Goal: Communication & Community: Answer question/provide support

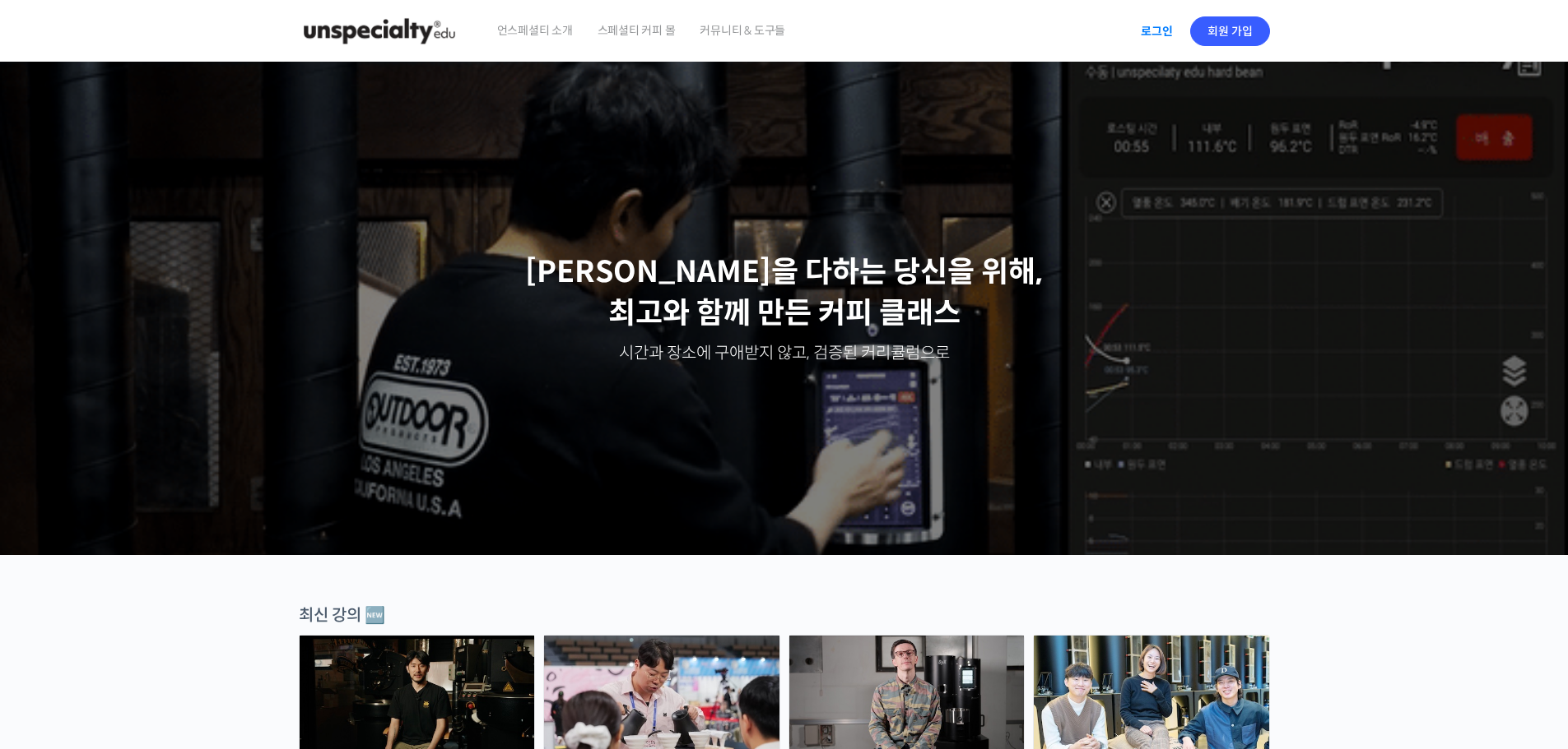
click at [1150, 22] on link "로그인" at bounding box center [1156, 31] width 51 height 38
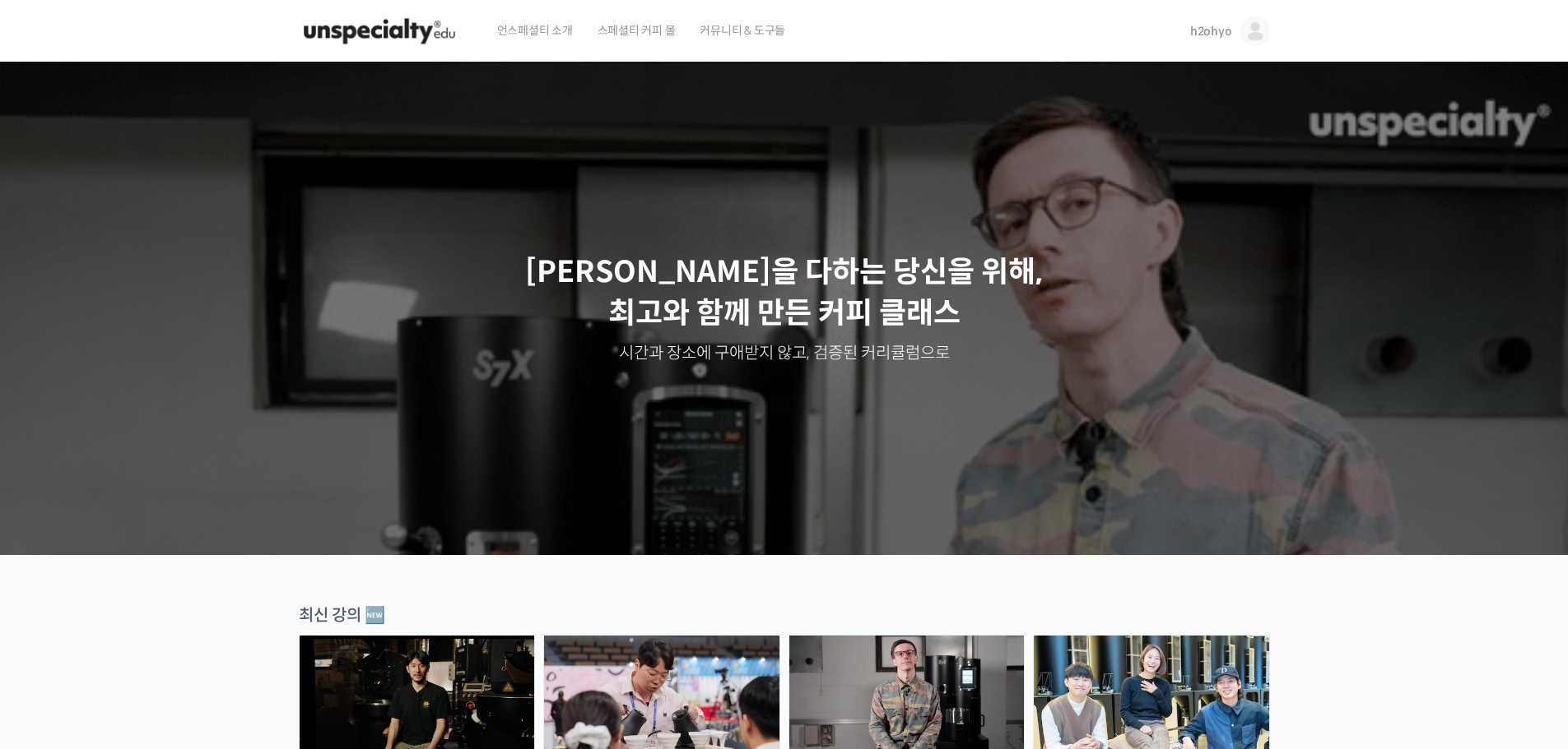
click at [1224, 34] on span "h2ohyo" at bounding box center [1211, 32] width 42 height 15
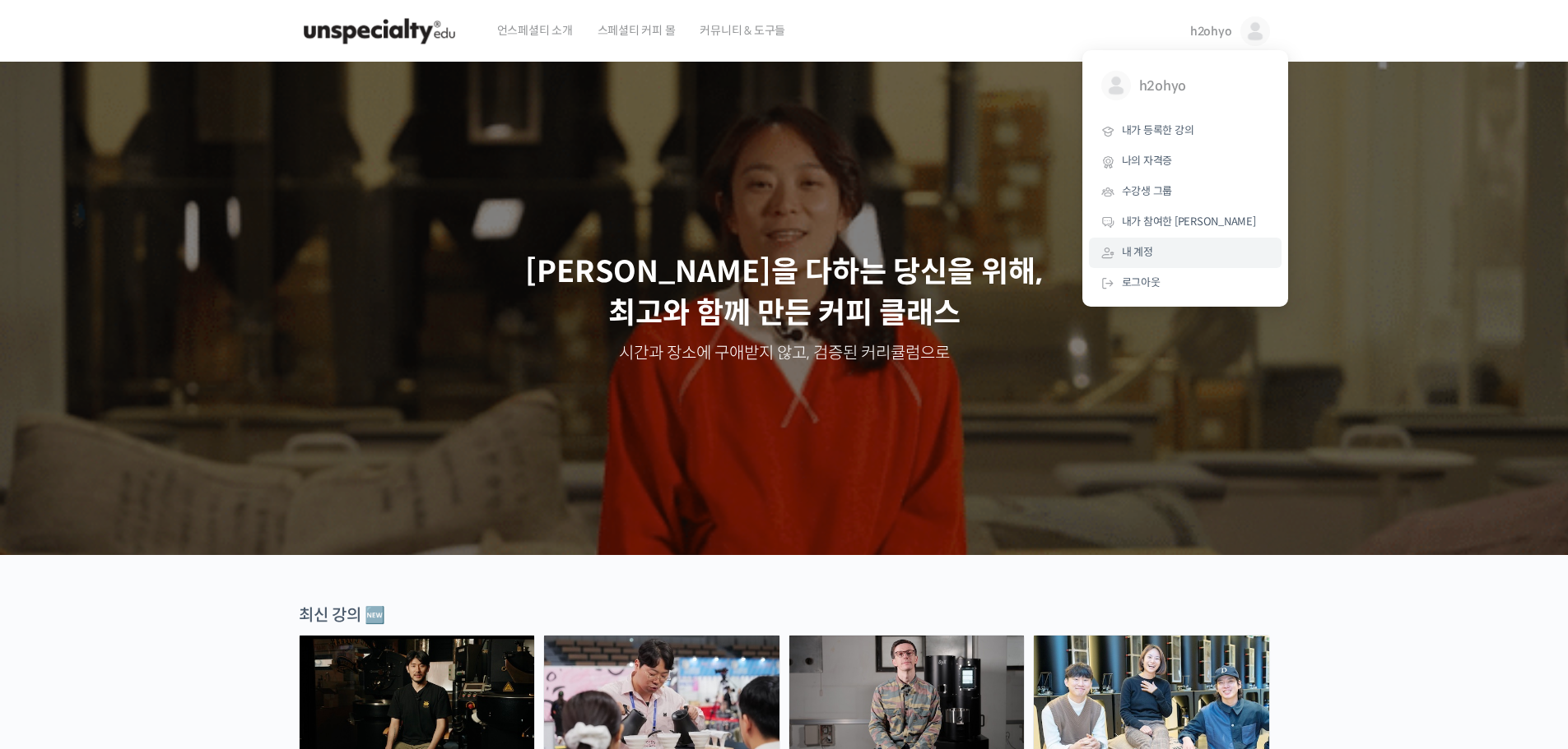
click at [1174, 261] on link "내 계정" at bounding box center [1185, 253] width 192 height 31
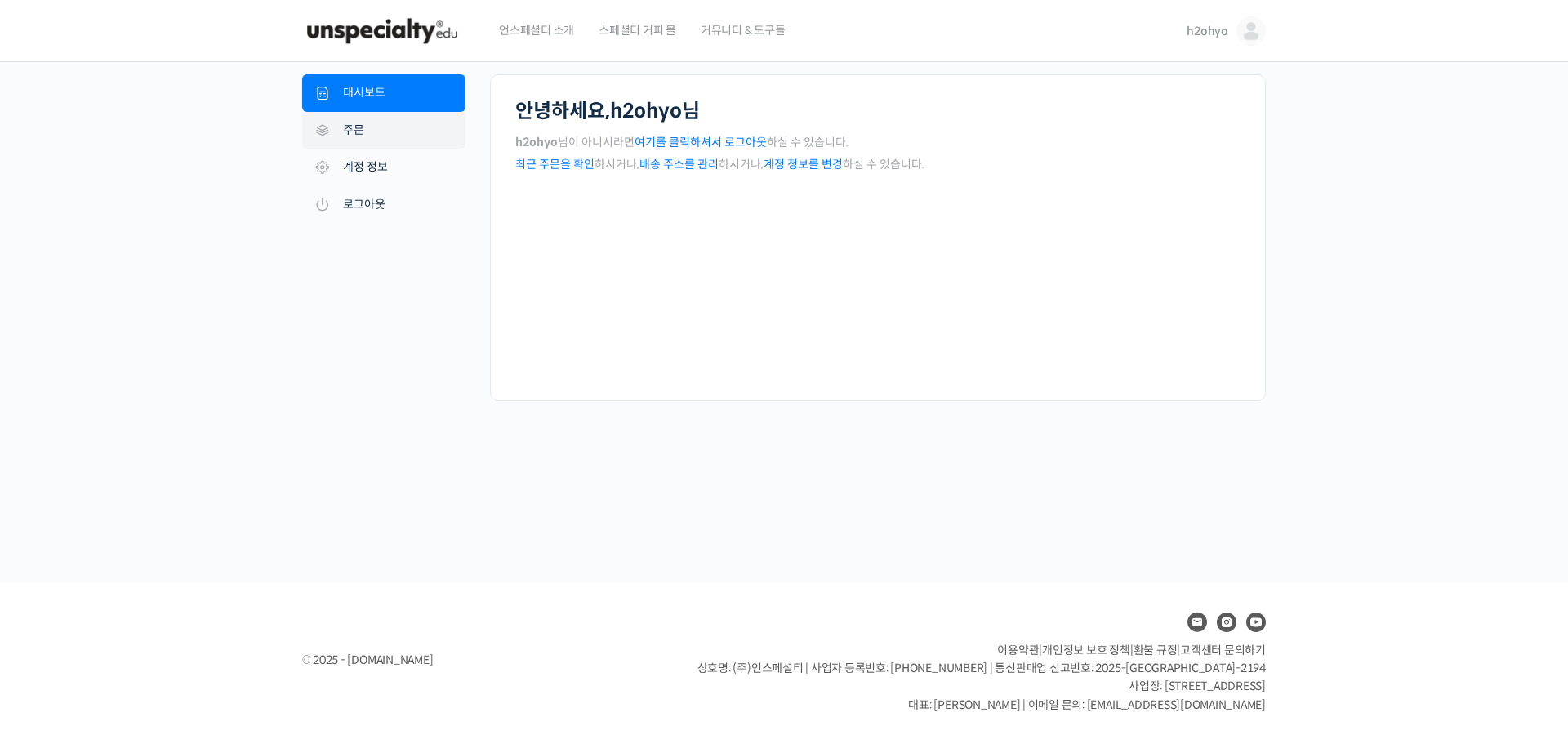
click at [377, 127] on link "주문" at bounding box center [384, 131] width 163 height 38
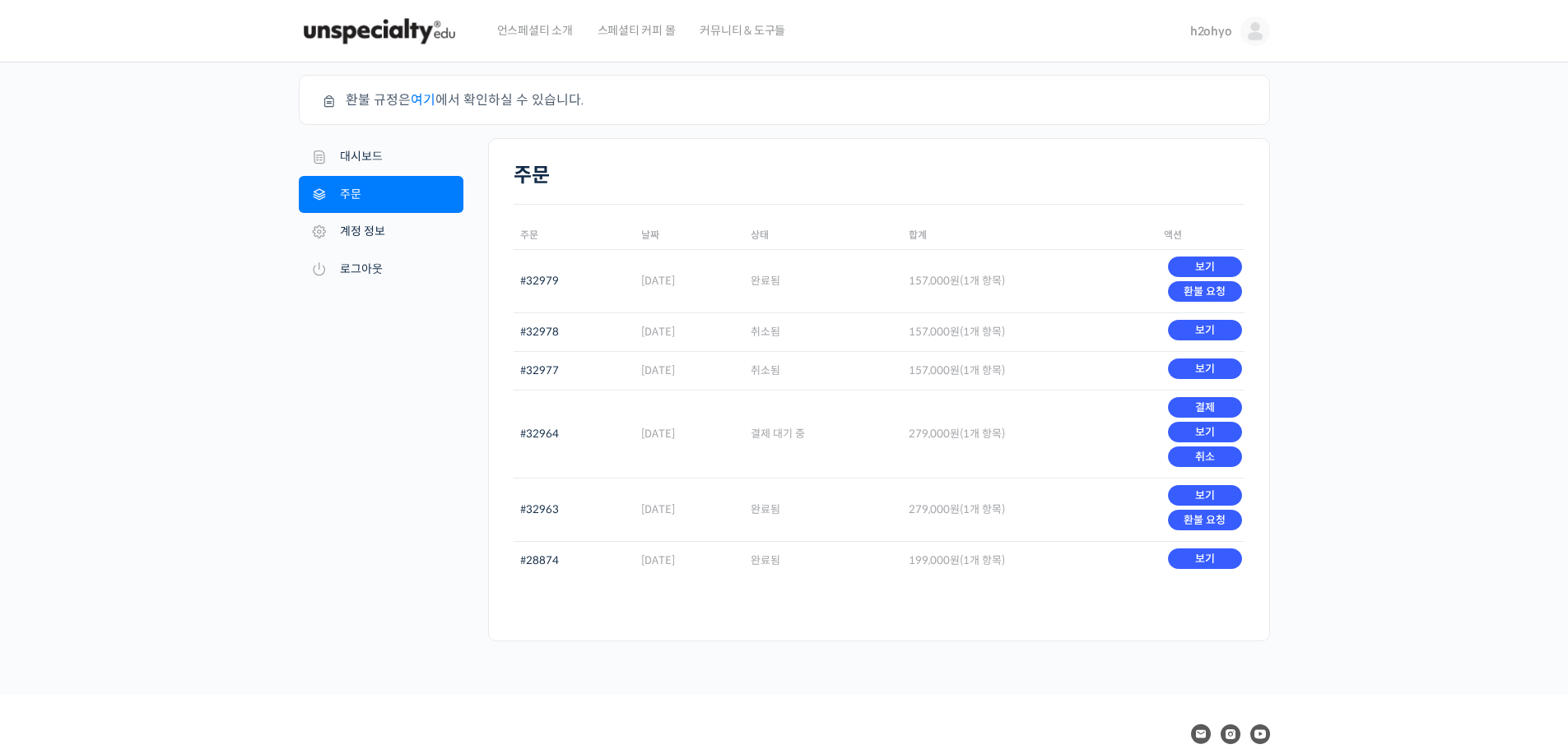
click at [877, 598] on div "주문 날짜 상태 합계 액션 #32979 2025년 08월 16일 완료됨 157,000 원 (1개 항목) 보기 환불 요청 #32978 2025년…" at bounding box center [879, 410] width 731 height 411
click at [932, 636] on div "주문 주문 날짜 상태 합계 액션 #32979 2025년 08월 16일 완료됨 157,000 원 (1개 항목) 보기 환불 요청 #32978 20…" at bounding box center [878, 389] width 782 height 503
click at [1469, 386] on div "주문 환불 규정은 여기 에서 확인하실 수 있습니다. 내 계정 대시보드 주문 다운로드 주소 계정 정보 로그아웃 주문 주문 날짜 상태 합계 액션 …" at bounding box center [784, 378] width 1568 height 632
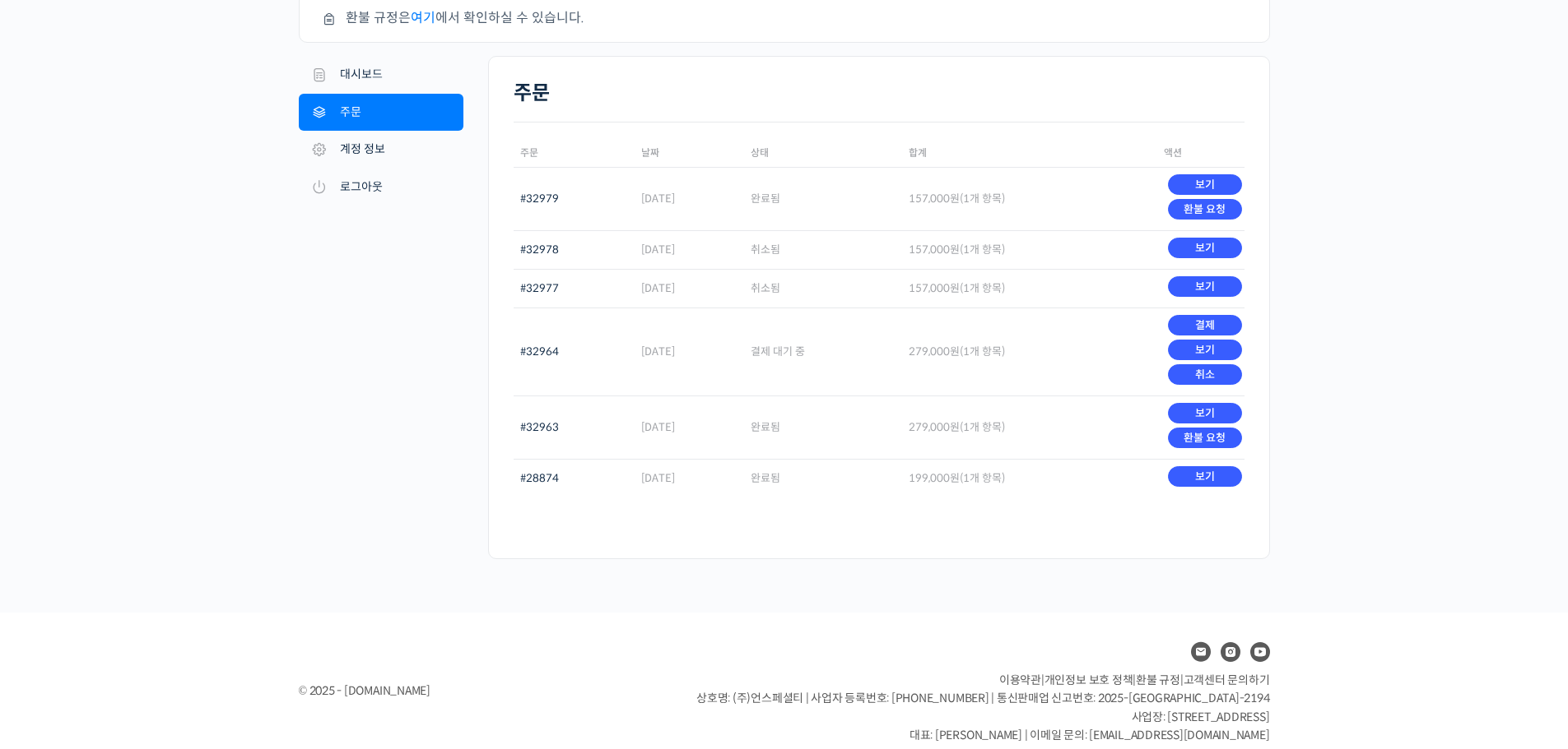
click at [504, 571] on div "환불 규정은 여기 에서 확인하실 수 있습니다. 내 계정 대시보드 주문 다운로드 주소 계정 정보 로그아웃 주문 주문 날짜 상태 합계 액션 #32…" at bounding box center [784, 288] width 971 height 591
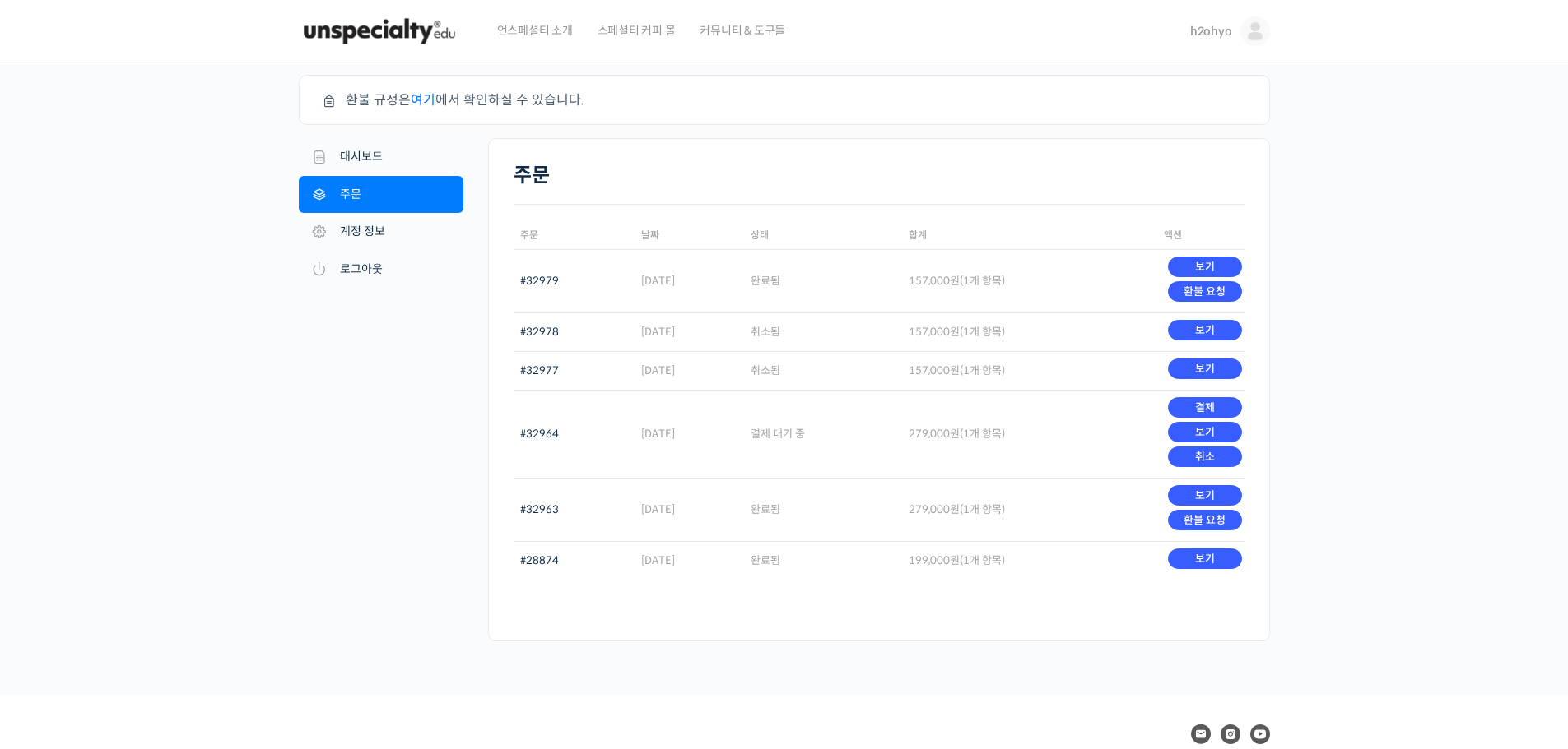
click at [1246, 27] on img at bounding box center [1255, 32] width 30 height 30
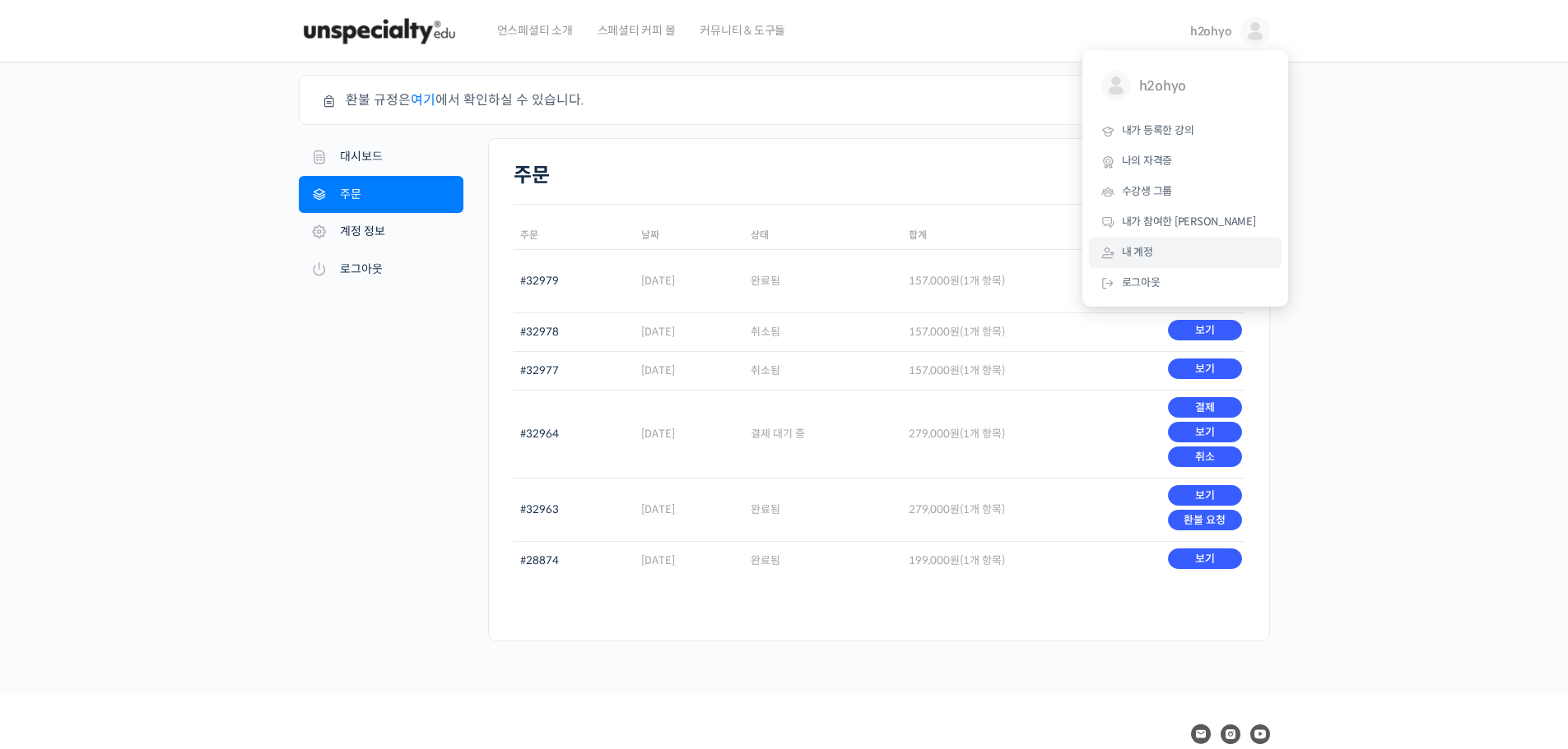
click at [1374, 460] on div "주문 환불 규정은 여기 에서 확인하실 수 있습니다. 내 계정 대시보드 주문 다운로드 주소 계정 정보 로그아웃 주문 주문 날짜 상태 합계 액션 …" at bounding box center [784, 378] width 1568 height 632
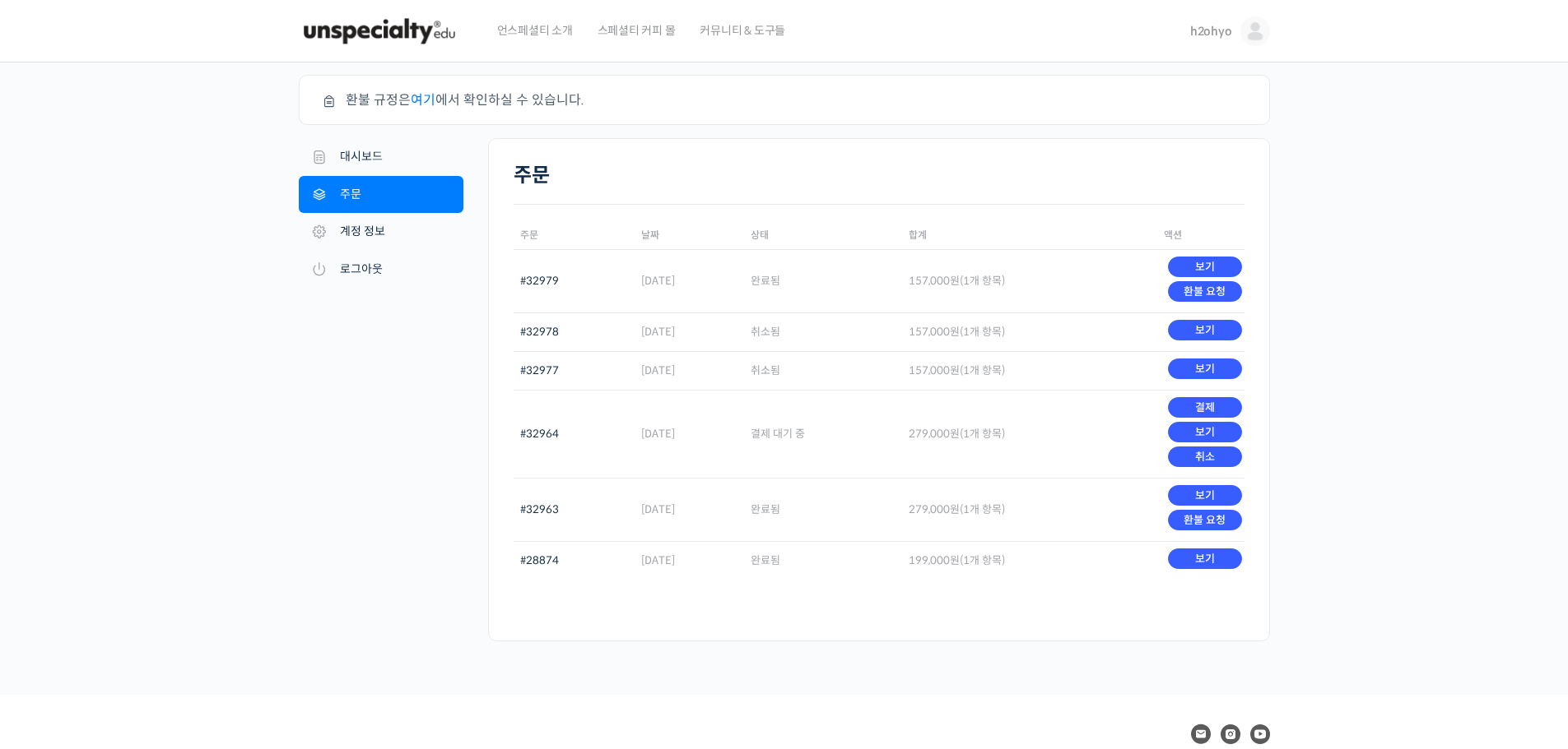
click at [363, 24] on img at bounding box center [379, 31] width 162 height 49
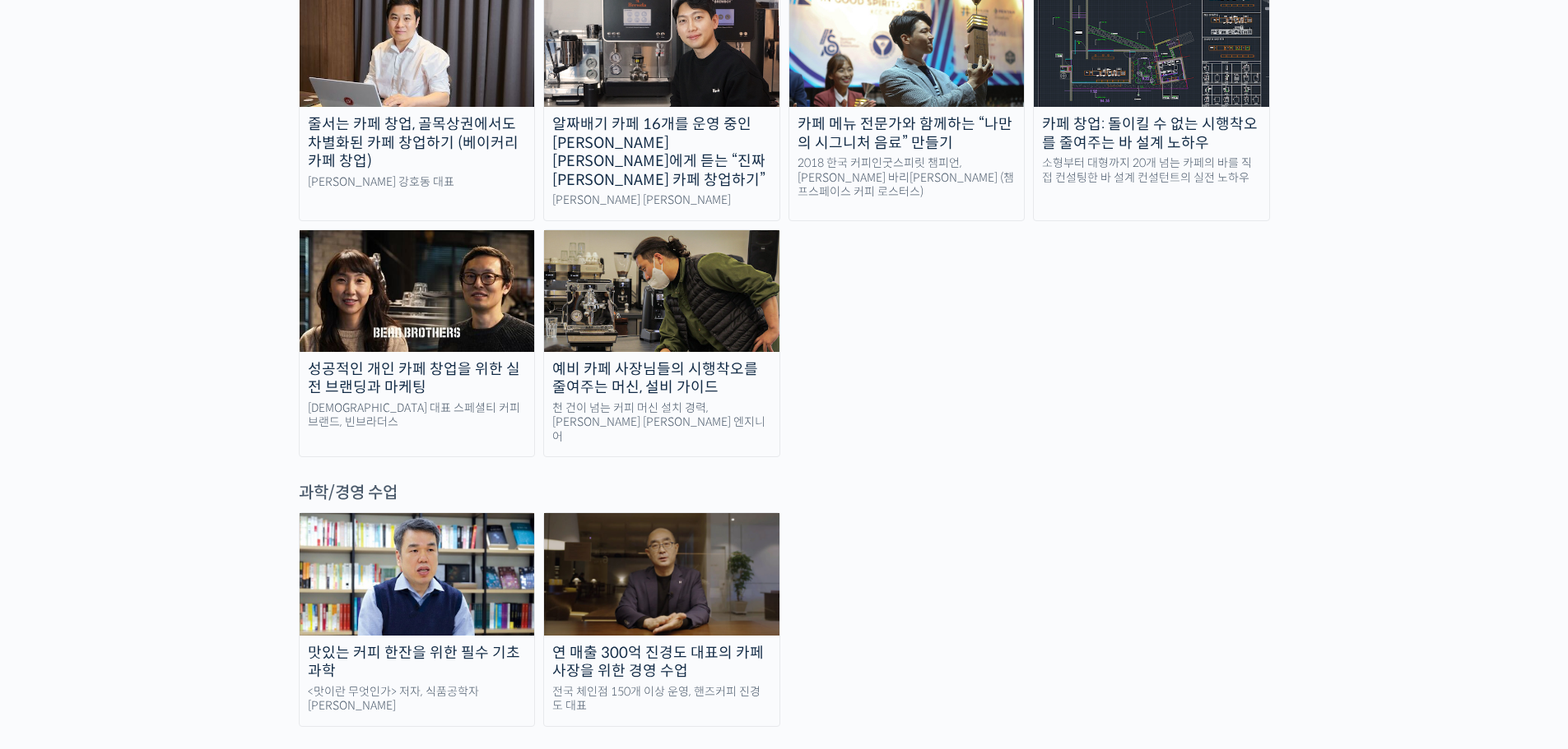
scroll to position [4031, 0]
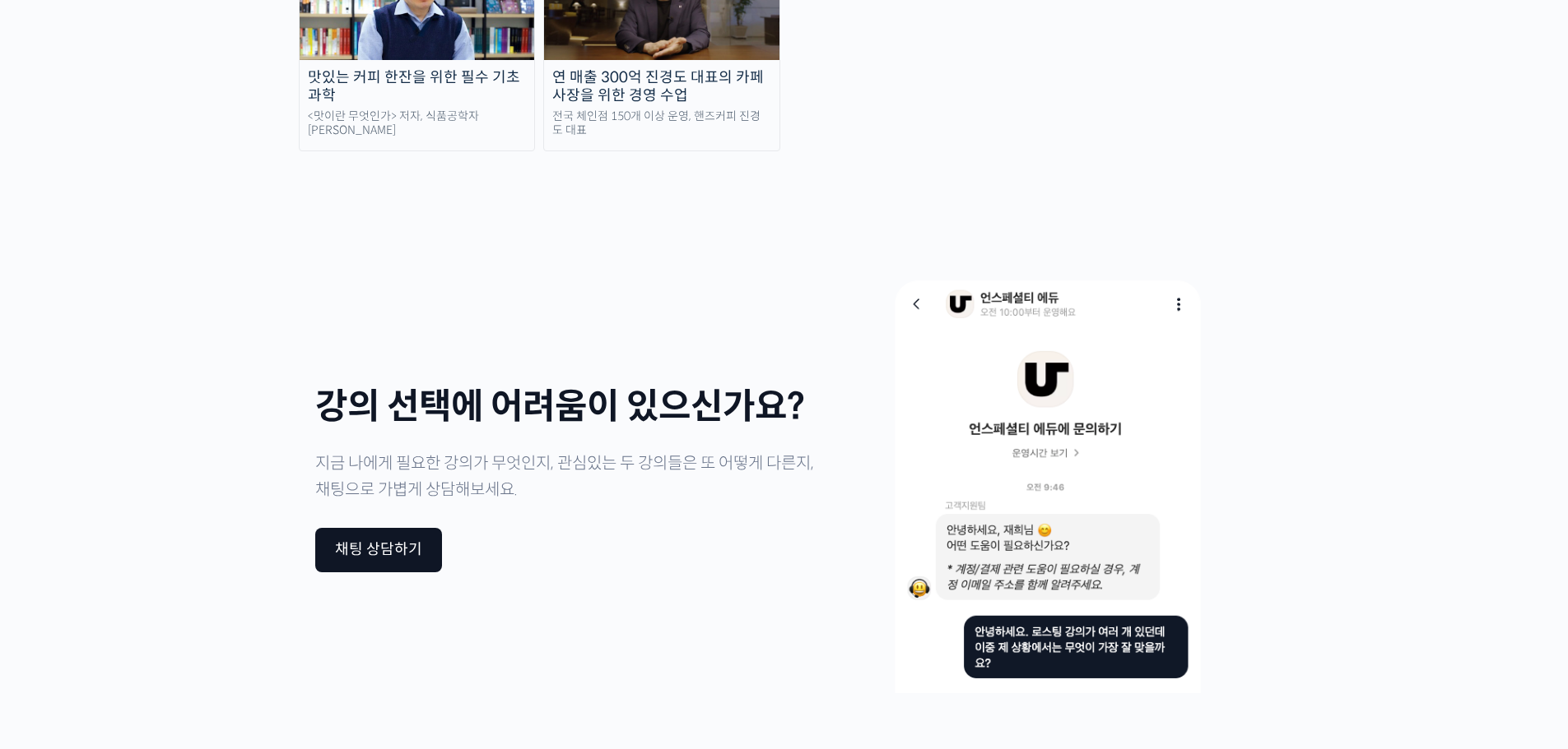
click at [410, 326] on div "강의 선택에 어려움이 있으신가요? 지금 나에게 필요한 강의가 무엇인지, 관심있는 두 강의들은 또 어떻게 다른지, 채팅으로 가볍게 상담해보세요.…" at bounding box center [566, 480] width 503 height 444
click at [400, 542] on div "채팅 상담하기" at bounding box center [378, 550] width 87 height 18
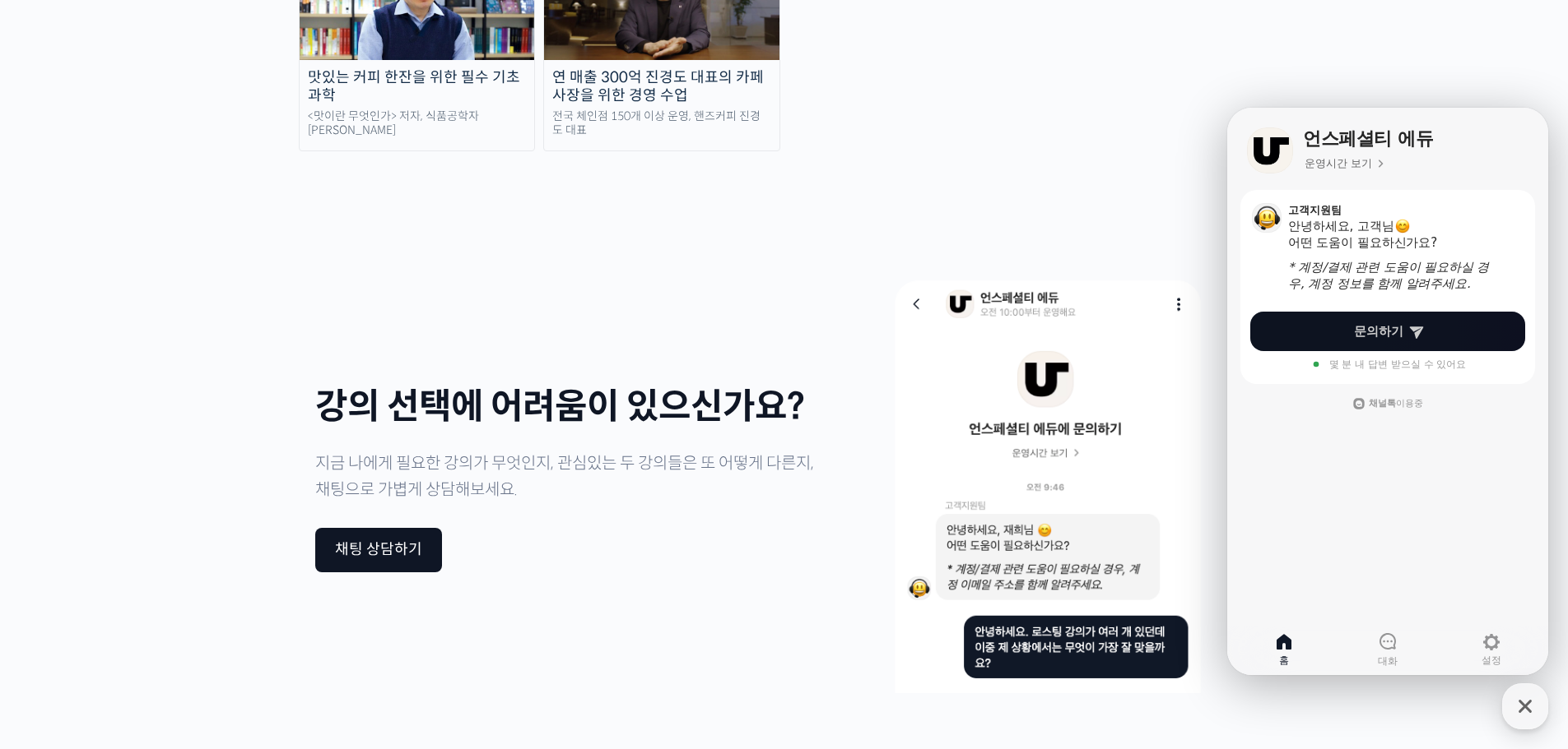
click at [1401, 320] on link "문의하기" at bounding box center [1388, 332] width 275 height 39
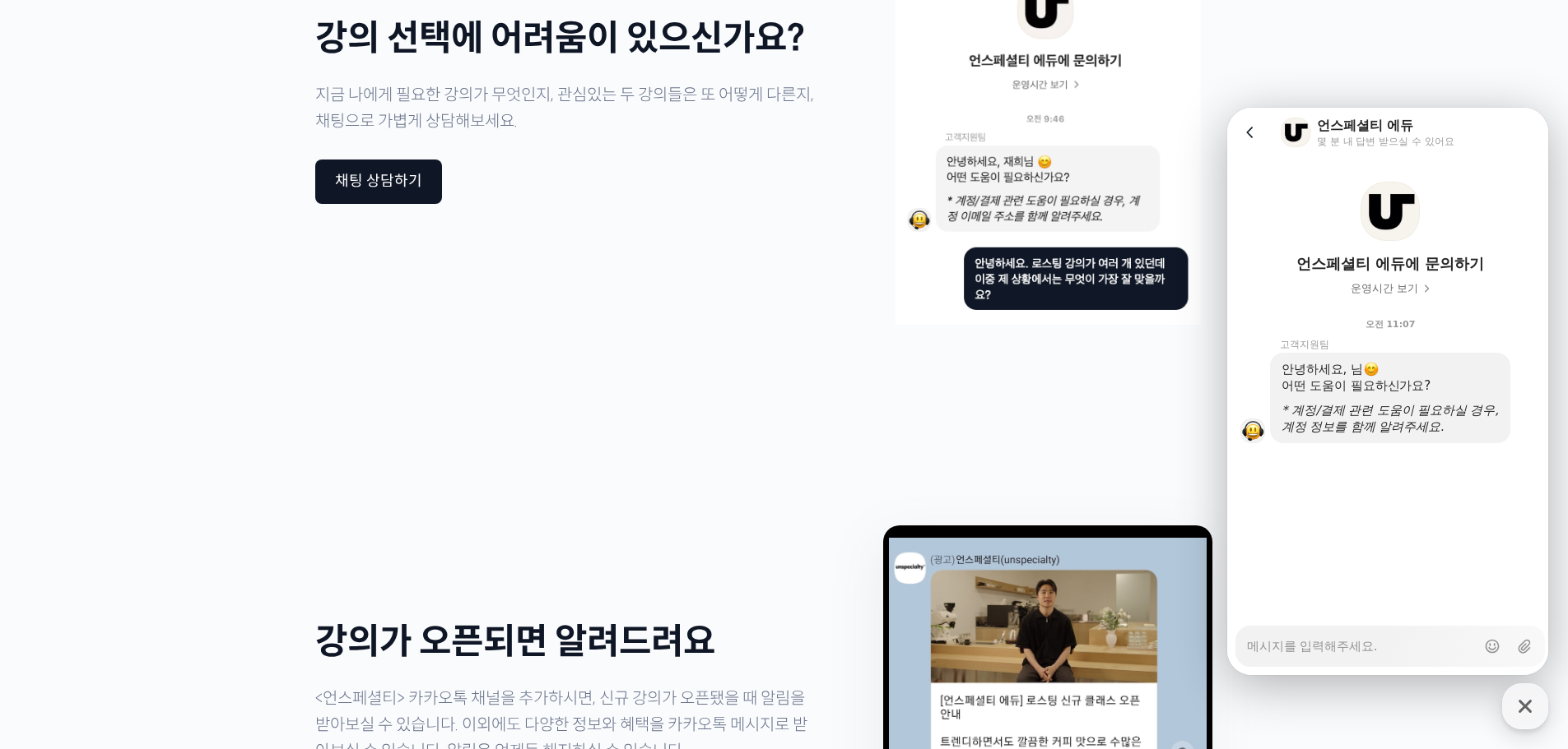
scroll to position [4524, 0]
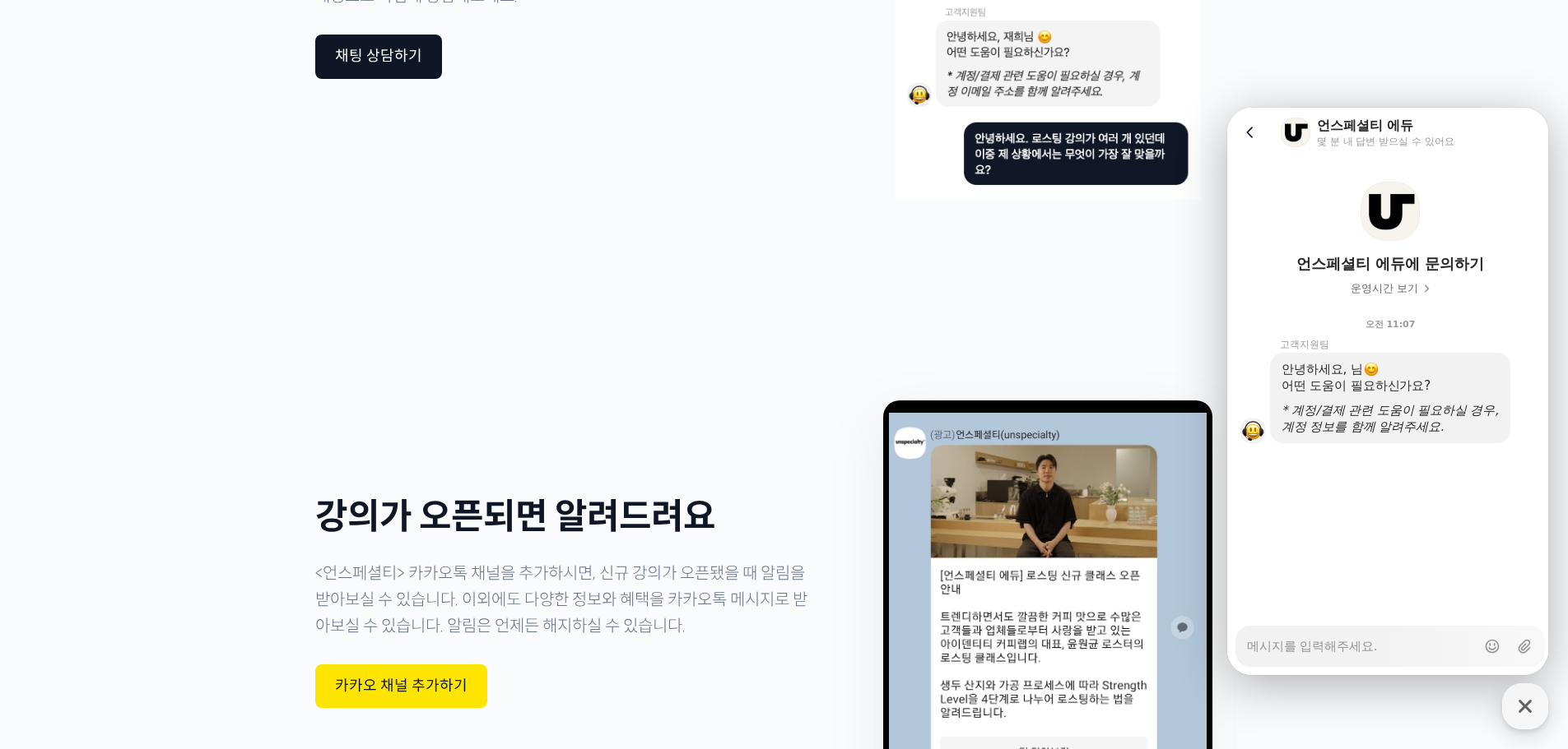
click at [1352, 636] on textarea "Messenger Input Textarea" at bounding box center [1361, 641] width 229 height 28
type textarea "x"
type textarea "d"
type textarea "x"
type textarea "dk"
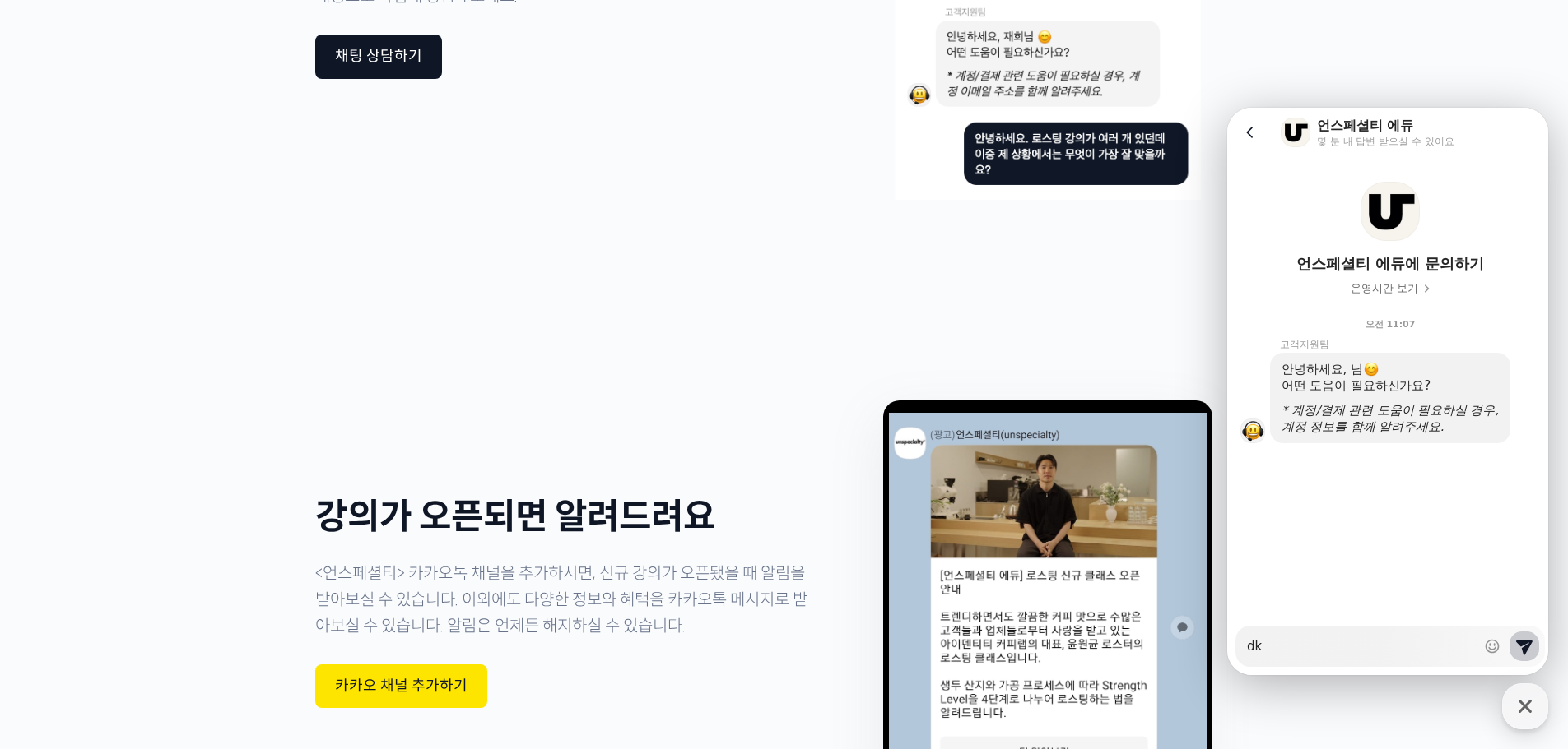
type textarea "x"
type textarea "dks"
type textarea "x"
type textarea "dkss"
type textarea "x"
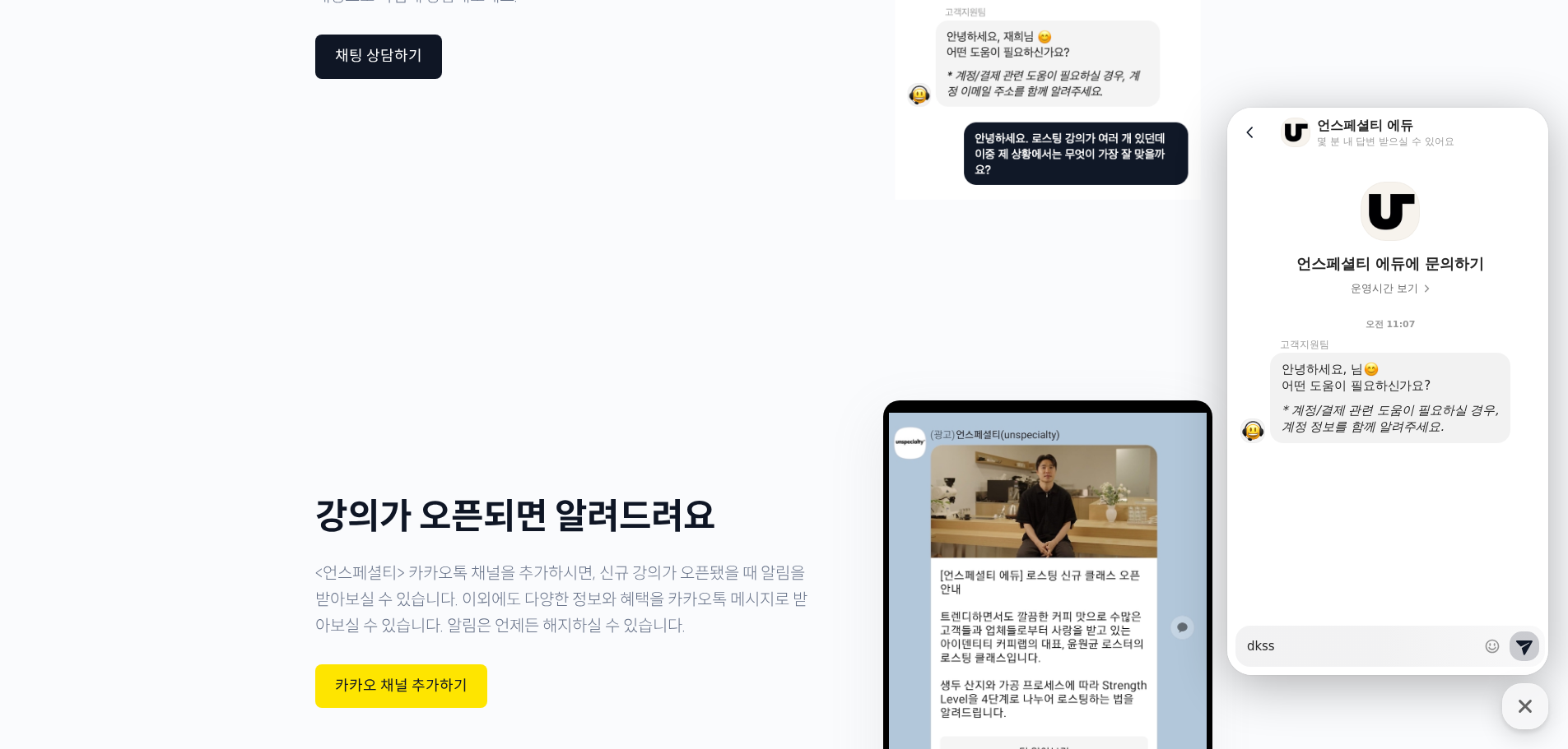
type textarea "dkssu"
type textarea "x"
type textarea "dkss"
type textarea "x"
type textarea "dks"
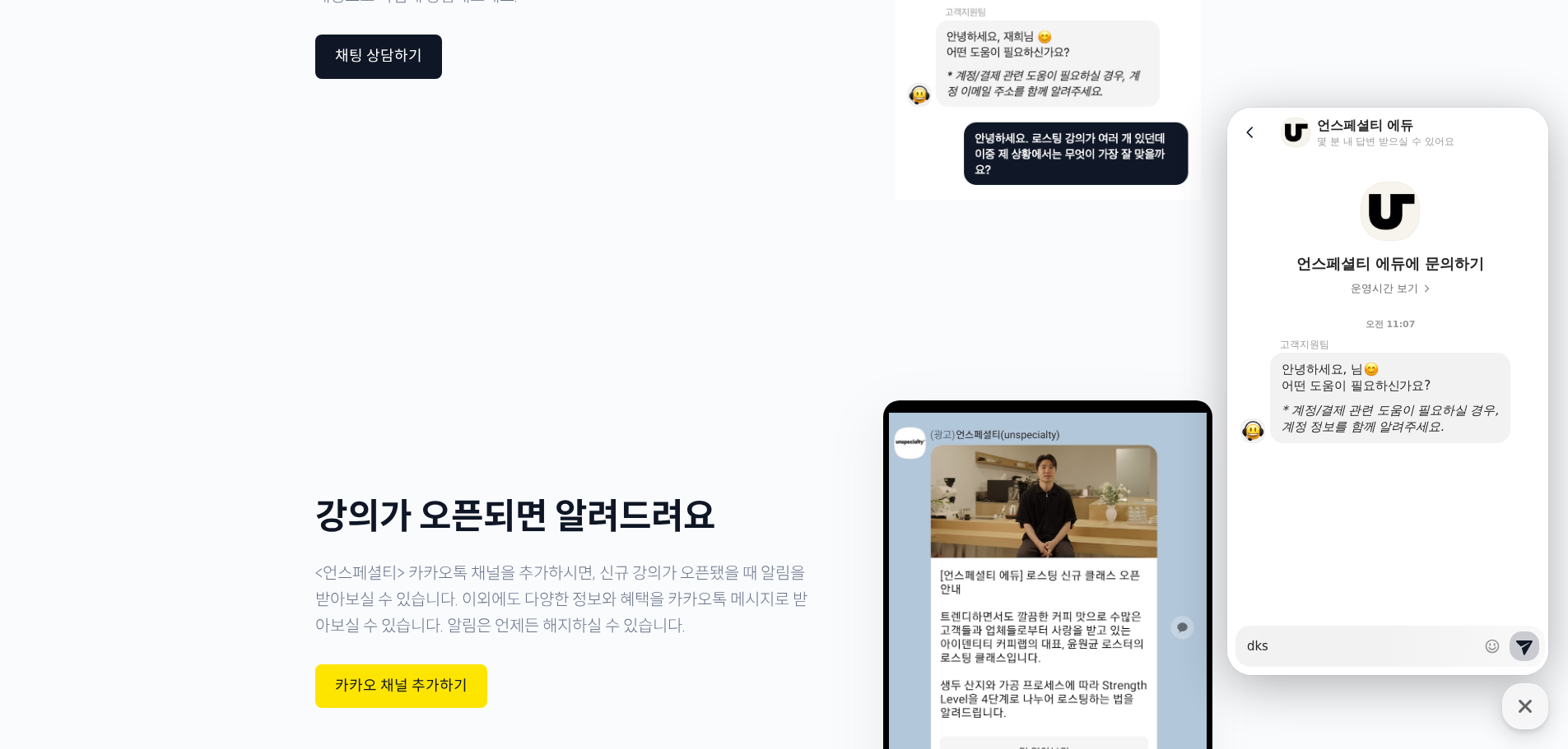
type textarea "x"
type textarea "dk"
type textarea "x"
type textarea "d"
type textarea "x"
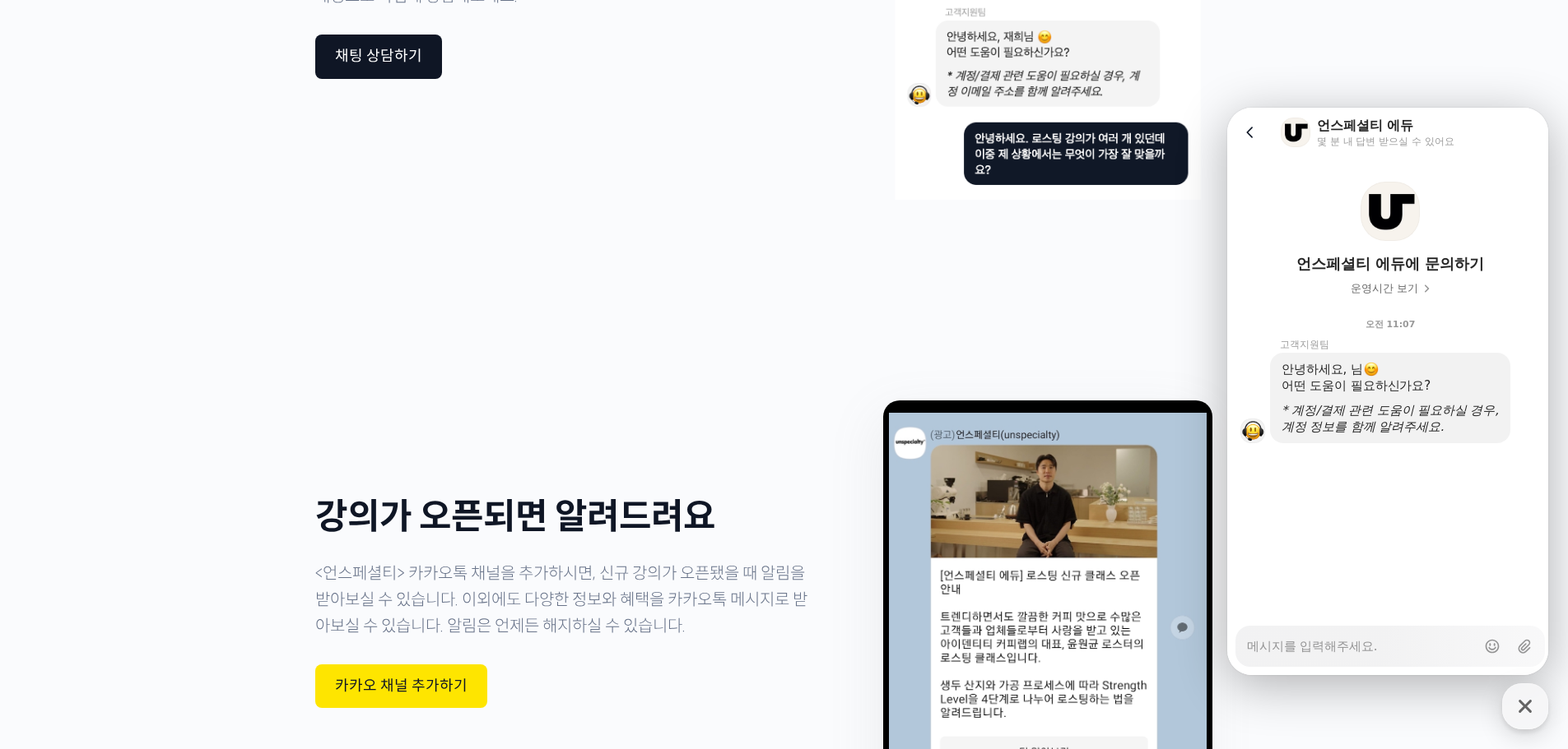
type textarea "x"
type textarea "ㅇ"
type textarea "x"
type textarea "아"
type textarea "x"
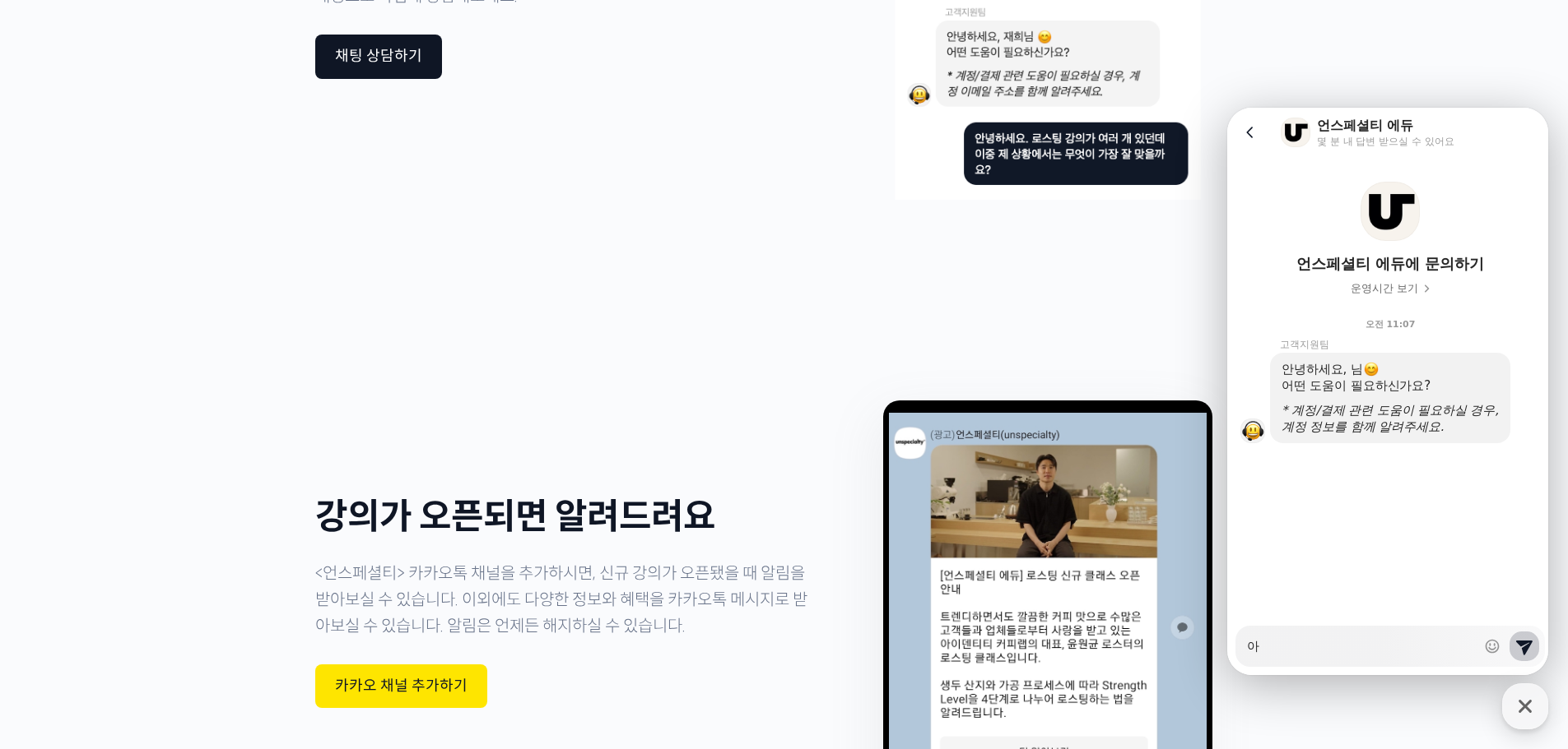
type textarea "안"
type textarea "x"
type textarea "안ㄴ"
type textarea "x"
type textarea "안녀"
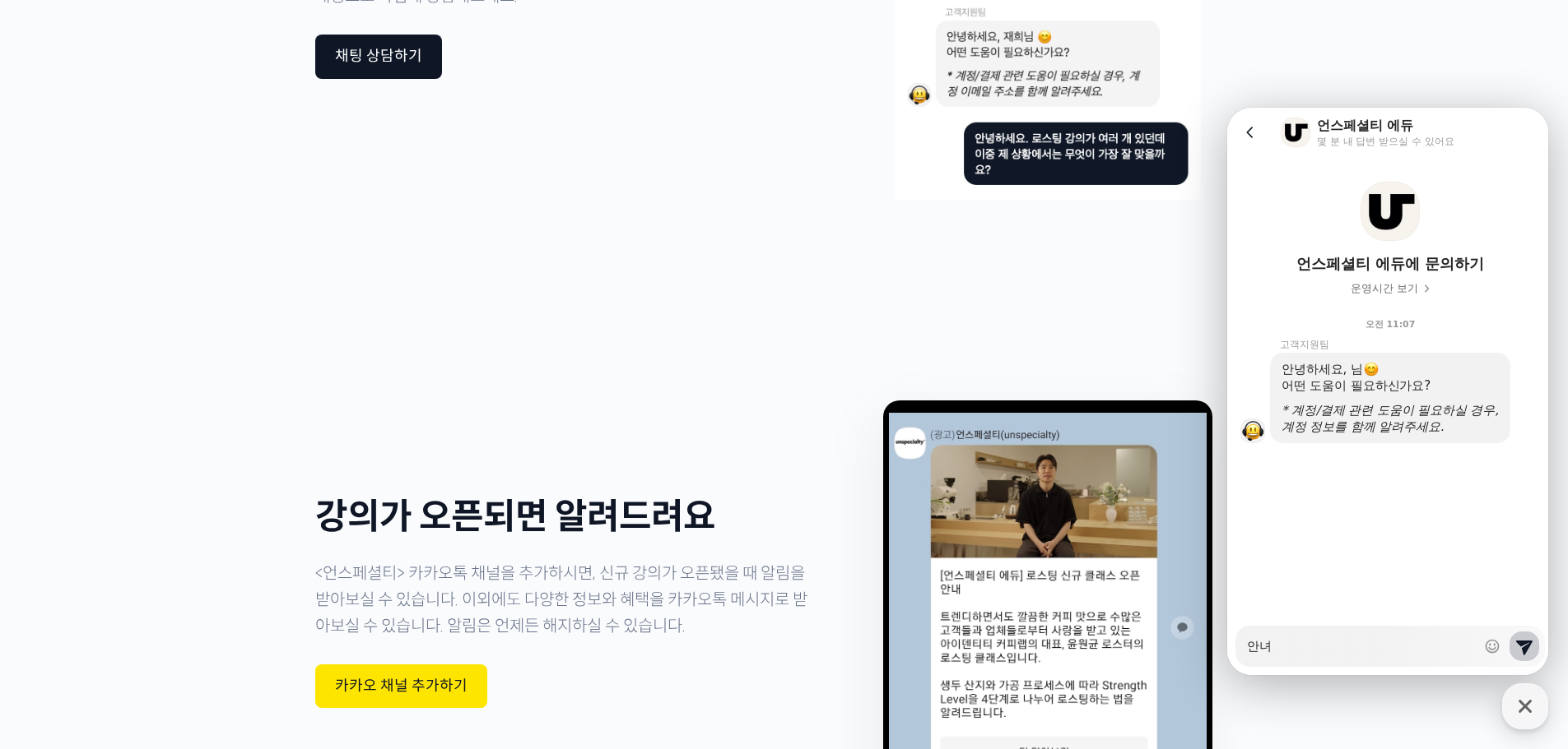
type textarea "x"
type textarea "안녕"
type textarea "x"
type textarea "안녕ㅎ"
type textarea "x"
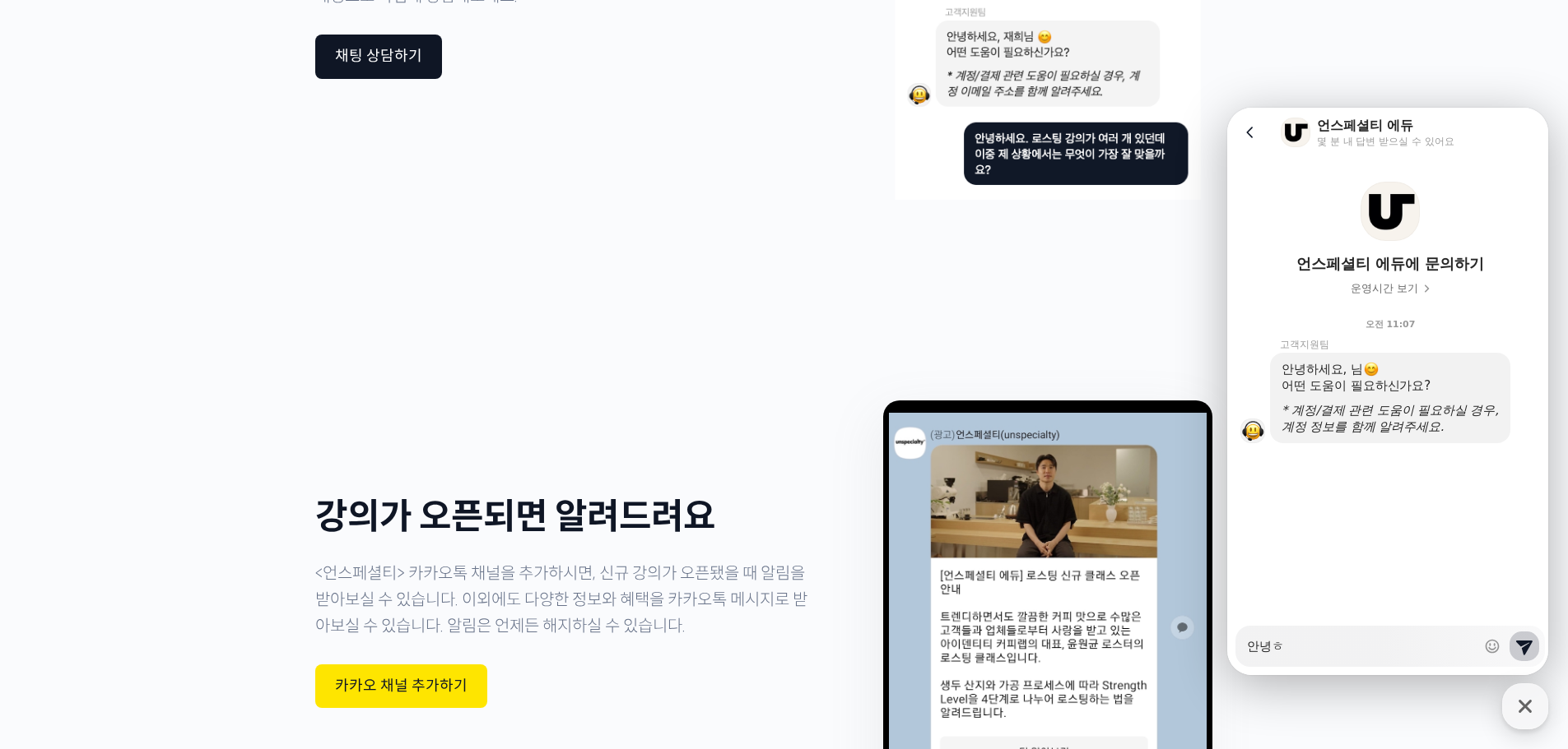
type textarea "안녕하"
type textarea "x"
type textarea "안녕핫"
type textarea "x"
type textarea "안녕하세"
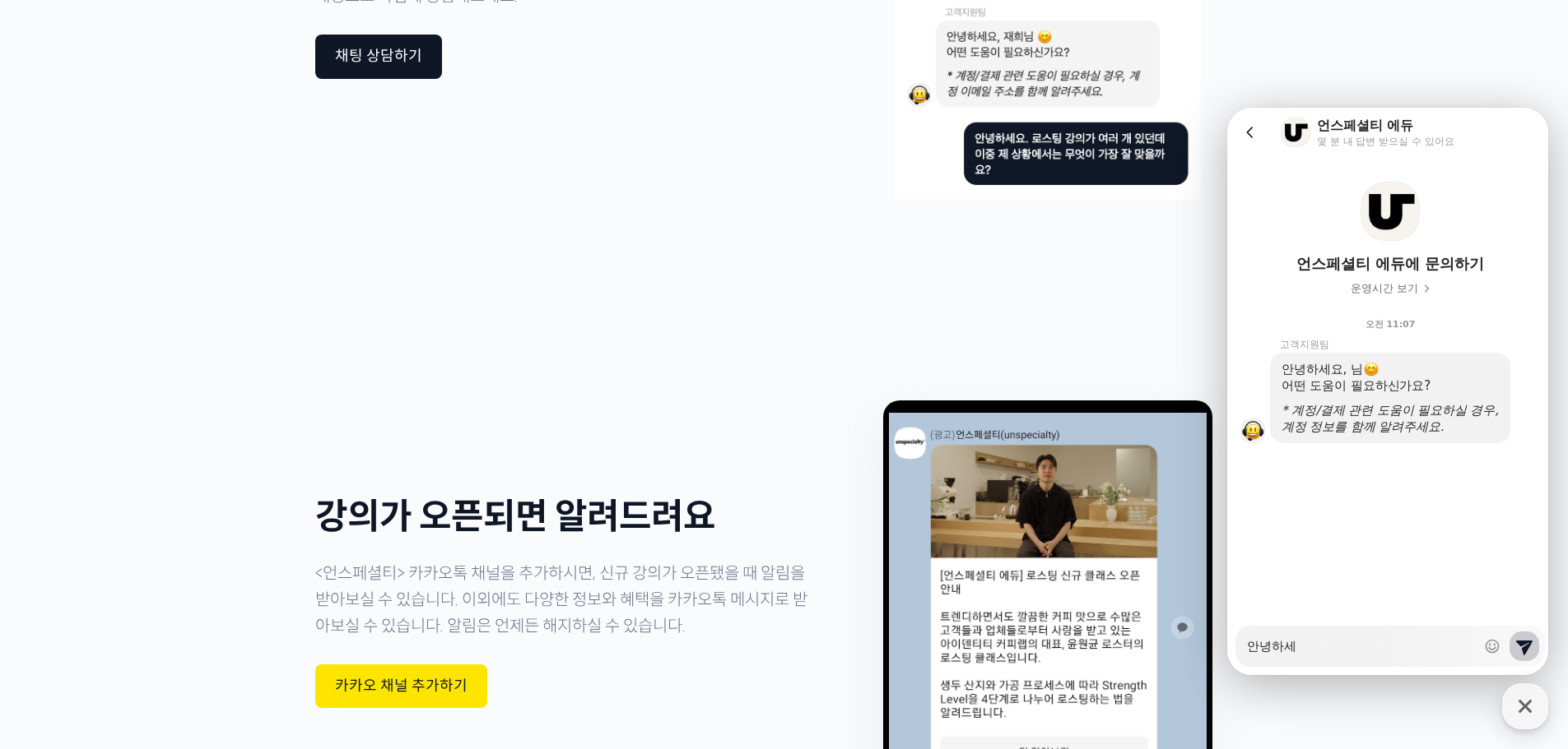
type textarea "x"
type textarea "안녕하셍"
type textarea "x"
type textarea "안녕하세요"
type textarea "x"
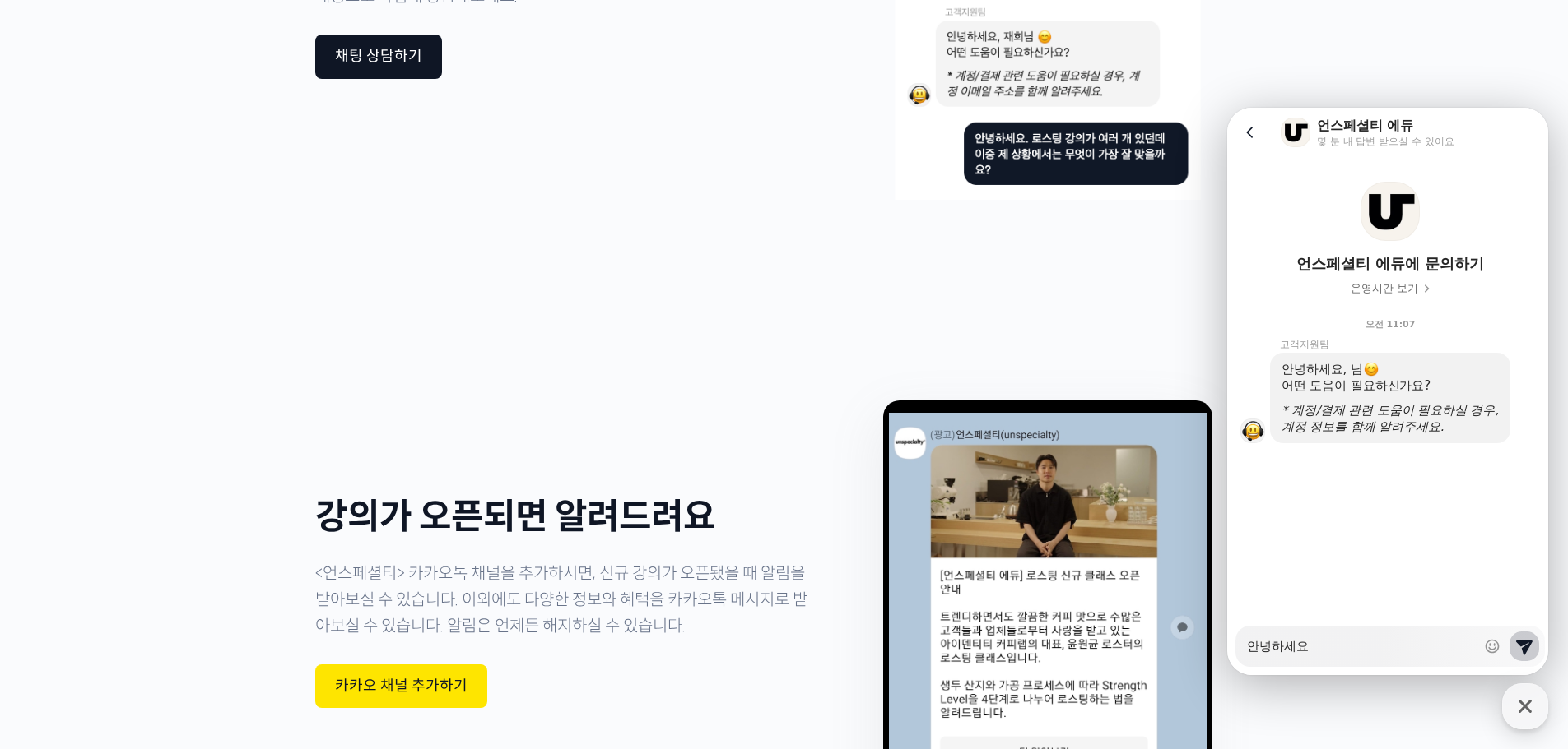
type textarea "안녕하세요."
type textarea "x"
type textarea "안녕하세요."
click at [1429, 650] on textarea "안녕하세요." at bounding box center [1361, 641] width 229 height 28
click at [1405, 668] on div at bounding box center [1390, 664] width 326 height 21
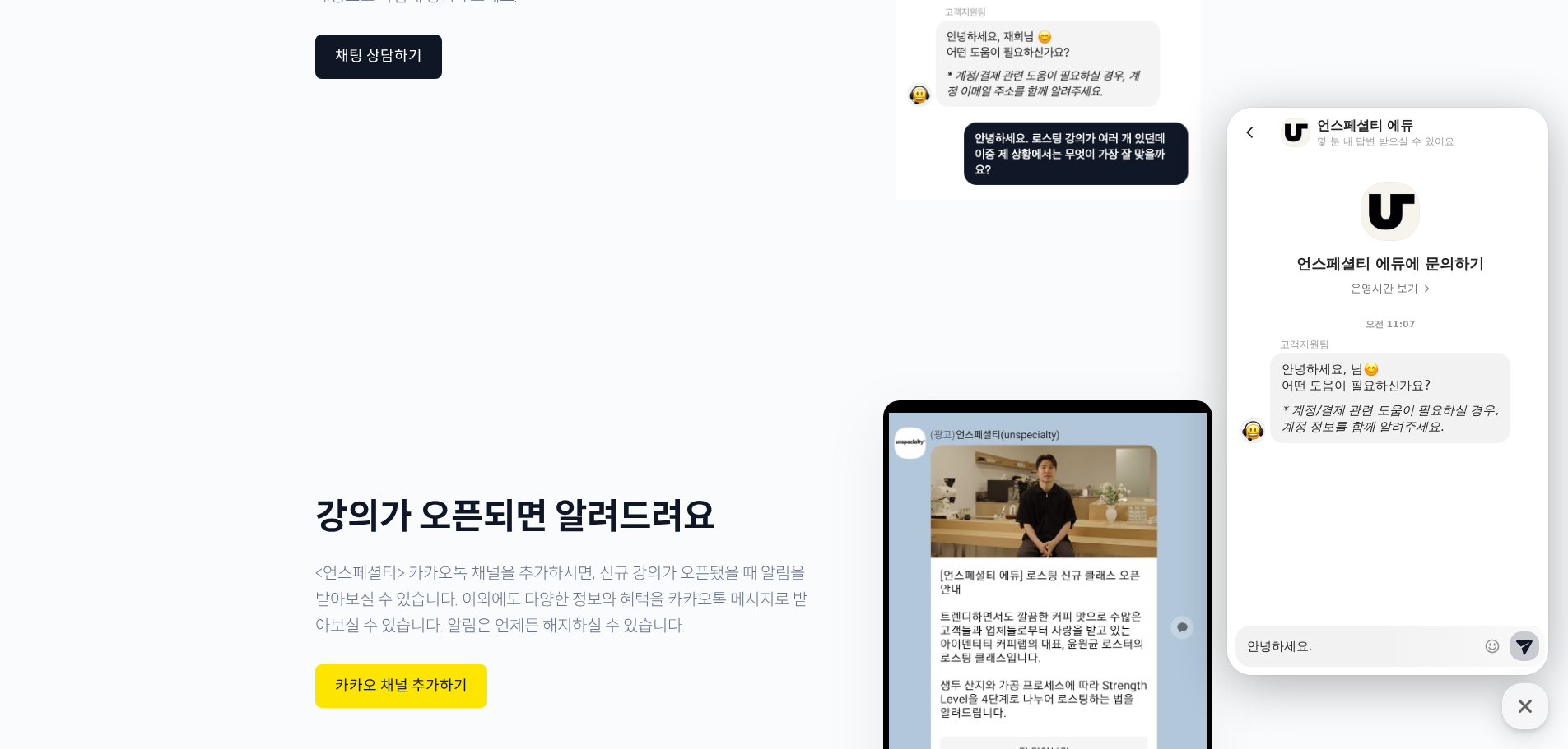
click at [1398, 654] on textarea "안녕하세요." at bounding box center [1361, 641] width 229 height 28
type textarea "x"
type textarea "안녕하세요. d"
type textarea "x"
type textarea "안녕하세요. dh"
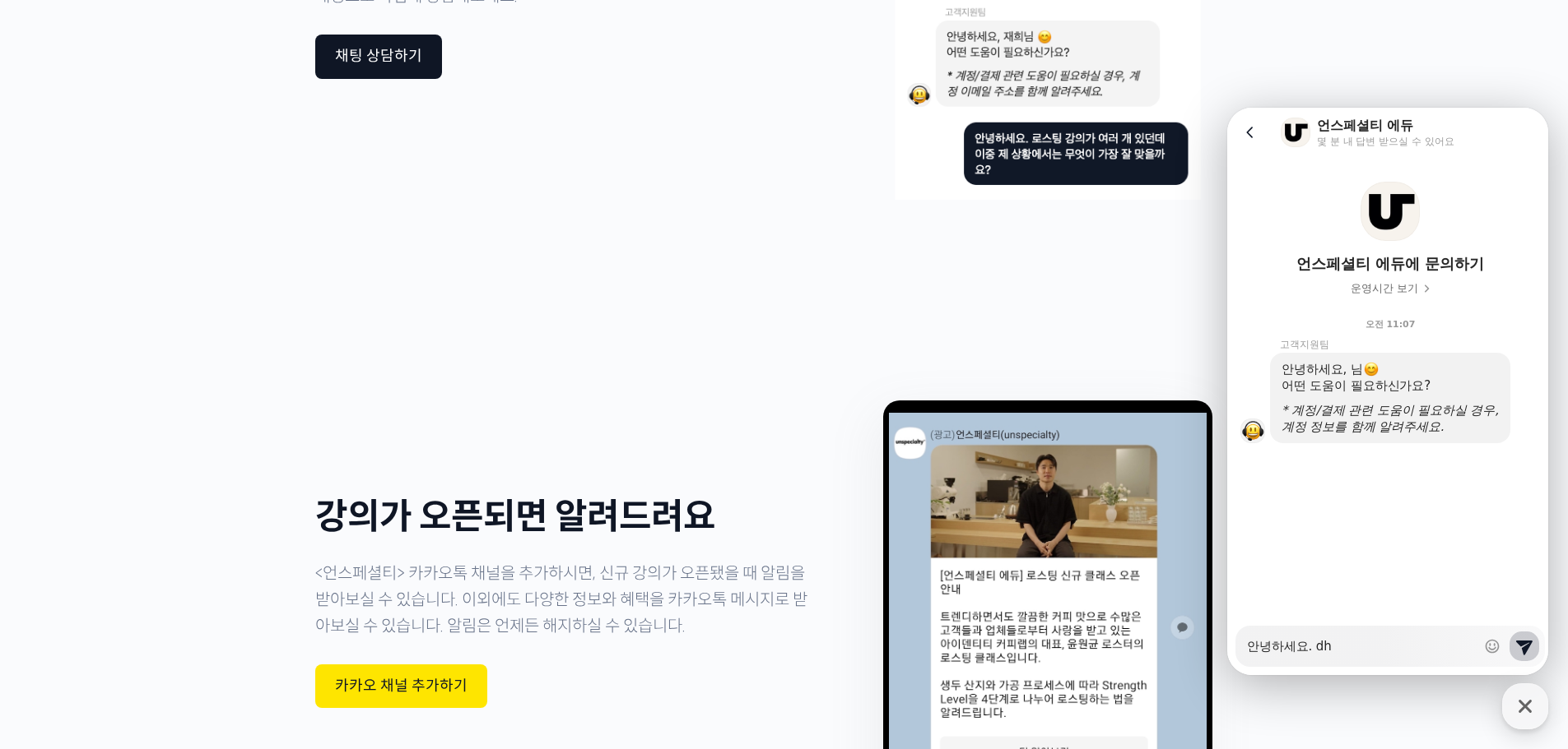
type textarea "x"
type textarea "안녕하세요. dhs"
type textarea "x"
type textarea "안녕하세요. dhsm"
type textarea "x"
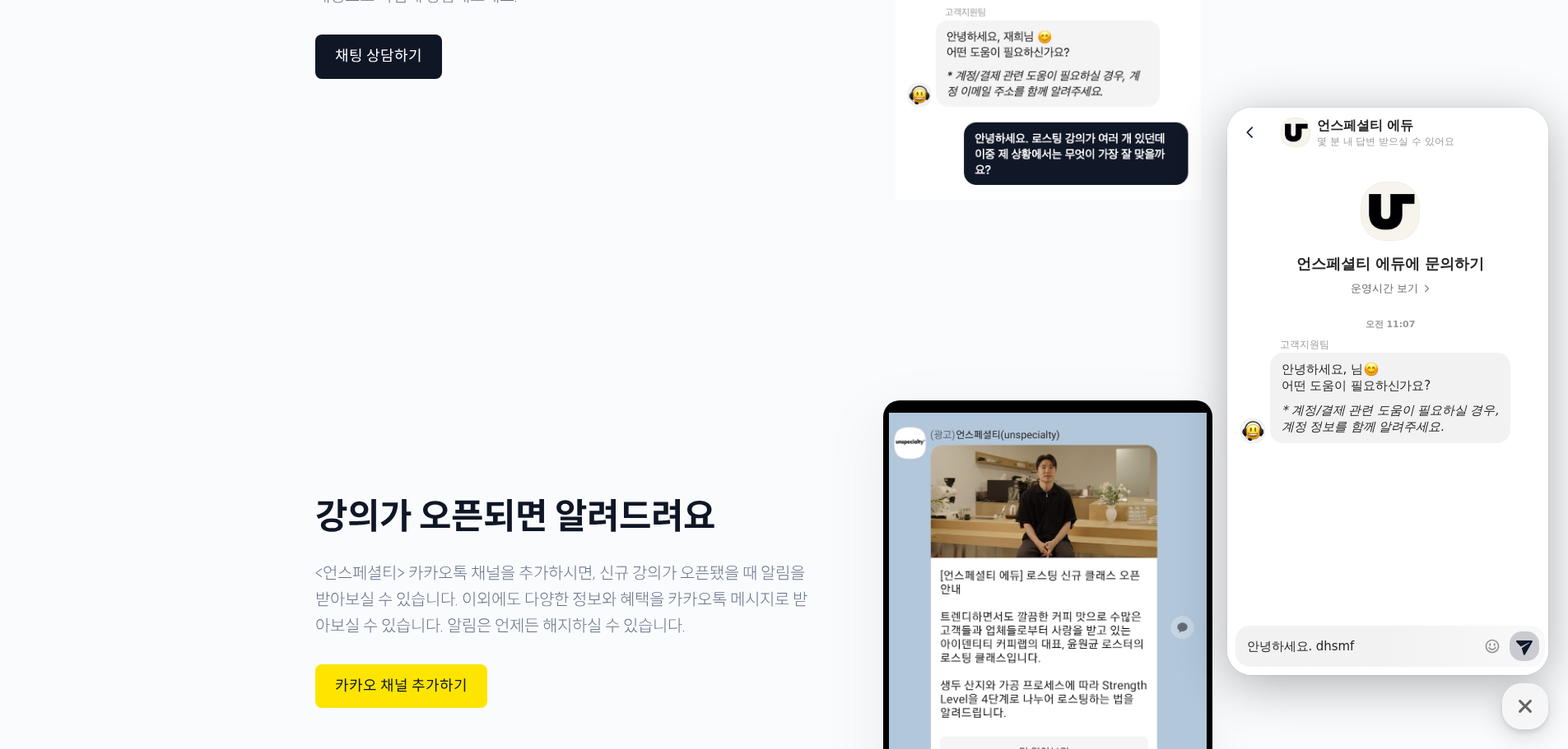
type textarea "안녕하세요. dhsmf"
type textarea "x"
type textarea "안녕하세요. dhsmf"
type textarea "x"
type textarea "안녕하세요. dhsm"
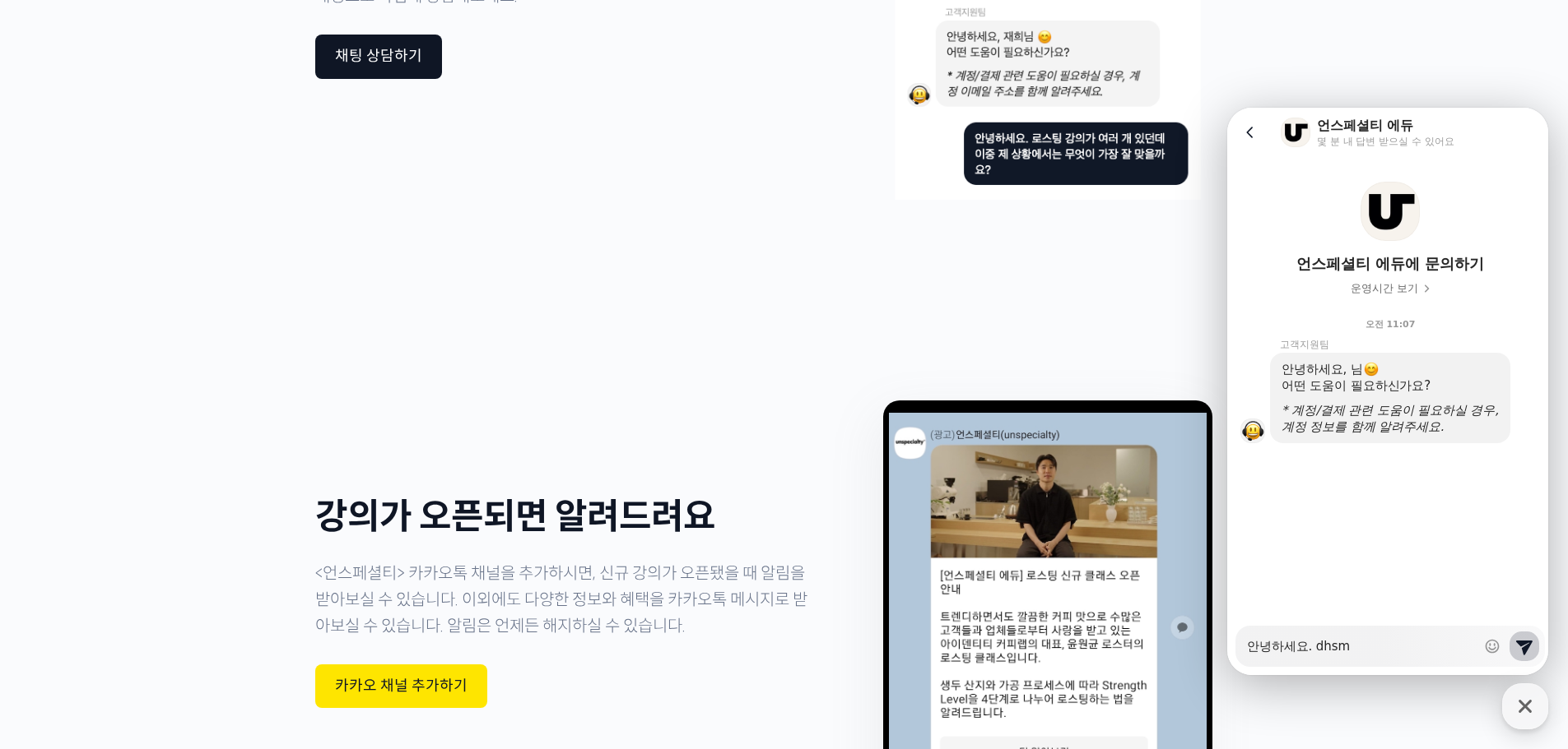
type textarea "x"
type textarea "안녕하세요. dhs"
type textarea "x"
type textarea "안녕하세요. dh"
type textarea "x"
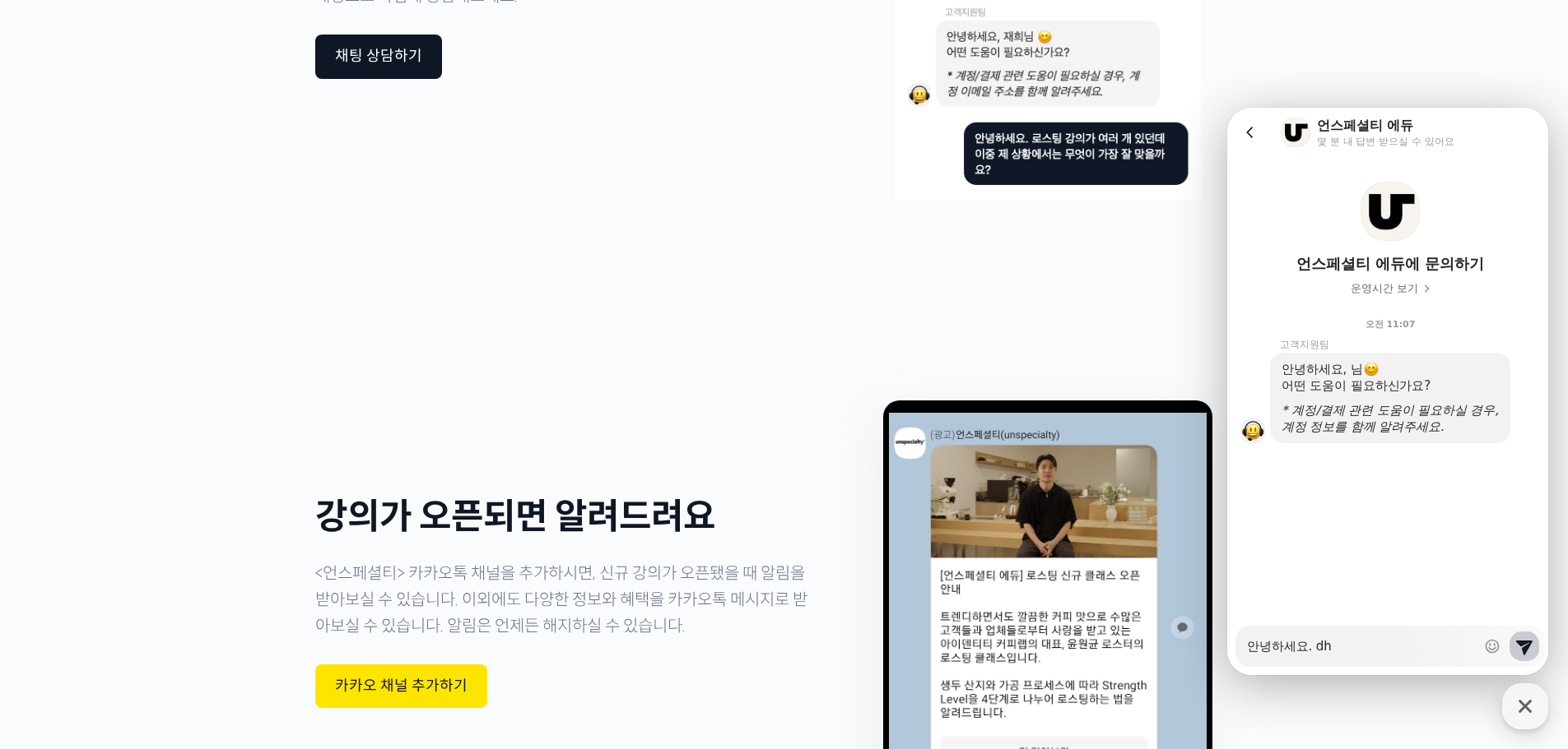
type textarea "안녕하세요. d"
type textarea "x"
type textarea "안녕하세요."
type textarea "x"
type textarea "안녕하세요. ㅇ"
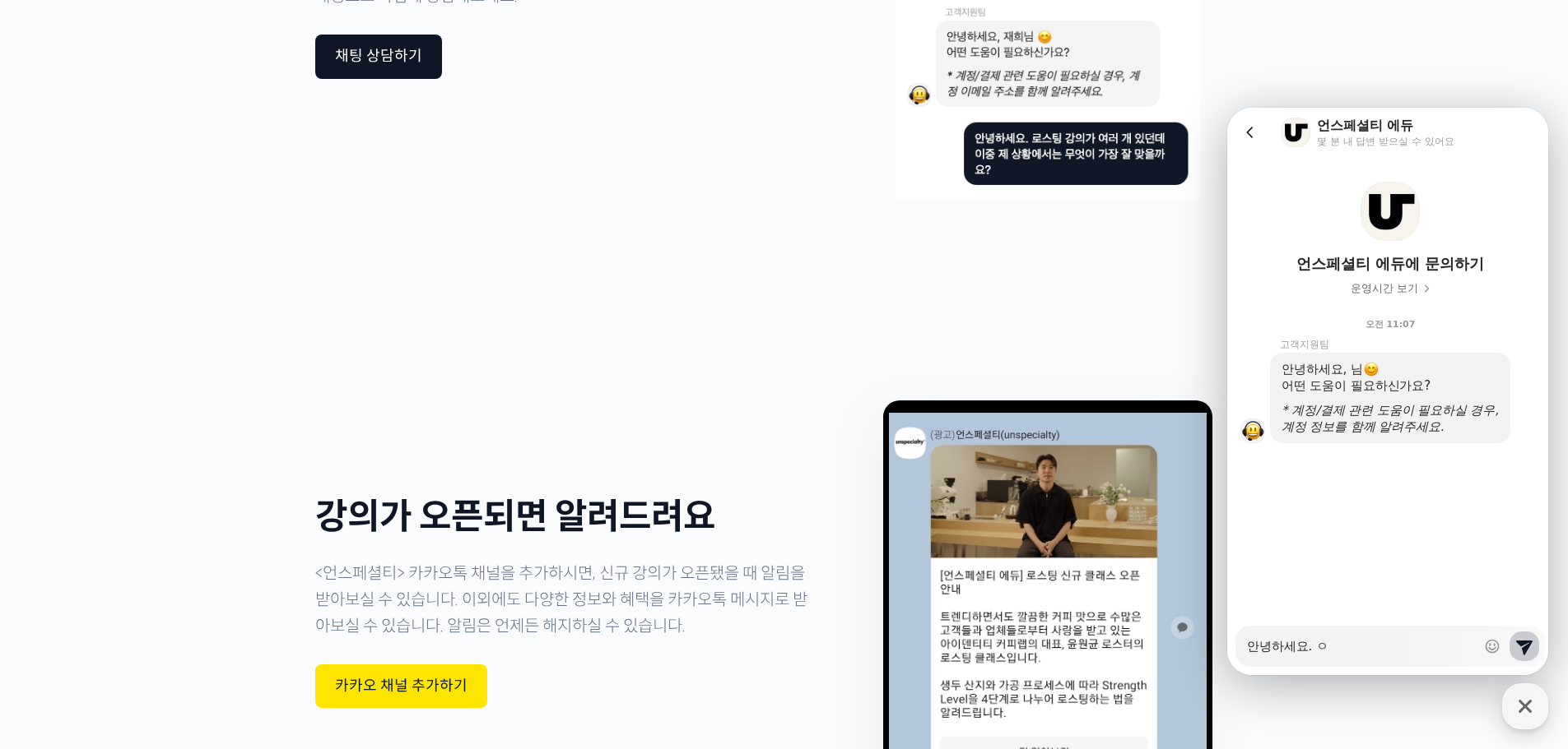
type textarea "x"
type textarea "안녕하세요. 오"
type textarea "x"
type textarea "안녕하세요. 온"
type textarea "x"
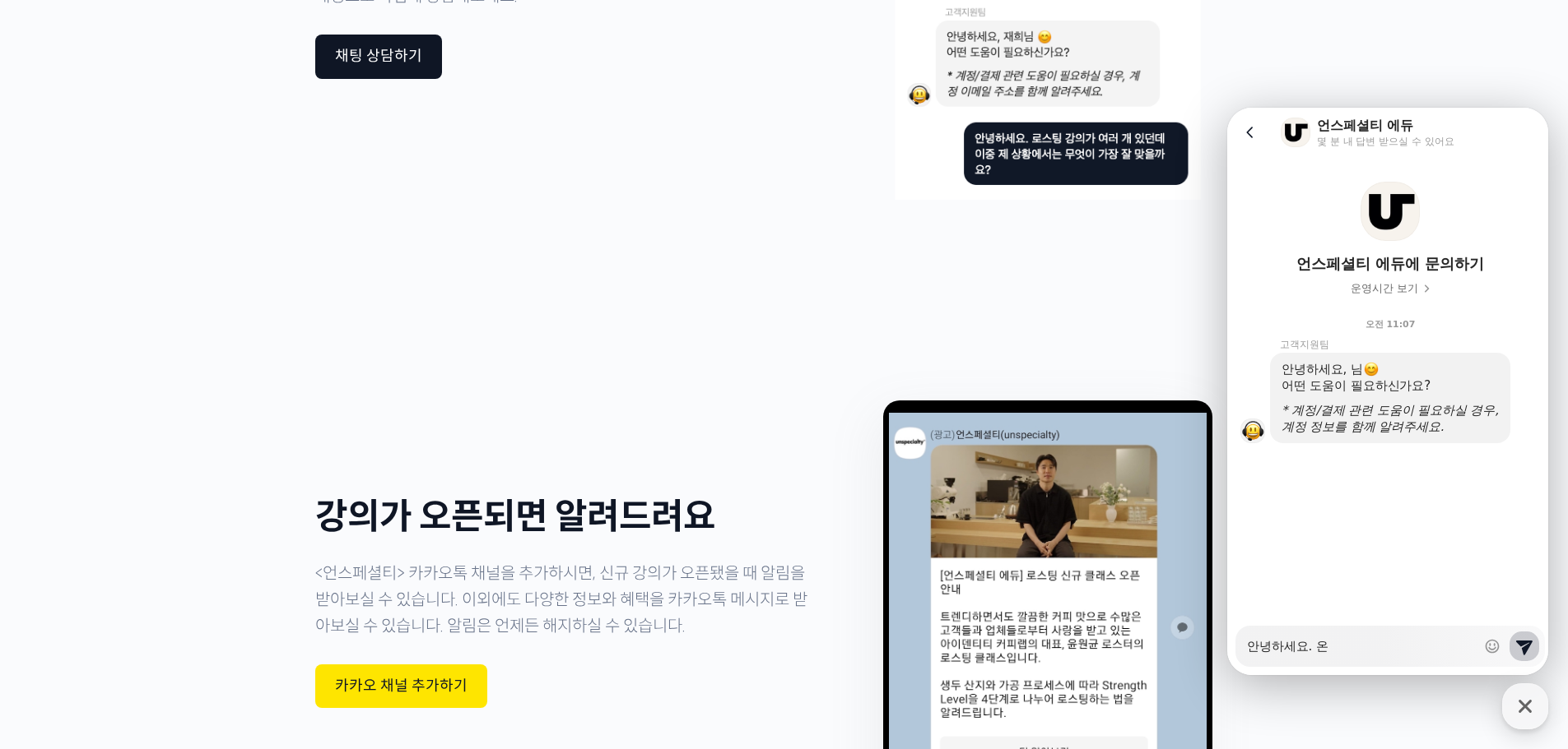
type textarea "안녕하세요. 오느"
type textarea "x"
type textarea "안녕하세요. 오늘"
type textarea "x"
type textarea "안녕하세요. 오늘"
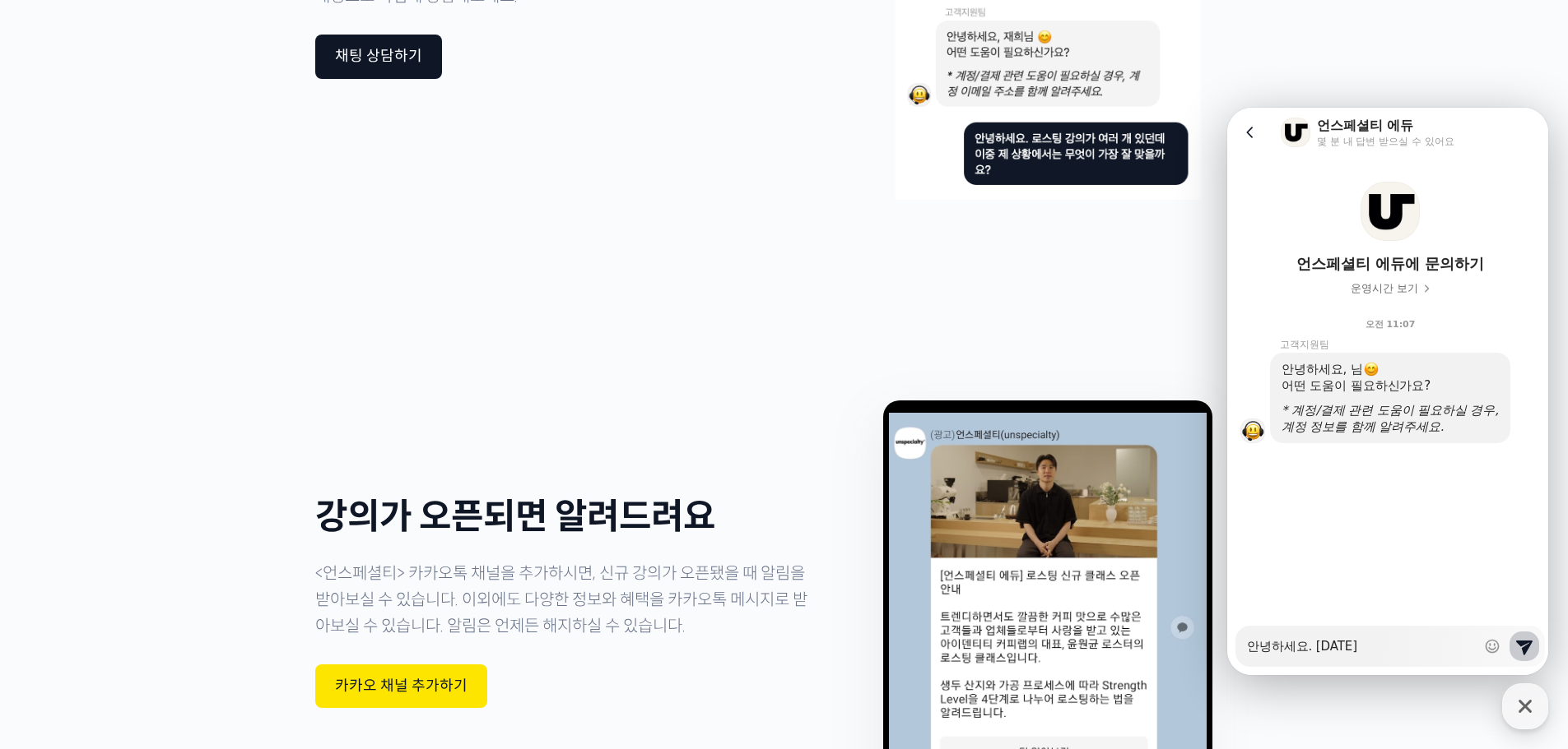
type textarea "x"
type textarea "안녕하세요. 오늘 ㅇ"
type textarea "x"
type textarea "안녕하세요. 오늘 아"
type textarea "x"
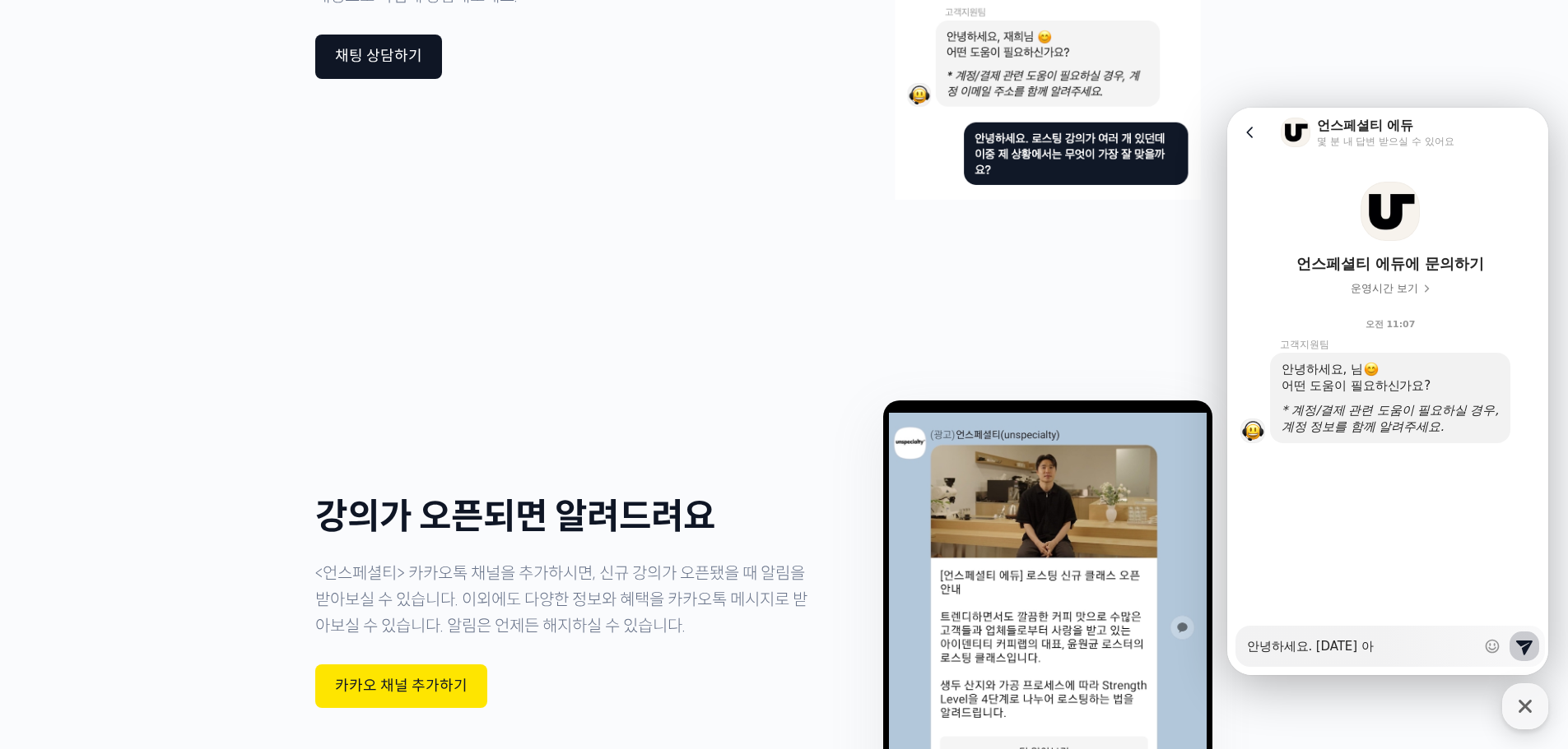
type textarea "안녕하세요. 오늘 알"
type textarea "x"
type textarea "안녕하세요. 오늘 아래"
type textarea "x"
type textarea "안녕하세요. 오늘 아랭"
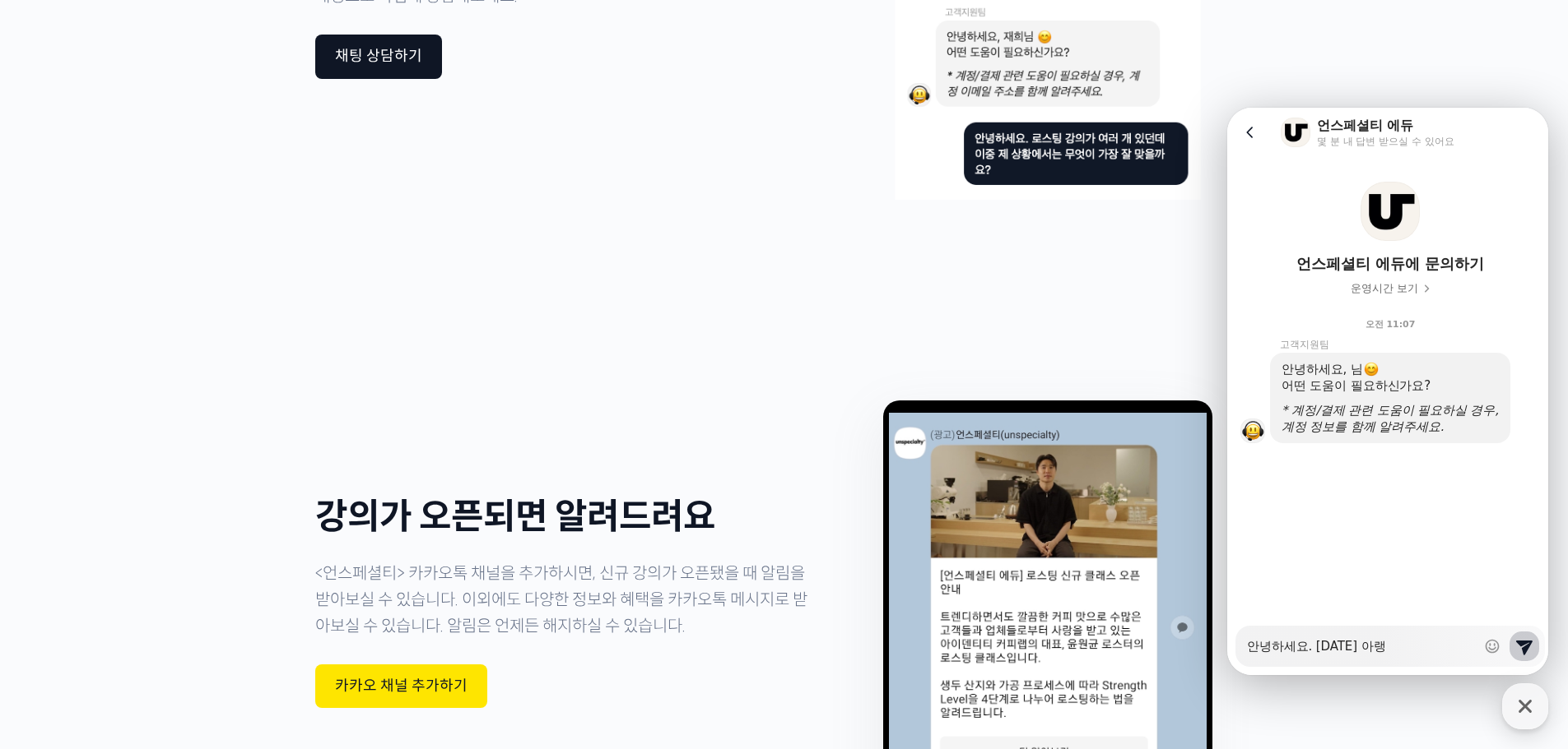
type textarea "x"
type textarea "안녕하세요. 오늘 아래오"
type textarea "x"
type textarea "안녕하세요. 오늘 아래와"
type textarea "x"
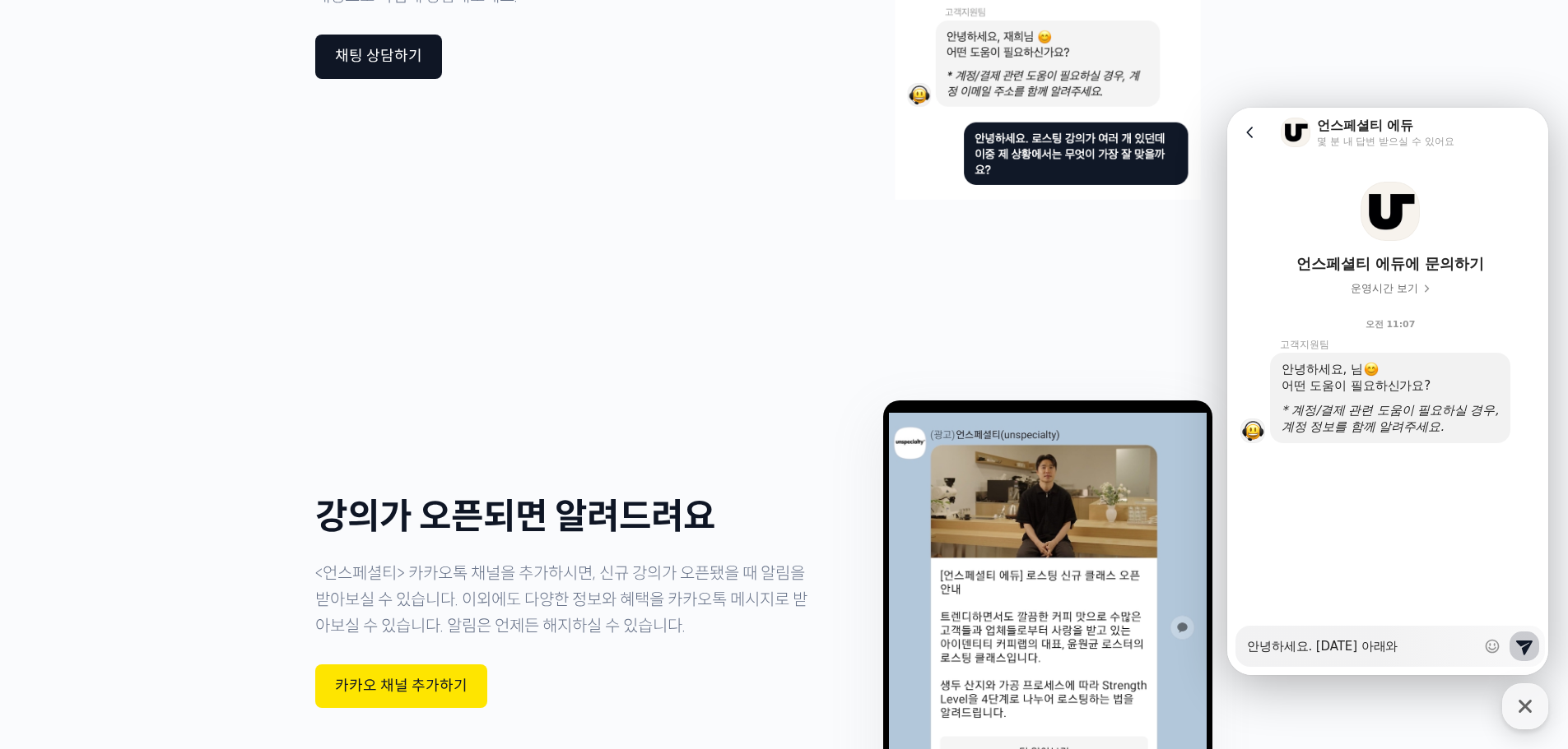
type textarea "안녕하세요. 오늘 아래와"
type textarea "x"
type textarea "안녕하세요. 오늘 아래와 가"
type textarea "x"
type textarea "안녕하세요. 오늘 아래와 같"
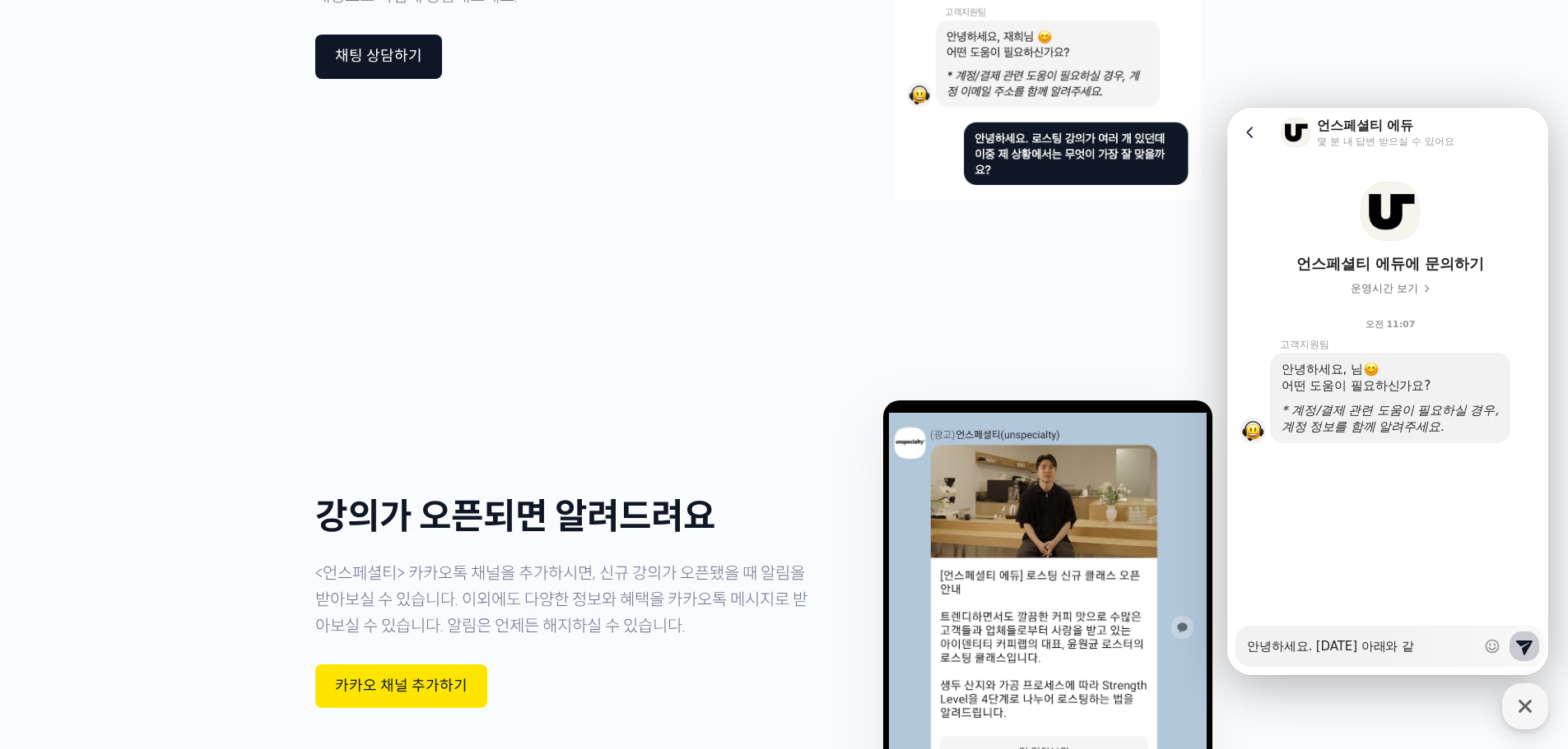
type textarea "x"
type textarea "안녕하세요. 오늘 아래와 같ㅇ"
type textarea "x"
type textarea "안녕하세요. 오늘 아래와 같으"
type textarea "x"
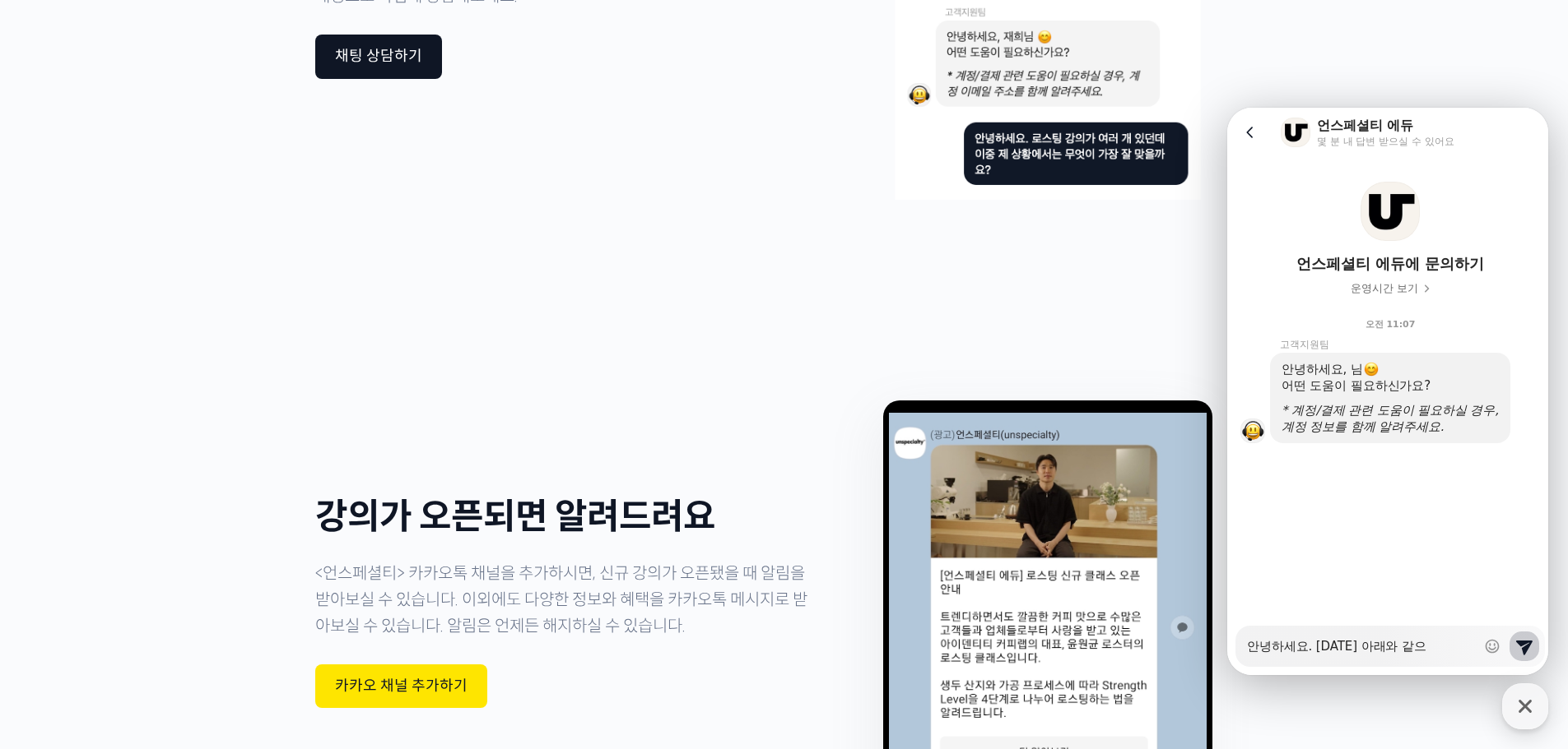
type textarea "안녕하세요. 오늘 아래와 같은"
type textarea "x"
type textarea "안녕하세요. 오늘 아래와 같은"
type textarea "x"
type textarea "안녕하세요. 오늘 아래와 같은 메"
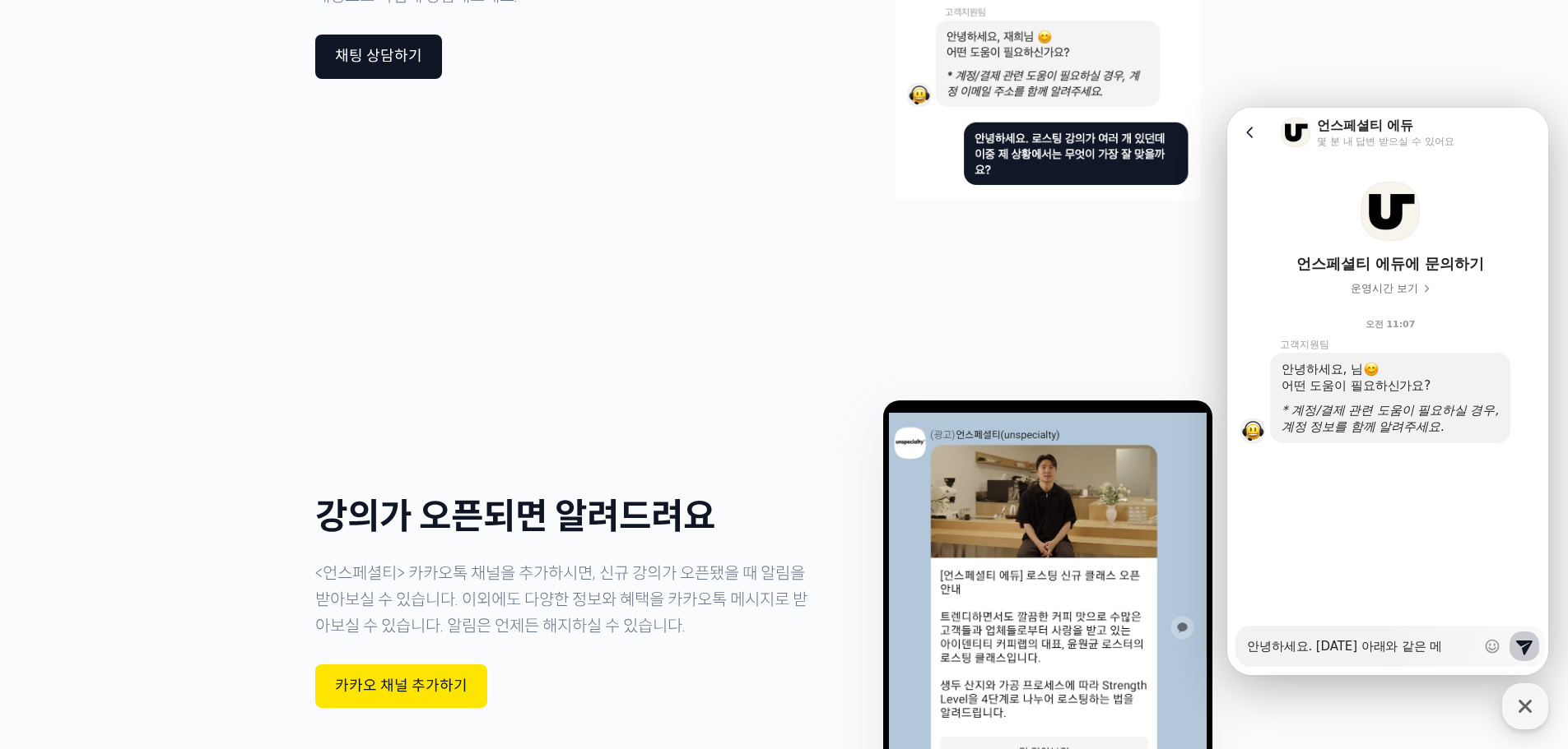
type textarea "x"
type textarea "안녕하세요. 오늘 아래와 같은 멩"
type textarea "x"
type textarea "안녕하세요. 오늘 아래와 같은 메이"
type textarea "x"
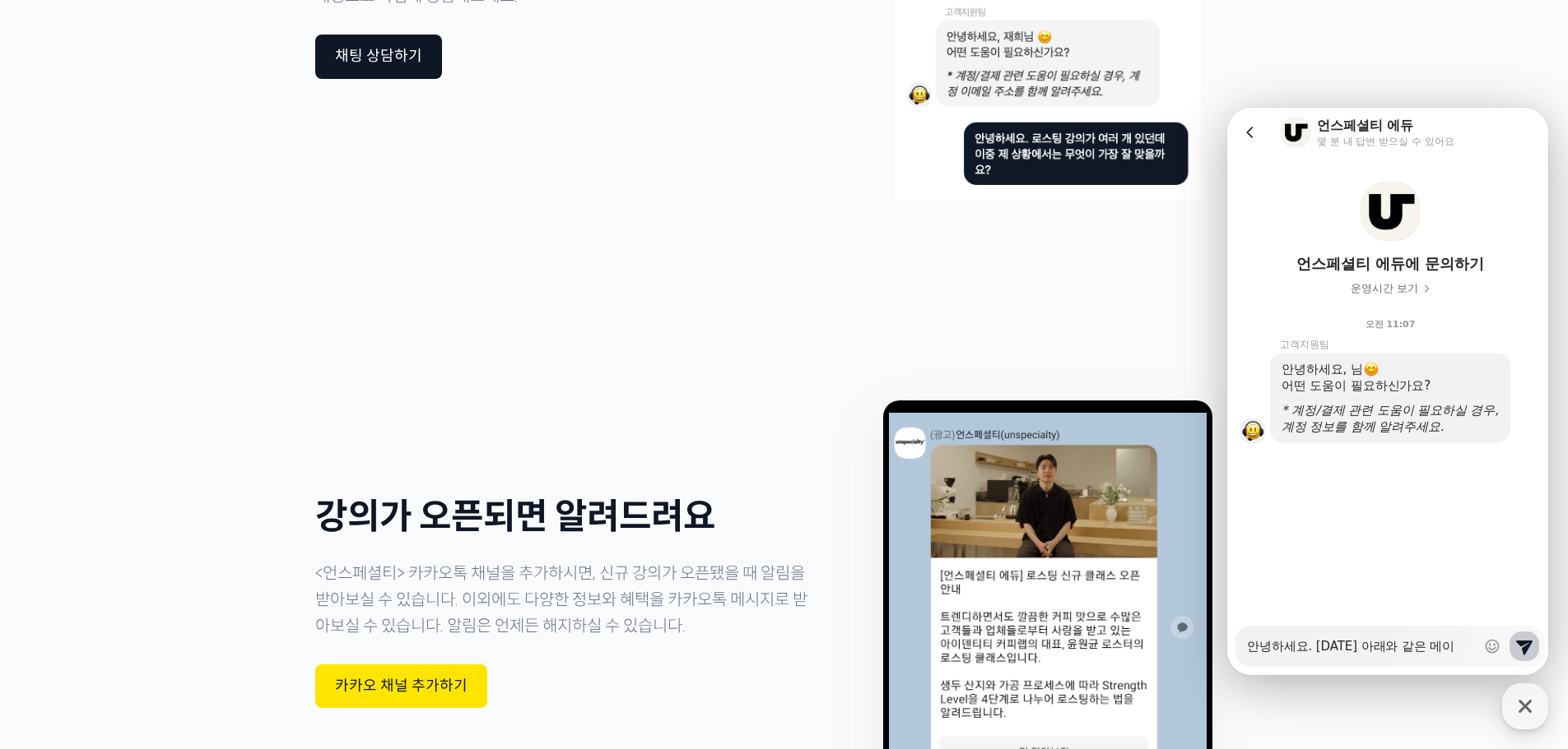
type textarea "안녕하세요. 오늘 아래와 같은 메일"
type textarea "x"
type textarea "안녕하세요. 오늘 아래와 같은 메일ㅇ"
type textarea "x"
type textarea "안녕하세요. 오늘 아래와 같은 메일으"
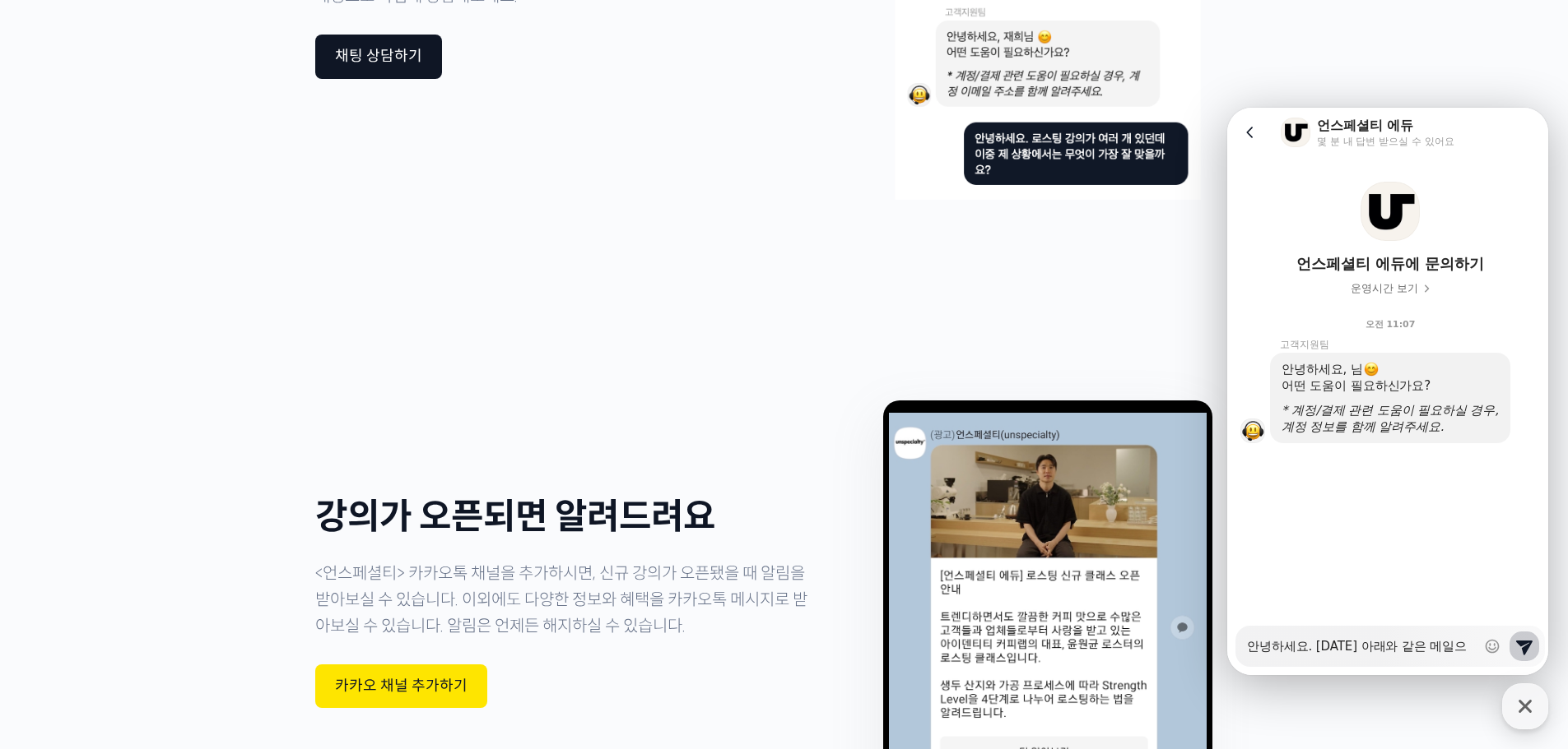
type textarea "x"
type textarea "안녕하세요. 오늘 아래와 같은 메일은"
type textarea "x"
type textarea "안녕하세요. 오늘 아래와 같은 메일은"
type textarea "x"
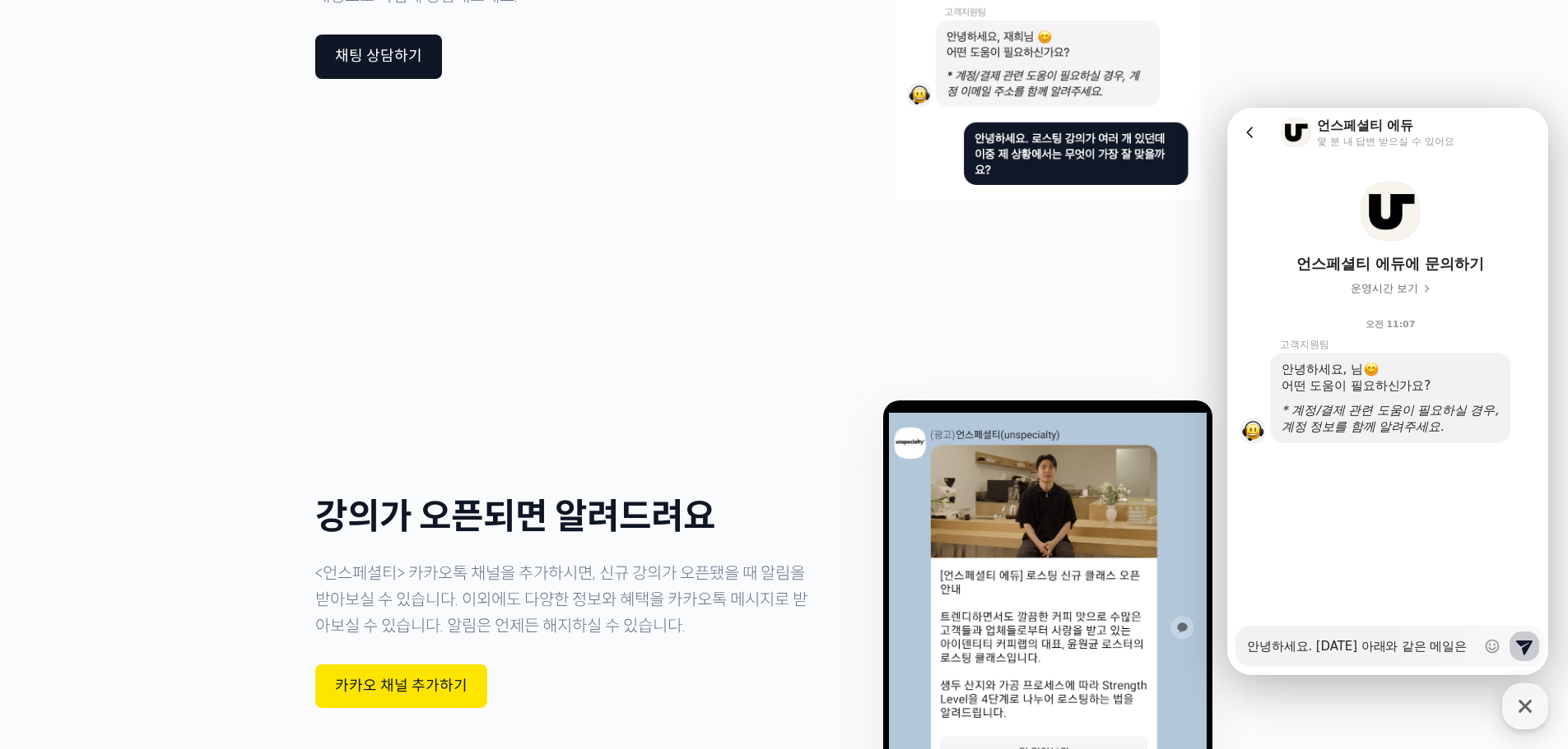
type textarea "안녕하세요. 오늘 아래와 같은 메일은 ㅂ"
type textarea "x"
type textarea "안녕하세요. 오늘 아래와 같은 메일은 바"
type textarea "x"
type textarea "안녕하세요. 오늘 아래와 같은 메일은 받"
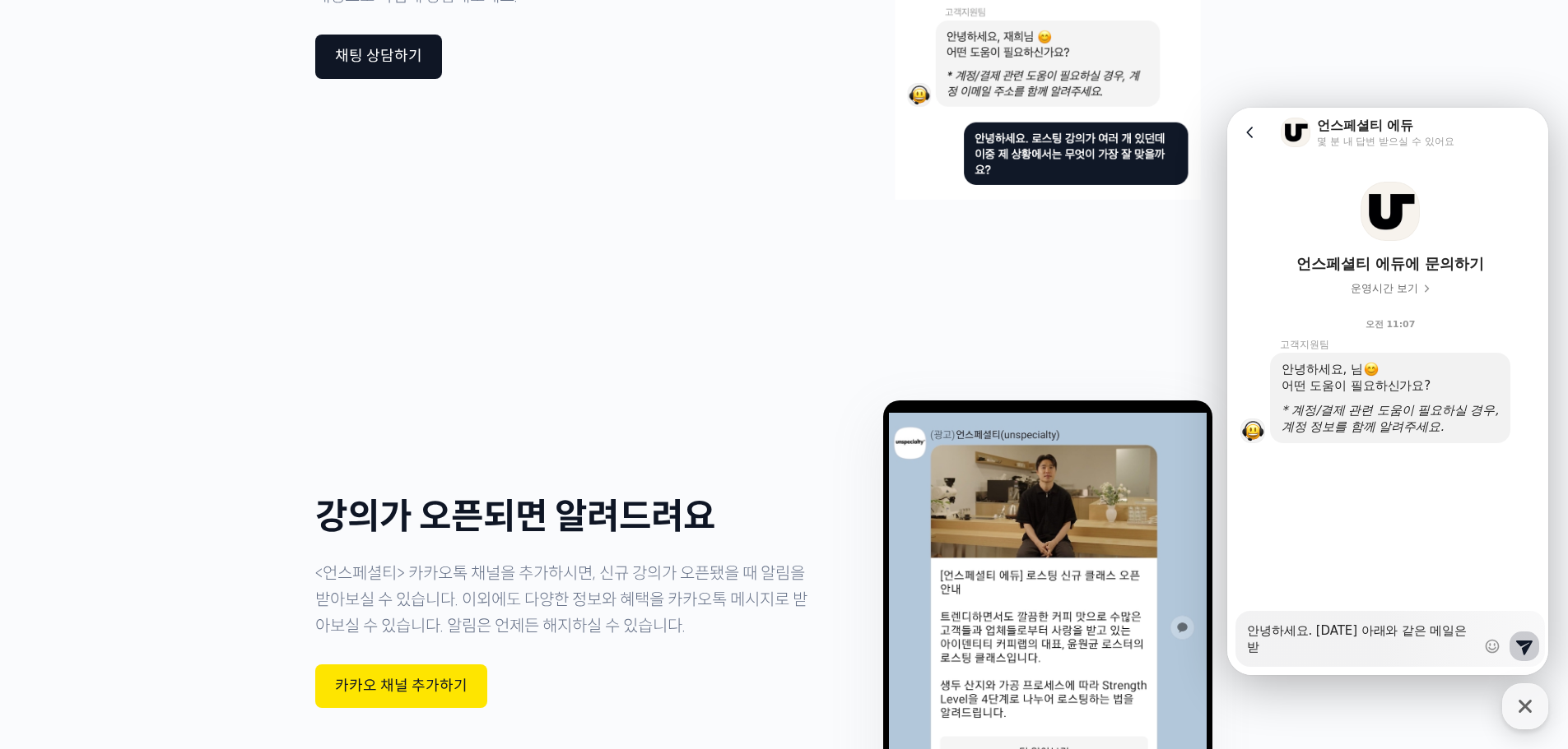
type textarea "x"
type textarea "안녕하세요. 오늘 아래와 같은 메일은 받ㅇ"
type textarea "x"
type textarea "안녕하세요. 오늘 아래와 같은 메일은 받아"
type textarea "x"
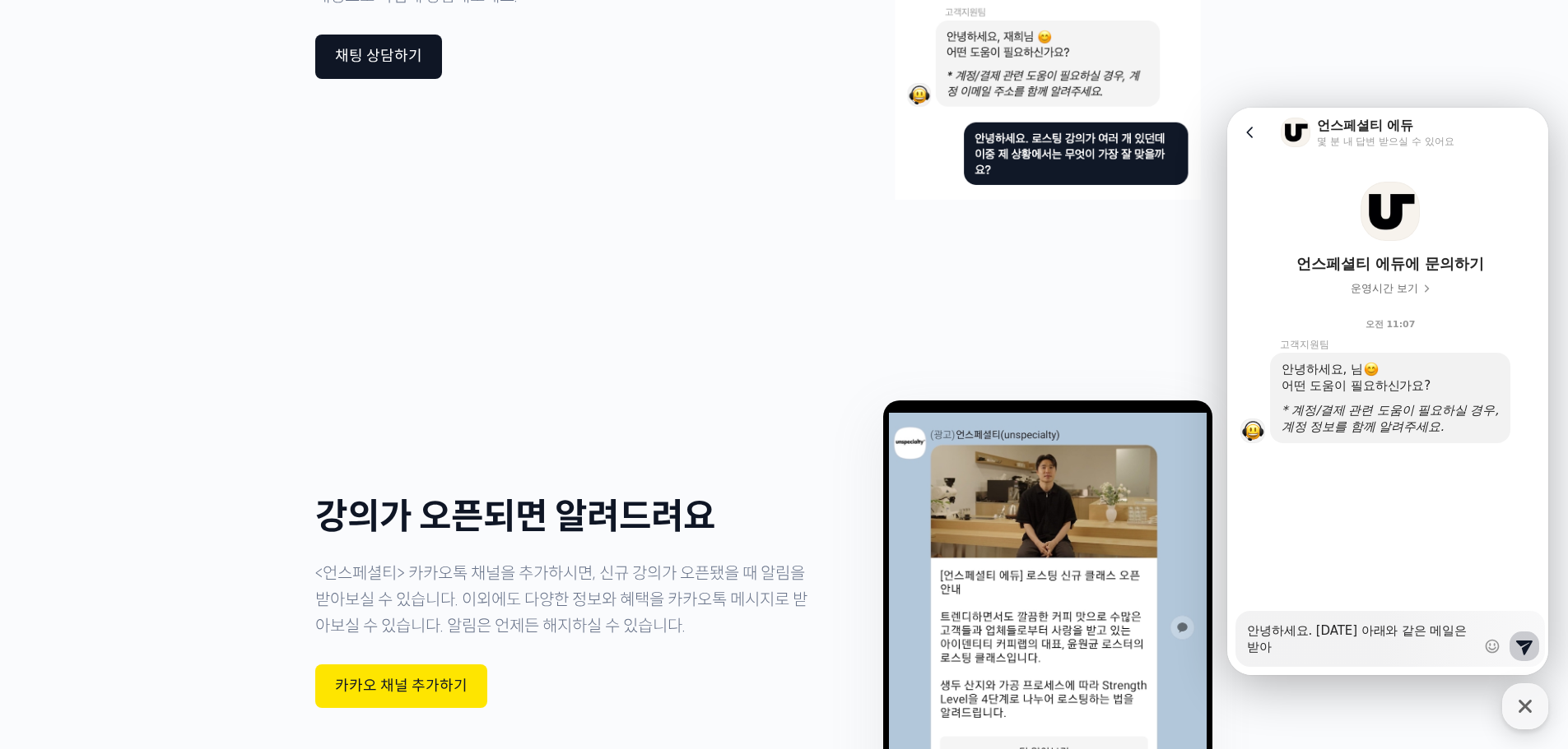
type textarea "안녕하세요. 오늘 아래와 같은 메일은 받았"
type textarea "x"
type textarea "안녕하세요. 오늘 아래와 같은 메일은 받았ㄴ"
type textarea "x"
type textarea "안녕하세요. 오늘 아래와 같은 메일은 받았느"
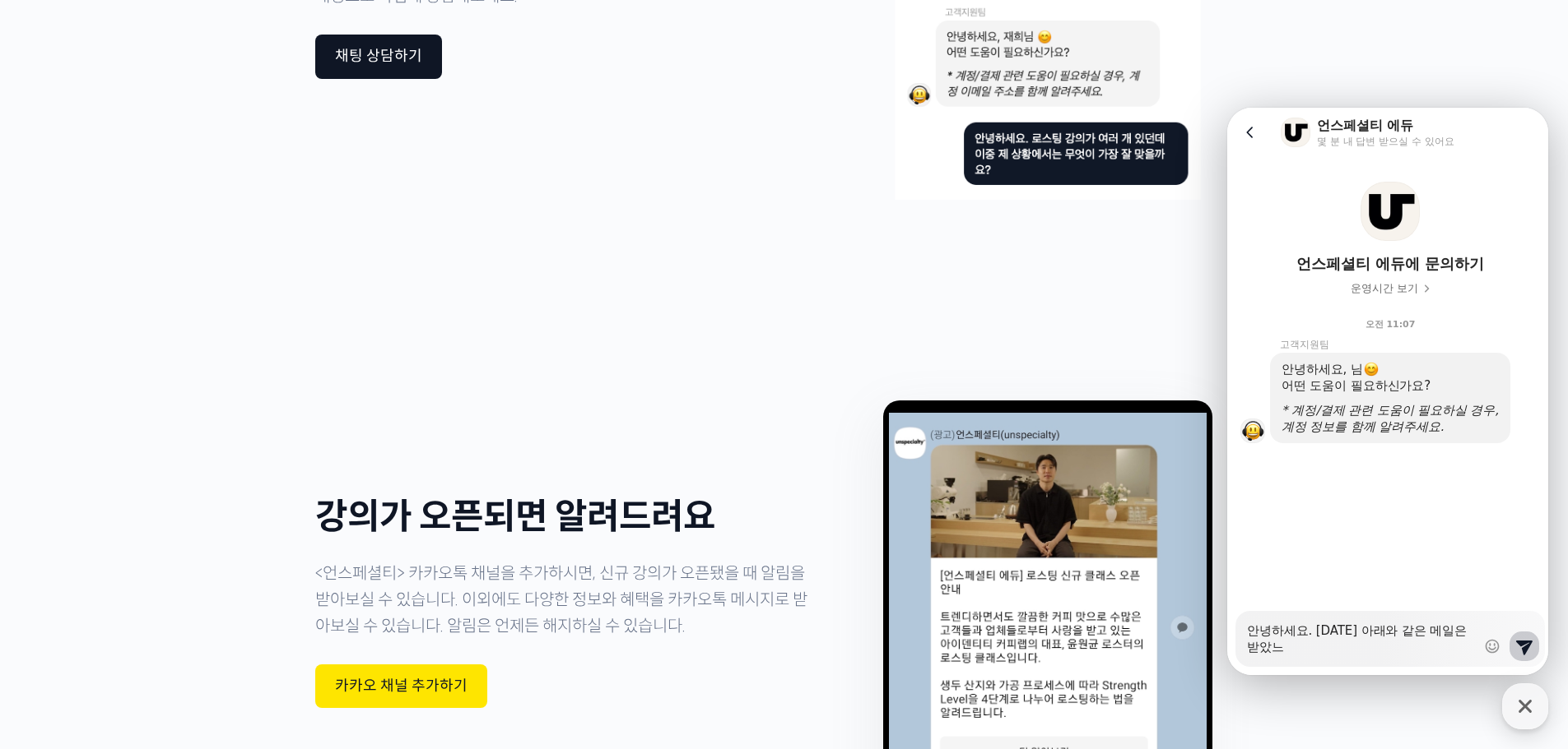
type textarea "x"
type textarea "안녕하세요. 오늘 아래와 같은 메일은 받았는"
type textarea "x"
type textarea "안녕하세요. 오늘 아래와 같은 메일은 받았는ㄷ"
type textarea "x"
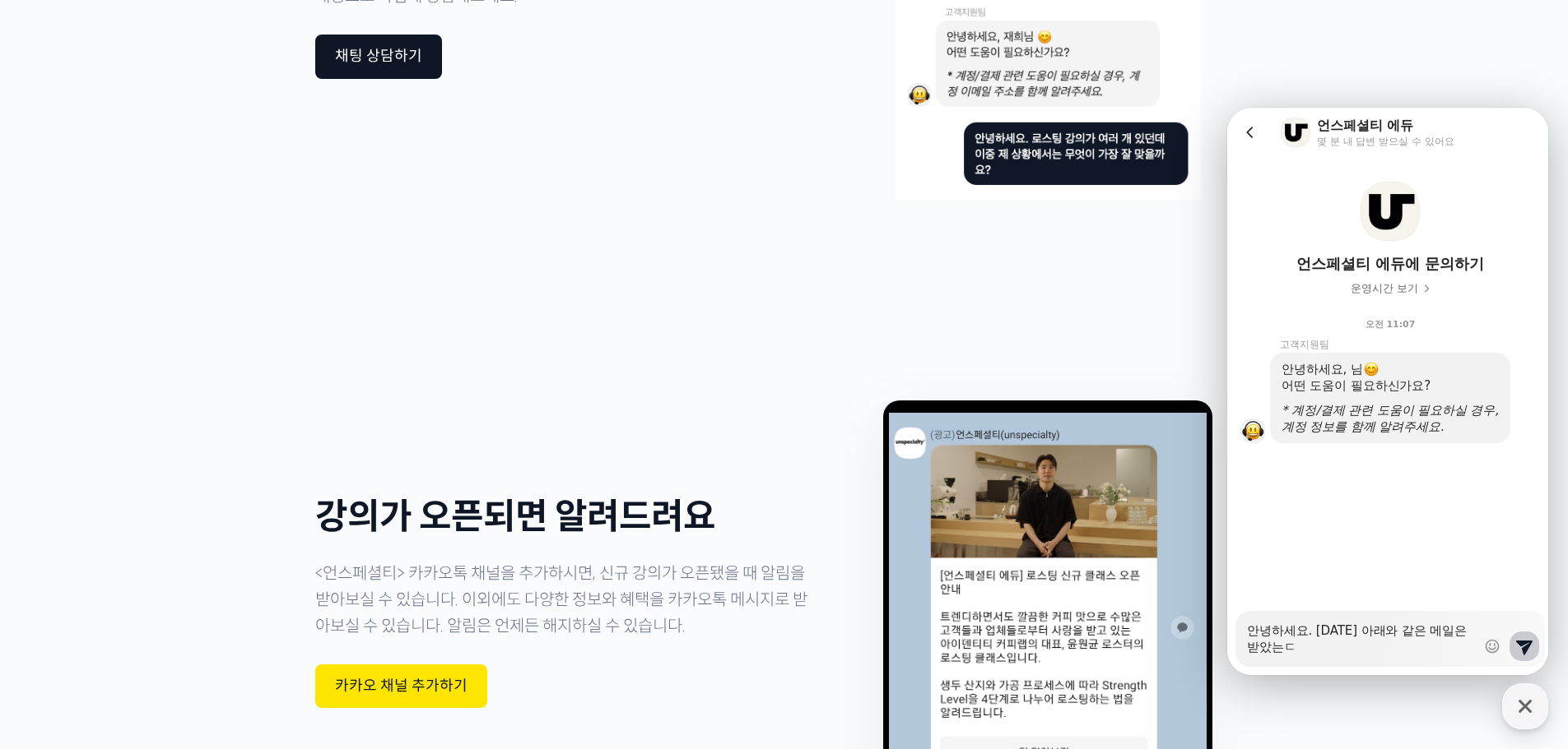
type textarea "안녕하세요. 오늘 아래와 같은 메일은 받았는데"
type textarea "x"
type textarea "안녕하세요. 오늘 아래와 같은 메일은 받았는뎅"
type textarea "x"
type textarea "안녕하세요. 오늘 아래와 같은 메일은 받았는데요"
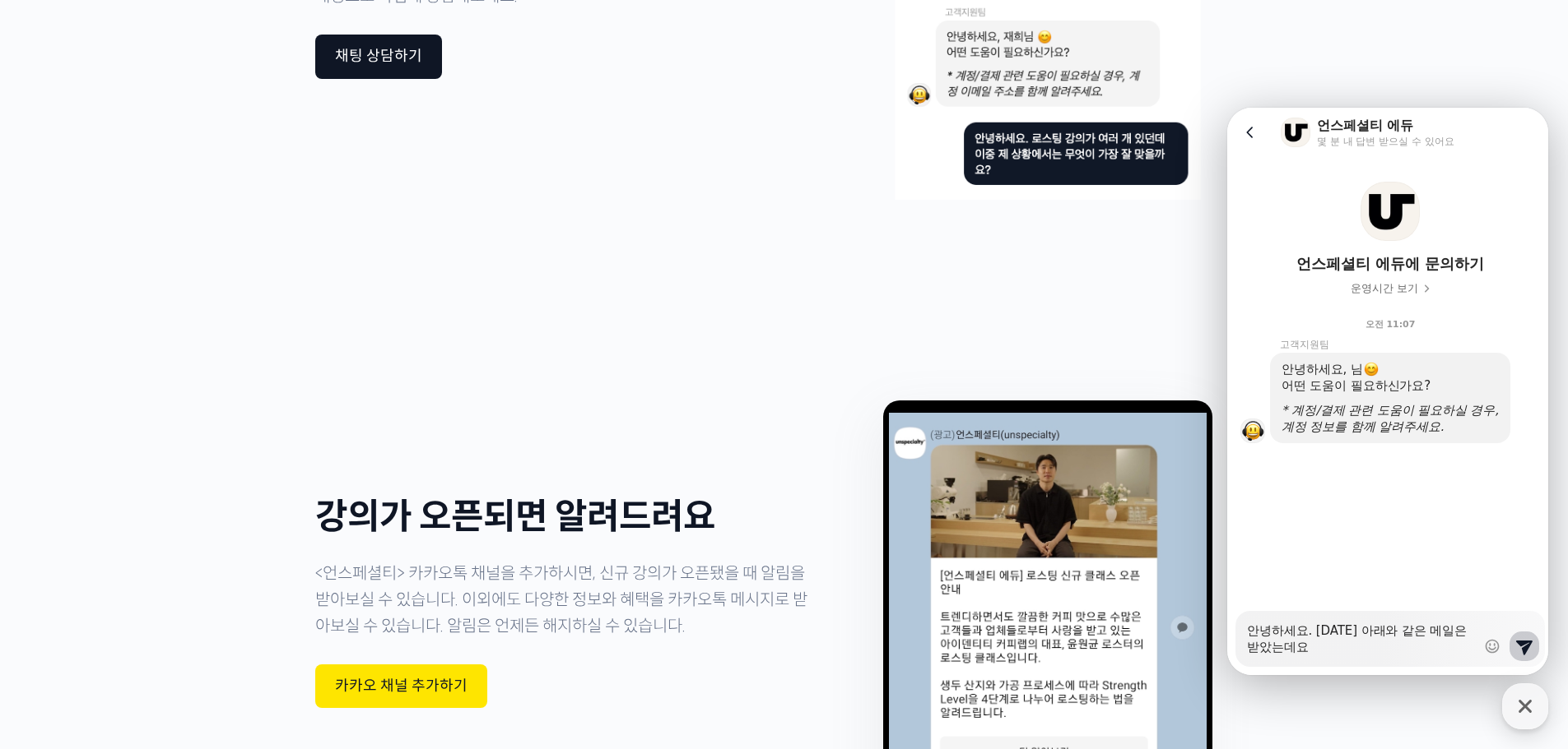
type textarea "x"
type textarea "안녕하세요. 오늘 아래와 같은 메일은 받았는데요,"
type textarea "x"
type textarea "안녕하세요. 오늘 아래와 같은 메일은 받았는데요,"
type textarea "x"
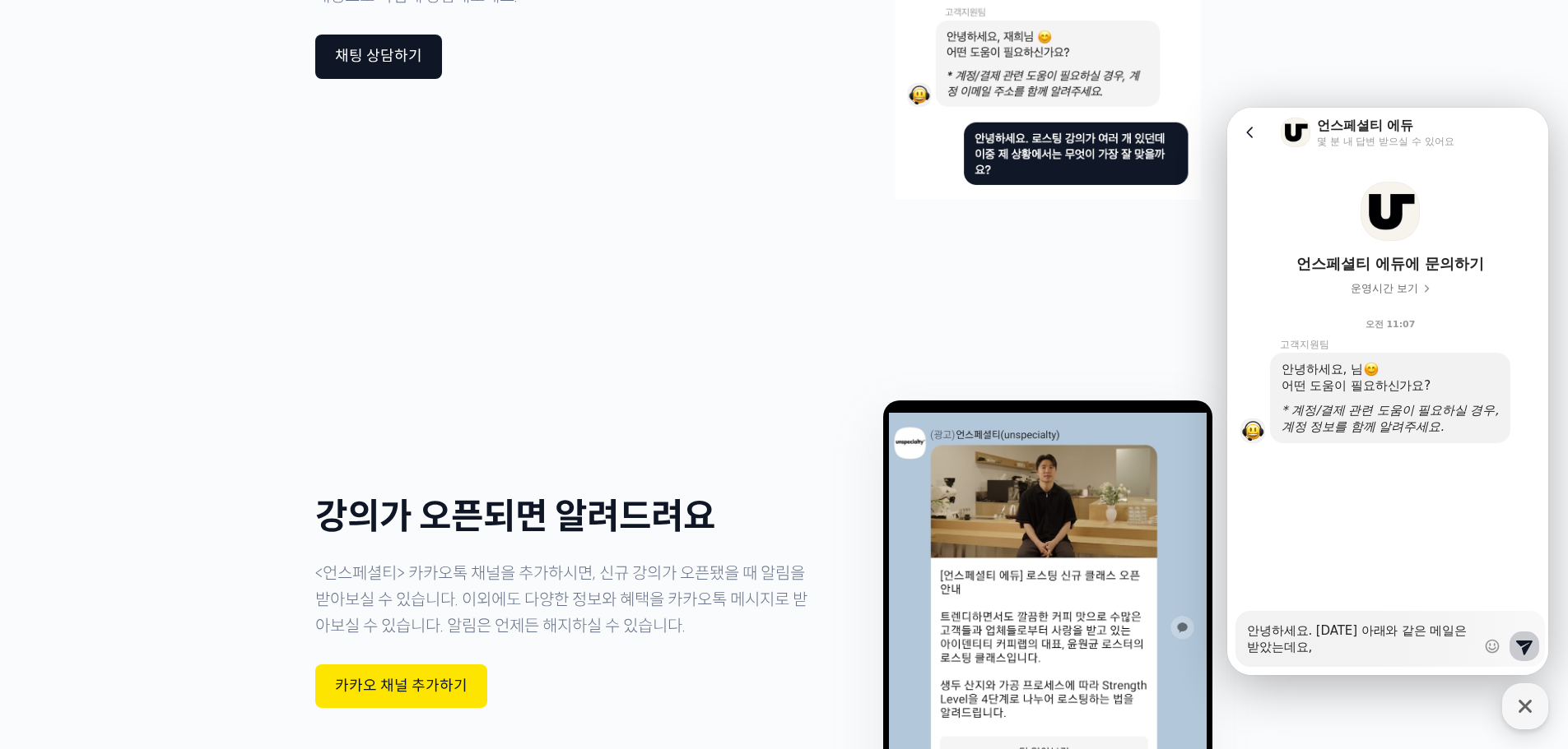
type textarea "안녕하세요. 오늘 아래와 같은 메일은 받았는데요,"
type textarea "x"
type textarea "안녕하세요. 오늘 아래와 같은 메일은 받았는데요,"
paste textarea ""허영훈"님 존함으로 157,000원 입금 2건이 확인되는데, 나머지 1건과 매칭되는 주문이 없었습니다. 만약 다른 고객분(신**님)의 주문에…"
type textarea "x"
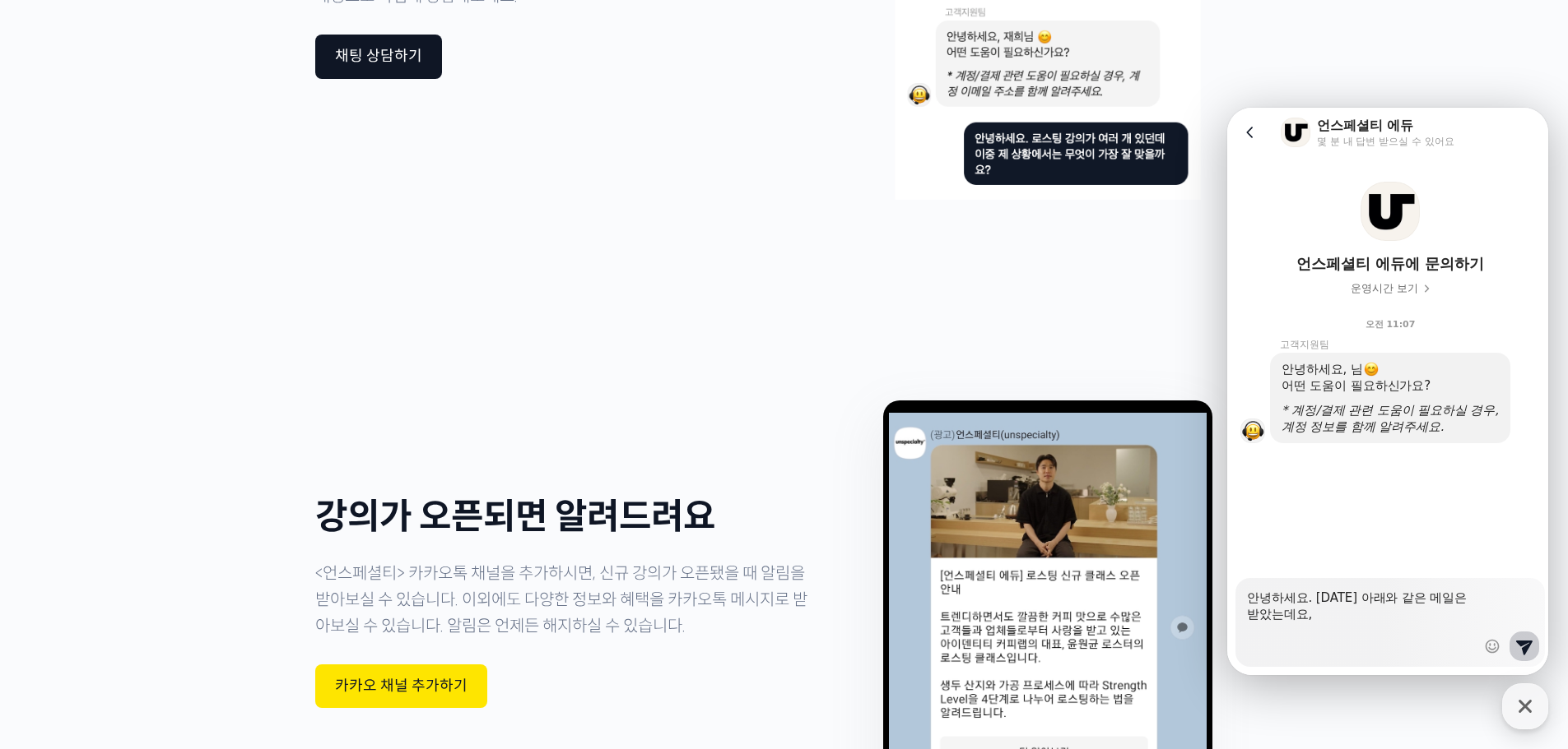
type textarea "안녕하세요. 오늘 아래와 같은 메일은 받았는데요, "허영훈"님 존함으로 157,000원 입금 2건이 확인되는데, 나머지 1건과 매칭되는 주문이…"
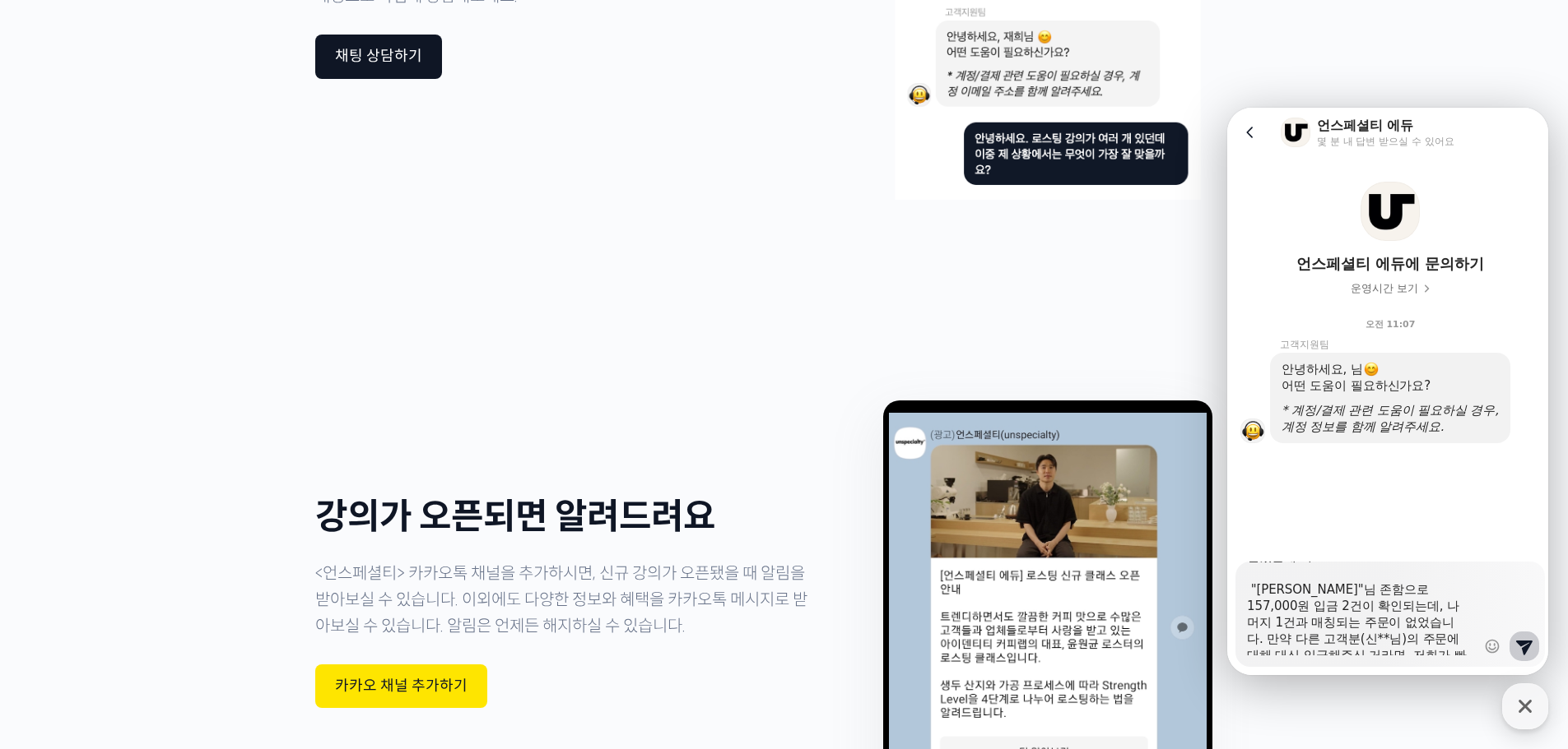
scroll to position [82, 0]
click at [1382, 632] on textarea "안녕하세요. 오늘 아래와 같은 메일은 받았는데요, "허영훈"님 존함으로 157,000원 입금 2건이 확인되는데, 나머지 1건과 매칭되는 주문이…" at bounding box center [1361, 609] width 229 height 93
type textarea "x"
type textarea "안녕하세요. 오늘 아래와 같은 메일은 받았는데요, "허영훈"님 존함으로 157,000원 입금 2건이 확인되는데, 나머지 1건과 매칭되는 주문이…"
type textarea "x"
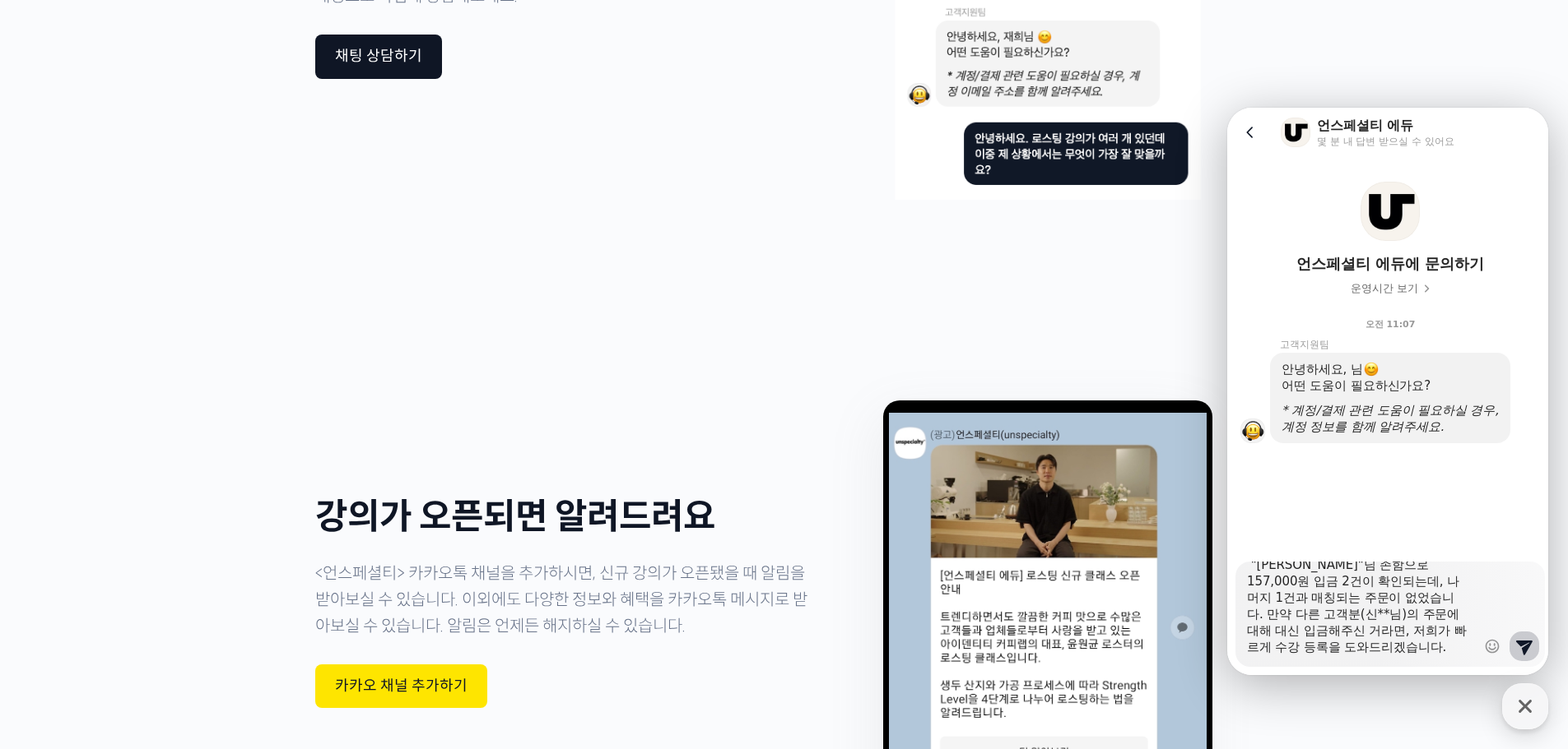
type textarea "안녕하세요. 오늘 아래와 같은 메일은 받았는데요, "허영훈"님 존함으로 157,000원 입금 2건이 확인되는데, 나머지 1건과 매칭되는 주문이…"
type textarea "x"
type textarea "안녕하세요. 오늘 아래와 같은 메일은 받았는데요, "허영훈"님 존함으로 157,000원 입금 2건이 확인되는데, 나머지 1건과 매칭되는 주문이…"
type textarea "x"
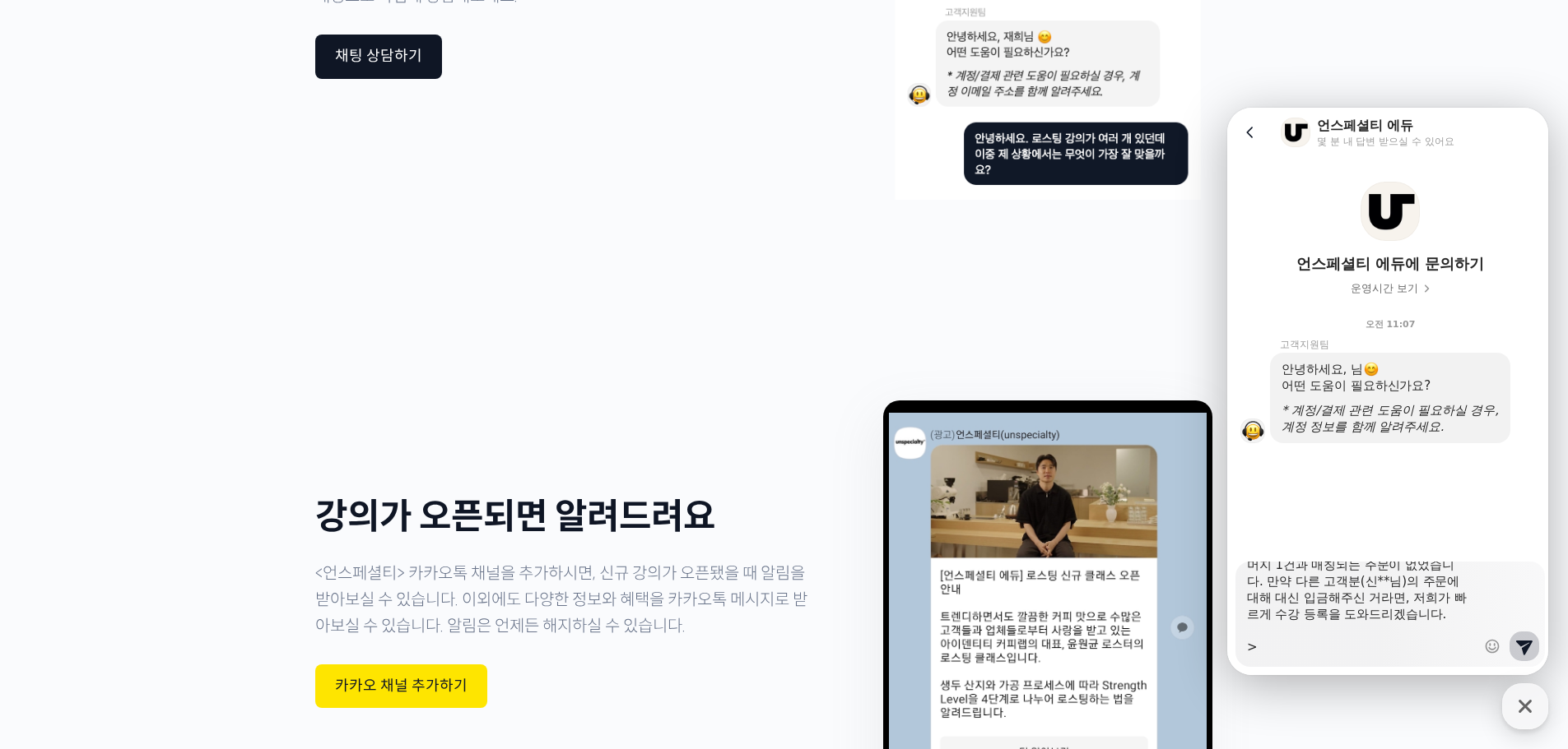
type textarea "안녕하세요. 오늘 아래와 같은 메일은 받았는데요, "허영훈"님 존함으로 157,000원 입금 2건이 확인되는데, 나머지 1건과 매칭되는 주문이…"
type textarea "x"
type textarea "안녕하세요. 오늘 아래와 같은 메일은 받았는데요, "허영훈"님 존함으로 157,000원 입금 2건이 확인되는데, 나머지 1건과 매칭되는 주문이…"
type textarea "x"
type textarea "안녕하세요. 오늘 아래와 같은 메일은 받았는데요, "허영훈"님 존함으로 157,000원 입금 2건이 확인되는데, 나머지 1건과 매칭되는 주문이…"
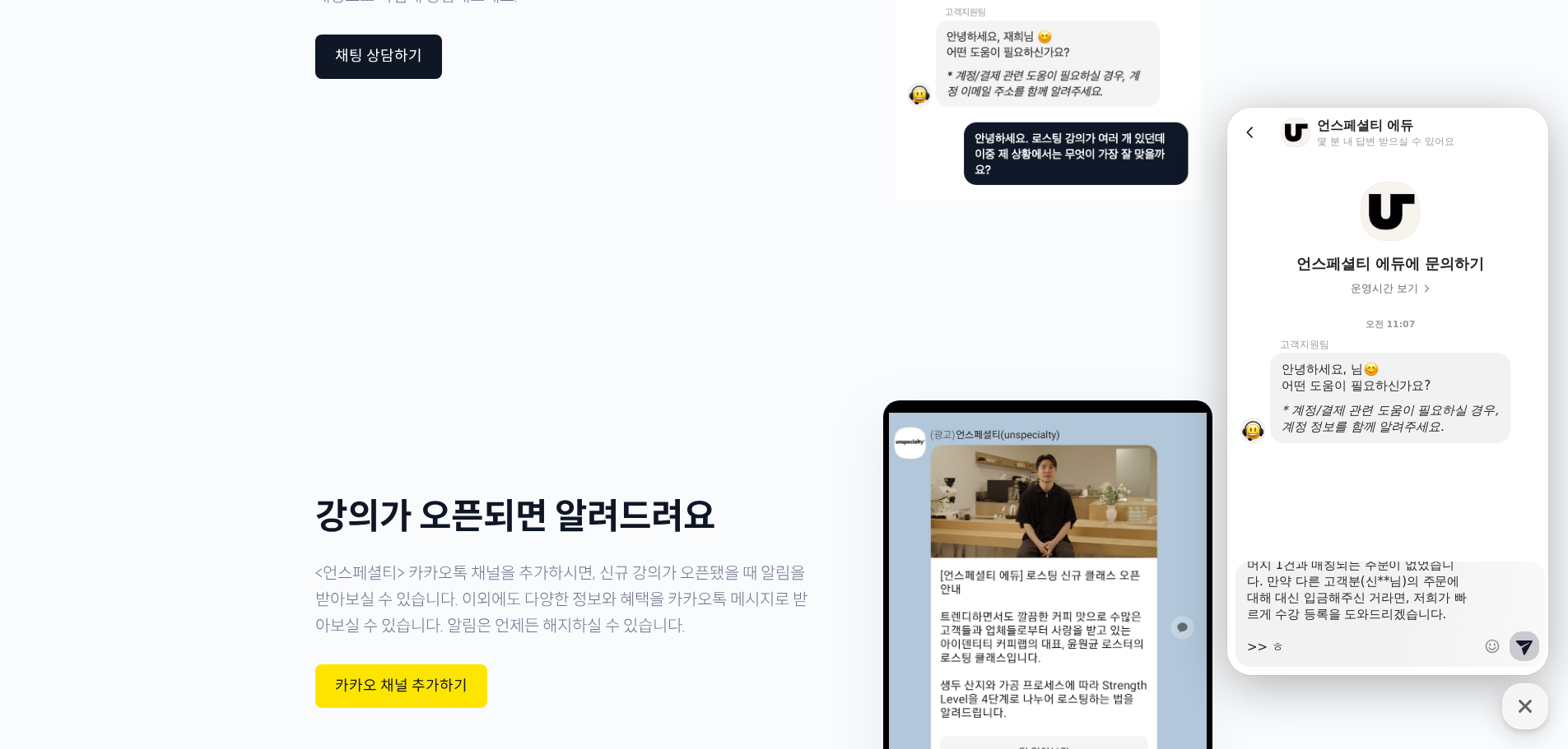
type textarea "x"
type textarea "안녕하세요. 오늘 아래와 같은 메일은 받았는데요, "허영훈"님 존함으로 157,000원 입금 2건이 확인되는데, 나머지 1건과 매칭되는 주문이…"
type textarea "x"
type textarea "안녕하세요. 오늘 아래와 같은 메일은 받았는데요, "허영훈"님 존함으로 157,000원 입금 2건이 확인되는데, 나머지 1건과 매칭되는 주문이…"
type textarea "x"
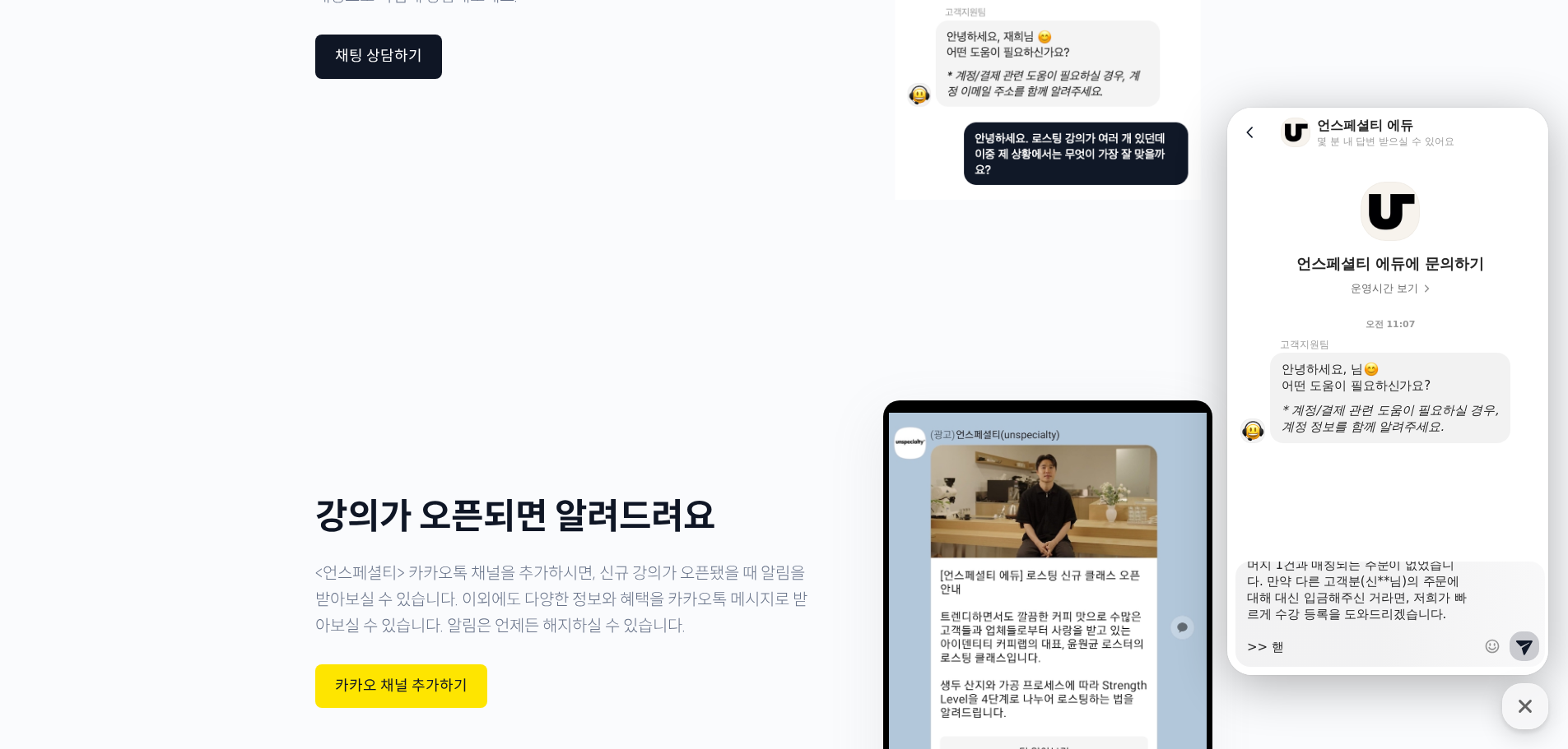
type textarea "안녕하세요. 오늘 아래와 같은 메일은 받았는데요, "허영훈"님 존함으로 157,000원 입금 2건이 확인되는데, 나머지 1건과 매칭되는 주문이…"
type textarea "x"
type textarea "안녕하세요. 오늘 아래와 같은 메일은 받았는데요, "허영훈"님 존함으로 157,000원 입금 2건이 확인되는데, 나머지 1건과 매칭되는 주문이…"
type textarea "x"
type textarea "안녕하세요. 오늘 아래와 같은 메일은 받았는데요, "허영훈"님 존함으로 157,000원 입금 2건이 확인되는데, 나머지 1건과 매칭되는 주문이…"
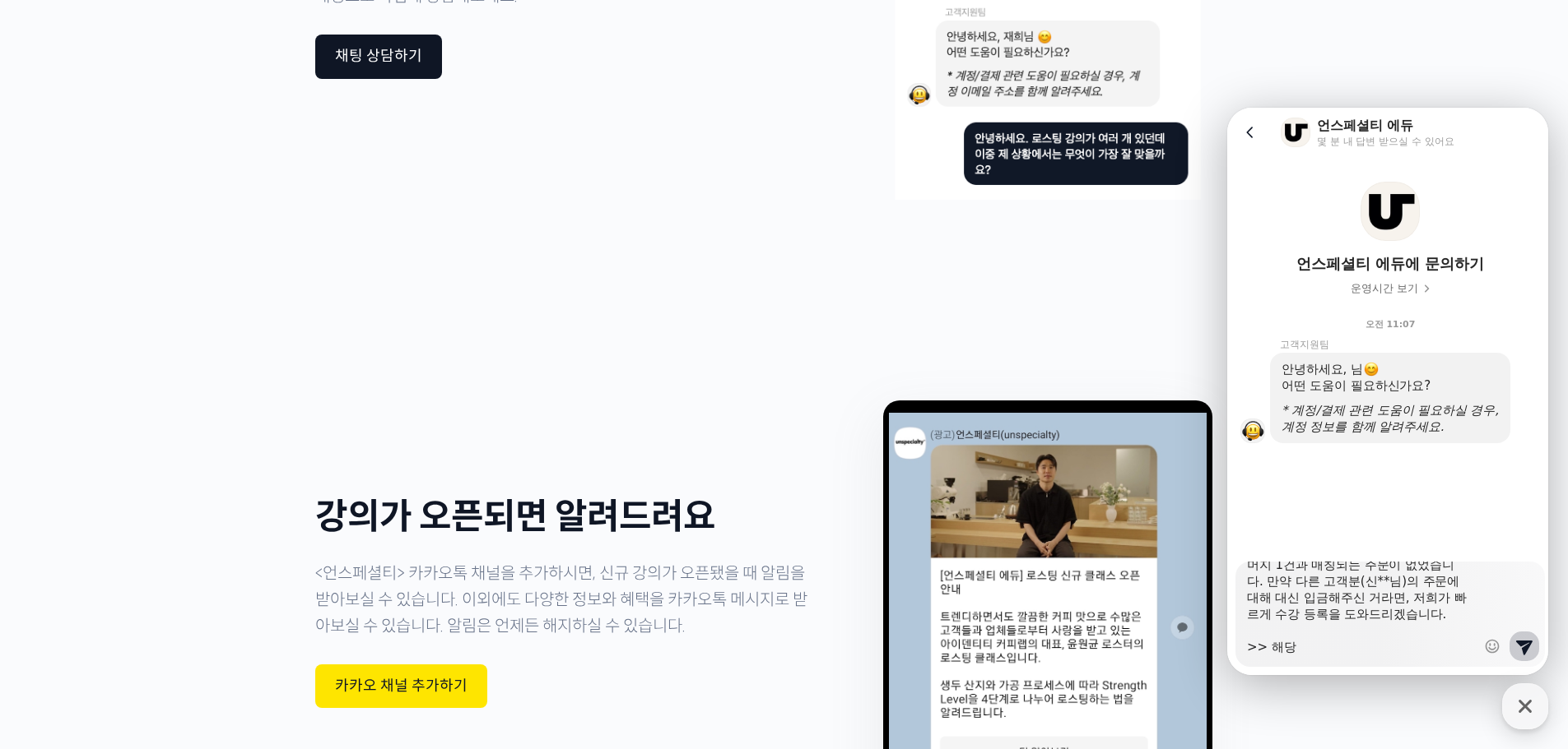
type textarea "x"
type textarea "안녕하세요. 오늘 아래와 같은 메일은 받았는데요, "허영훈"님 존함으로 157,000원 입금 2건이 확인되는데, 나머지 1건과 매칭되는 주문이…"
type textarea "x"
type textarea "안녕하세요. 오늘 아래와 같은 메일은 받았는데요, "허영훈"님 존함으로 157,000원 입금 2건이 확인되는데, 나머지 1건과 매칭되는 주문이…"
type textarea "x"
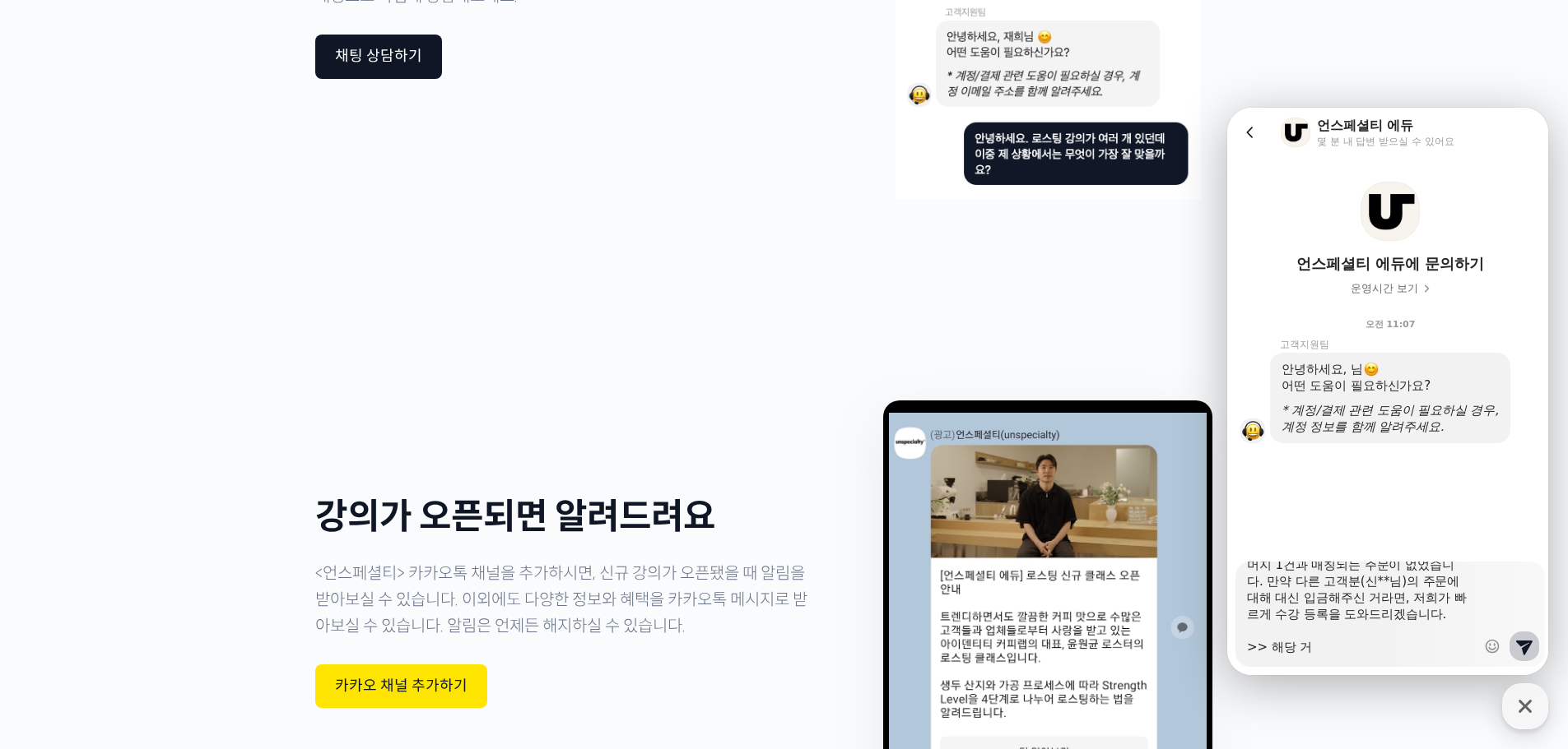
type textarea "안녕하세요. 오늘 아래와 같은 메일은 받았는데요, "허영훈"님 존함으로 157,000원 입금 2건이 확인되는데, 나머지 1건과 매칭되는 주문이…"
type textarea "x"
type textarea "안녕하세요. 오늘 아래와 같은 메일은 받았는데요, "허영훈"님 존함으로 157,000원 입금 2건이 확인되는데, 나머지 1건과 매칭되는 주문이…"
type textarea "x"
type textarea "안녕하세요. 오늘 아래와 같은 메일은 받았는데요, "허영훈"님 존함으로 157,000원 입금 2건이 확인되는데, 나머지 1건과 매칭되는 주문이…"
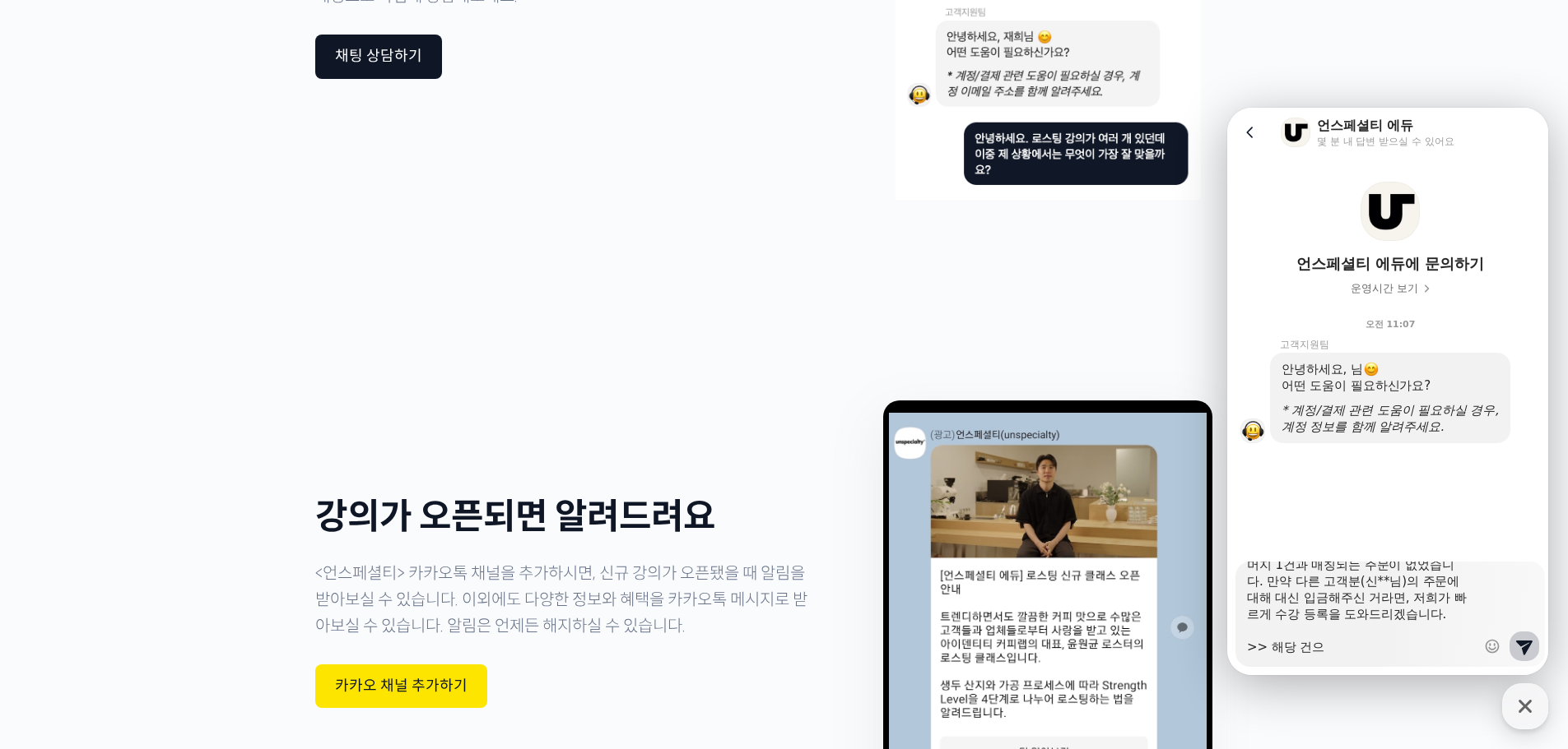
type textarea "x"
type textarea "안녕하세요. 오늘 아래와 같은 메일은 받았는데요, "허영훈"님 존함으로 157,000원 입금 2건이 확인되는데, 나머지 1건과 매칭되는 주문이…"
type textarea "x"
type textarea "안녕하세요. 오늘 아래와 같은 메일은 받았는데요, "허영훈"님 존함으로 157,000원 입금 2건이 확인되는데, 나머지 1건과 매칭되는 주문이…"
click at [1331, 642] on textarea "안녕하세요. 오늘 아래와 같은 메일은 받았는데요, "허영훈"님 존함으로 157,000원 입금 2건이 확인되는데, 나머지 1건과 매칭되는 주문이…" at bounding box center [1361, 609] width 229 height 93
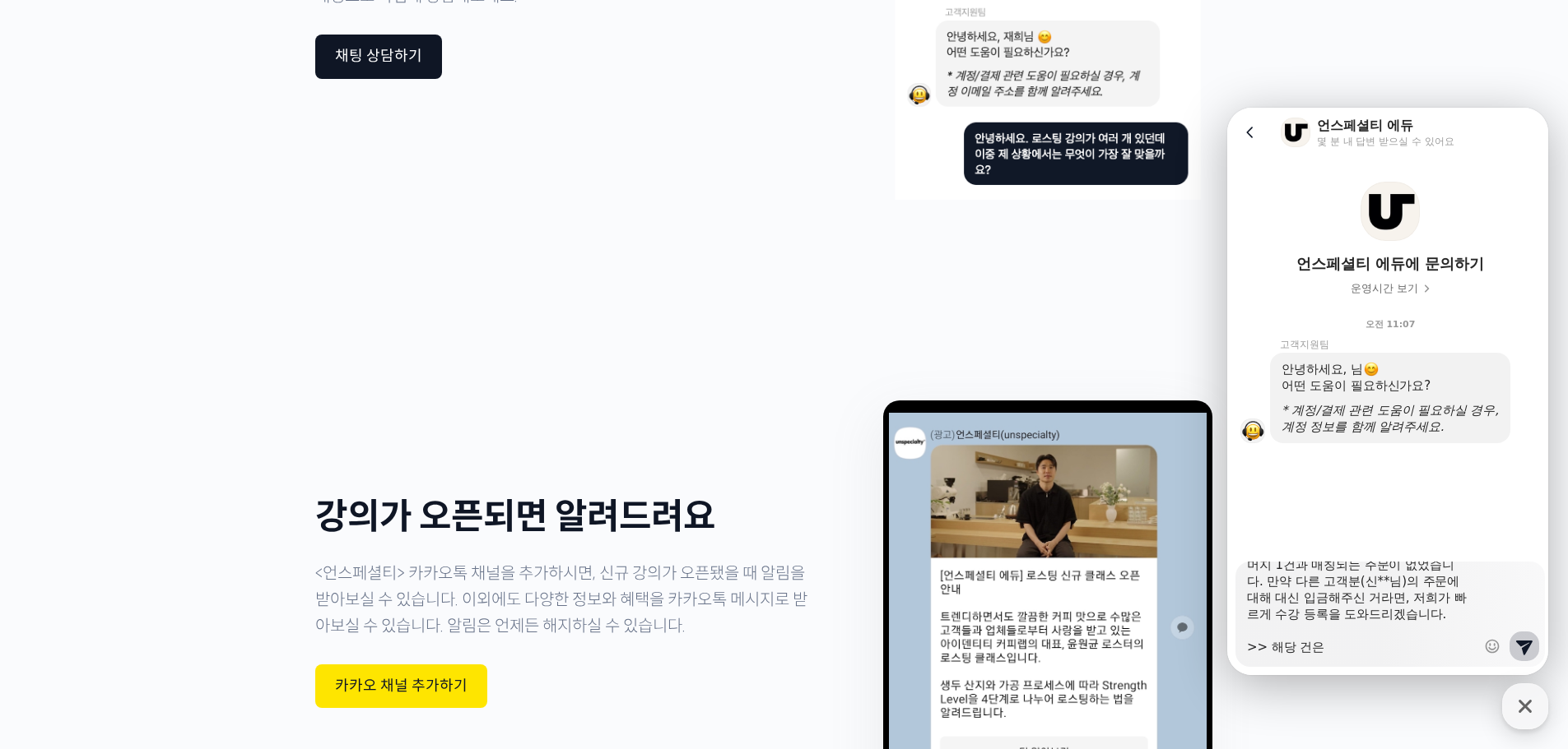
type textarea "x"
type textarea "안녕하세요. 오늘 아래와 같은 메일은 받았는데요, "허영훈"님 존함으로 157,000원 입금 2건이 확인되는데, 나머지 1건과 매칭되는 주문이…"
paste textarea "#32979"
click at [1317, 652] on textarea "안녕하세요. 오늘 아래와 같은 메일은 받았는데요, "허영훈"님 존함으로 157,000원 입금 2건이 확인되는데, 나머지 1건과 매칭되는 주문이…" at bounding box center [1361, 609] width 229 height 93
click at [1418, 638] on textarea "안녕하세요. 오늘 아래와 같은 메일은 받았는데요, "허영훈"님 존함으로 157,000원 입금 2건이 확인되는데, 나머지 1건과 매칭되는 주문이…" at bounding box center [1361, 609] width 229 height 93
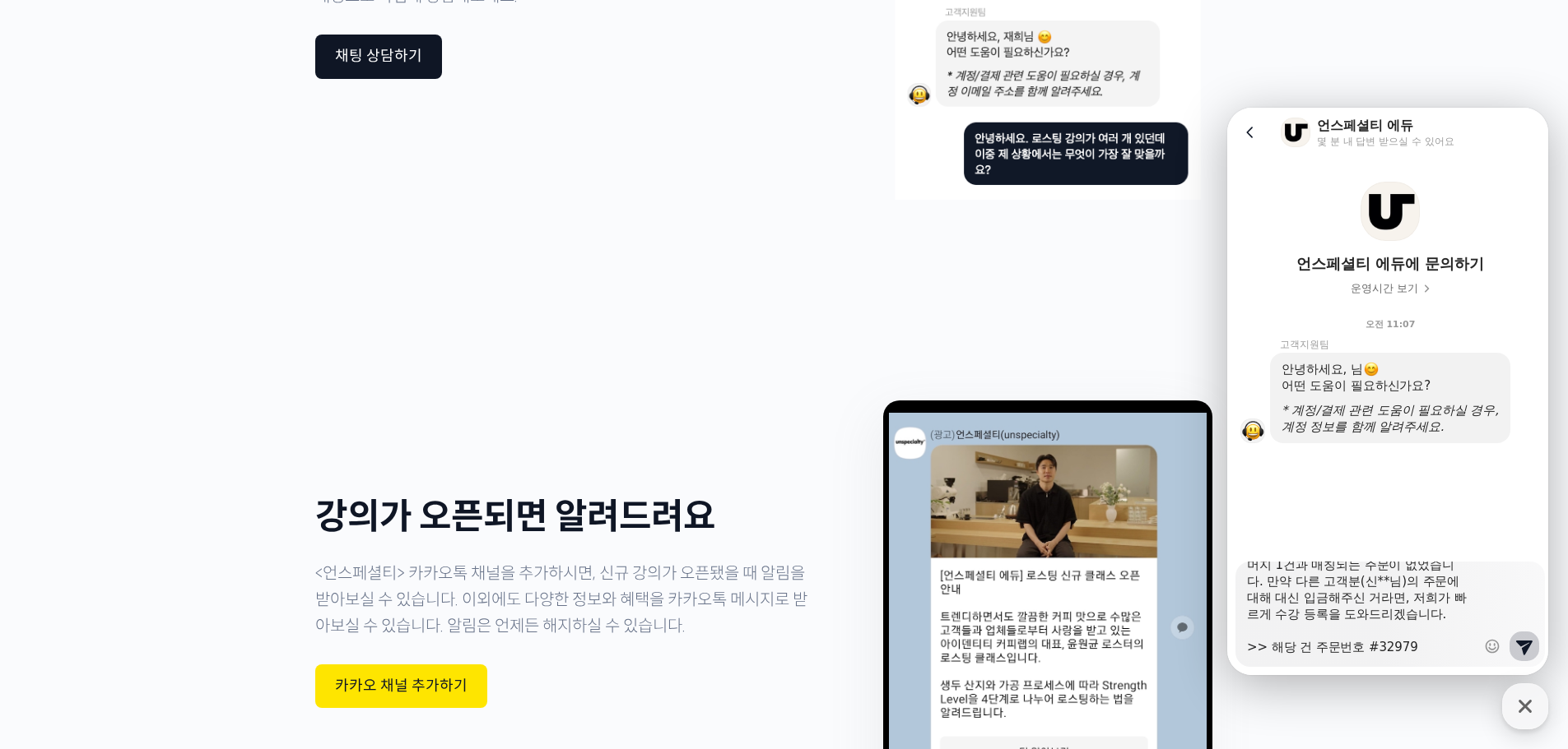
click at [1415, 646] on textarea "안녕하세요. 오늘 아래와 같은 메일은 받았는데요, "허영훈"님 존함으로 157,000원 입금 2건이 확인되는데, 나머지 1건과 매칭되는 주문이…" at bounding box center [1361, 609] width 229 height 93
drag, startPoint x: 1395, startPoint y: 640, endPoint x: 1382, endPoint y: 641, distance: 13.0
click at [1390, 638] on textarea "안녕하세요. 오늘 아래와 같은 메일은 받았는데요, "허영훈"님 존함으로 157,000원 입금 2건이 확인되는데, 나머지 1건과 매칭되는 주문이…" at bounding box center [1361, 609] width 229 height 93
drag, startPoint x: 1373, startPoint y: 650, endPoint x: 1349, endPoint y: 650, distance: 24.0
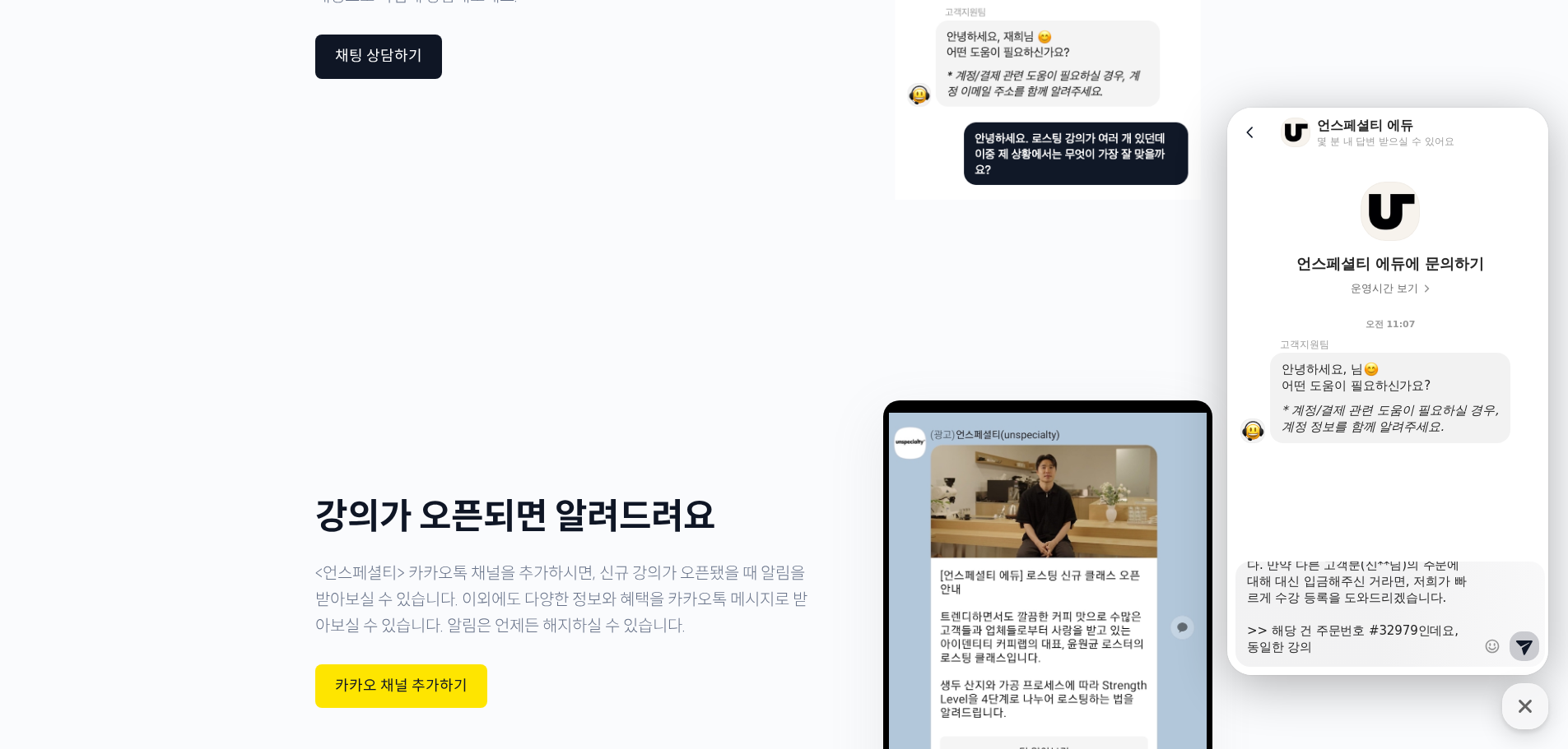
click at [1372, 650] on textarea "안녕하세요. 오늘 아래와 같은 메일은 받았는데요, "허영훈"님 존함으로 157,000원 입금 2건이 확인되는데, 나머지 1건과 매칭되는 주문이…" at bounding box center [1361, 609] width 229 height 93
click at [1349, 650] on textarea "안녕하세요. 오늘 아래와 같은 메일은 받았는데요, "허영훈"님 존함으로 157,000원 입금 2건이 확인되는데, 나머지 1건과 매칭되는 주문이…" at bounding box center [1361, 609] width 229 height 93
drag, startPoint x: 1319, startPoint y: 651, endPoint x: 1230, endPoint y: 631, distance: 91.2
click at [1230, 631] on div "Messenger Input Textarea 안녕하세요. 오늘 아래와 같은 메일은 받았는데요, "허영훈"님 존함으로 157,000원 입금 2건…" at bounding box center [1390, 619] width 326 height 114
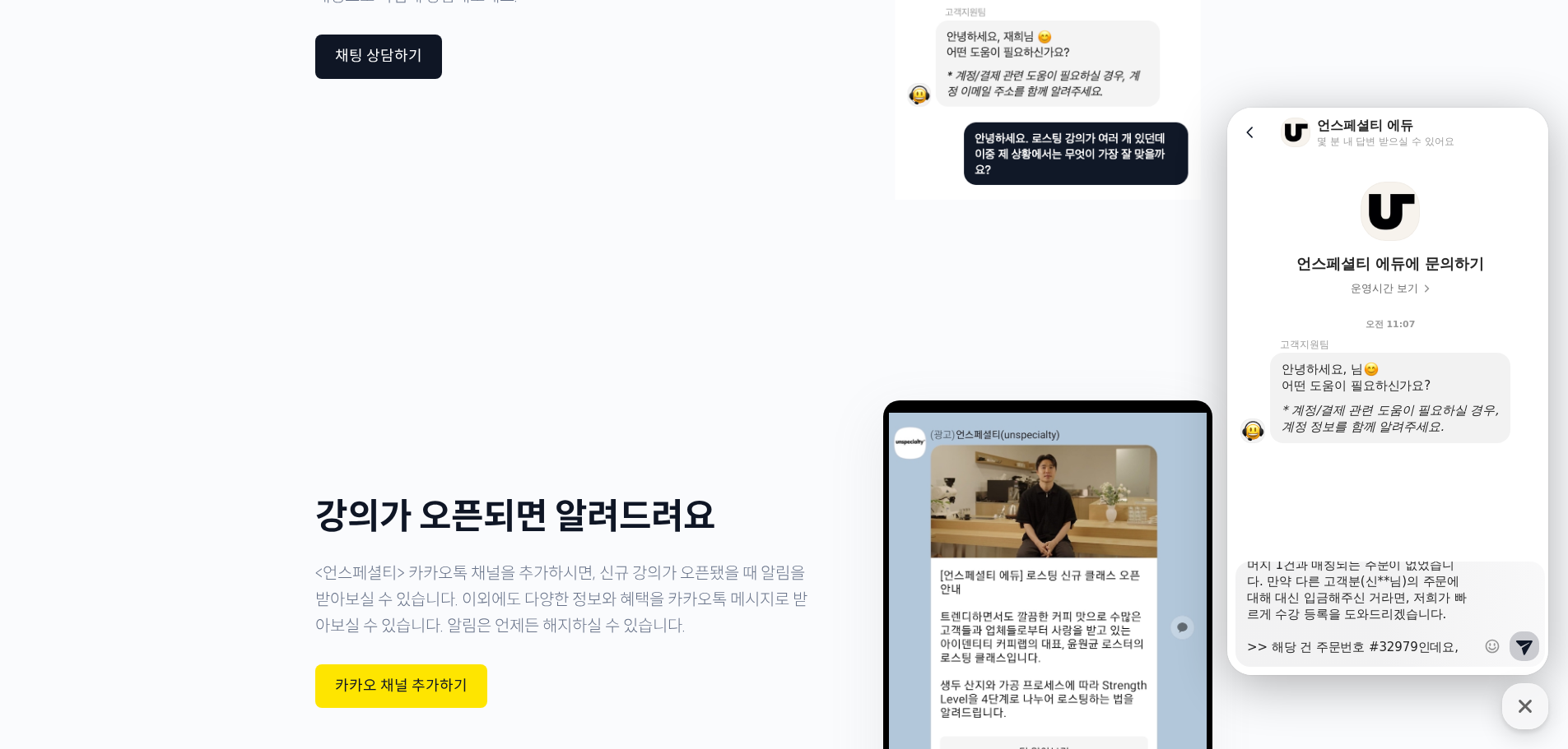
scroll to position [115, 0]
click at [1342, 609] on textarea "안녕하세요. 오늘 아래와 같은 메일은 받았는데요, "허영훈"님 존함으로 157,000원 입금 2건이 확인되는데, 나머지 1건과 매칭되는 주문이…" at bounding box center [1361, 609] width 229 height 93
click at [1294, 629] on textarea "안녕하세요. 오늘 아래와 같은 메일은 받았는데요, "허영훈"님 존함으로 157,000원 입금 2건이 확인되는데, 나머지 1건과 매칭되는 주문이…" at bounding box center [1361, 609] width 229 height 93
drag, startPoint x: 1273, startPoint y: 630, endPoint x: 1439, endPoint y: 643, distance: 166.5
click at [1439, 643] on textarea "안녕하세요. 오늘 아래와 같은 메일은 받았는데요, "허영훈"님 존함으로 157,000원 입금 2건이 확인되는데, 나머지 1건과 매칭되는 주문이…" at bounding box center [1361, 609] width 229 height 93
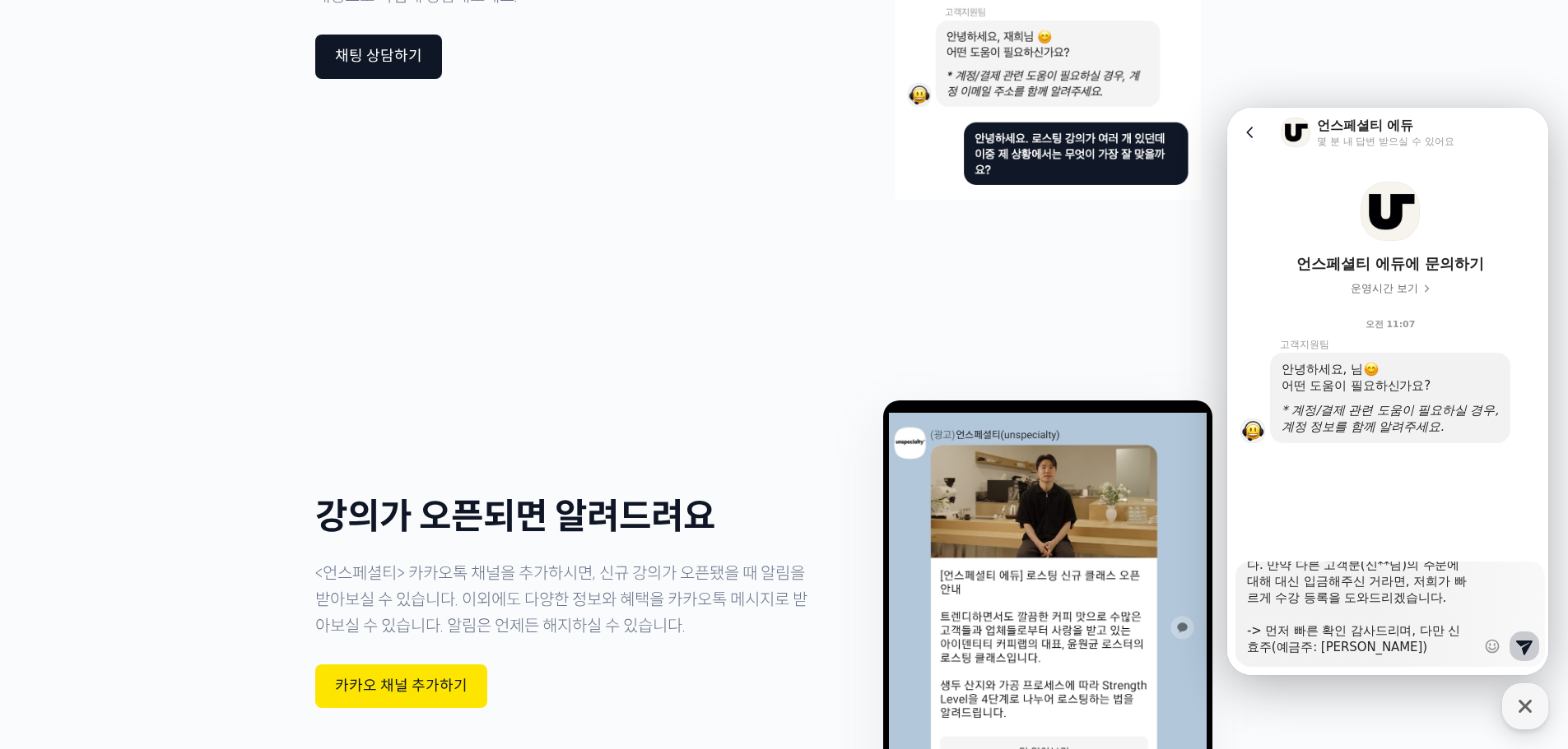
click at [1439, 643] on textarea "안녕하세요. 오늘 아래와 같은 메일은 받았는데요, "허영훈"님 존함으로 157,000원 입금 2건이 확인되는데, 나머지 1건과 매칭되는 주문이…" at bounding box center [1361, 609] width 229 height 93
click at [1433, 647] on textarea "안녕하세요. 오늘 아래와 같은 메일은 받았는데요, "허영훈"님 존함으로 157,000원 입금 2건이 확인되는데, 나머지 1건과 매칭되는 주문이…" at bounding box center [1361, 609] width 229 height 93
click at [1390, 652] on textarea "안녕하세요. 오늘 아래와 같은 메일은 받았는데요, "허영훈"님 존함으로 157,000원 입금 2건이 확인되는데, 나머지 1건과 매칭되는 주문이…" at bounding box center [1361, 609] width 229 height 93
click at [1353, 652] on textarea "안녕하세요. 오늘 아래와 같은 메일은 받았는데요, "허영훈"님 존함으로 157,000원 입금 2건이 확인되는데, 나머지 1건과 매칭되는 주문이…" at bounding box center [1361, 609] width 229 height 93
click at [1335, 648] on textarea "안녕하세요. 오늘 아래와 같은 메일은 받았는데요, "허영훈"님 존함으로 157,000원 입금 2건이 확인되는데, 나머지 1건과 매칭되는 주문이…" at bounding box center [1361, 609] width 229 height 93
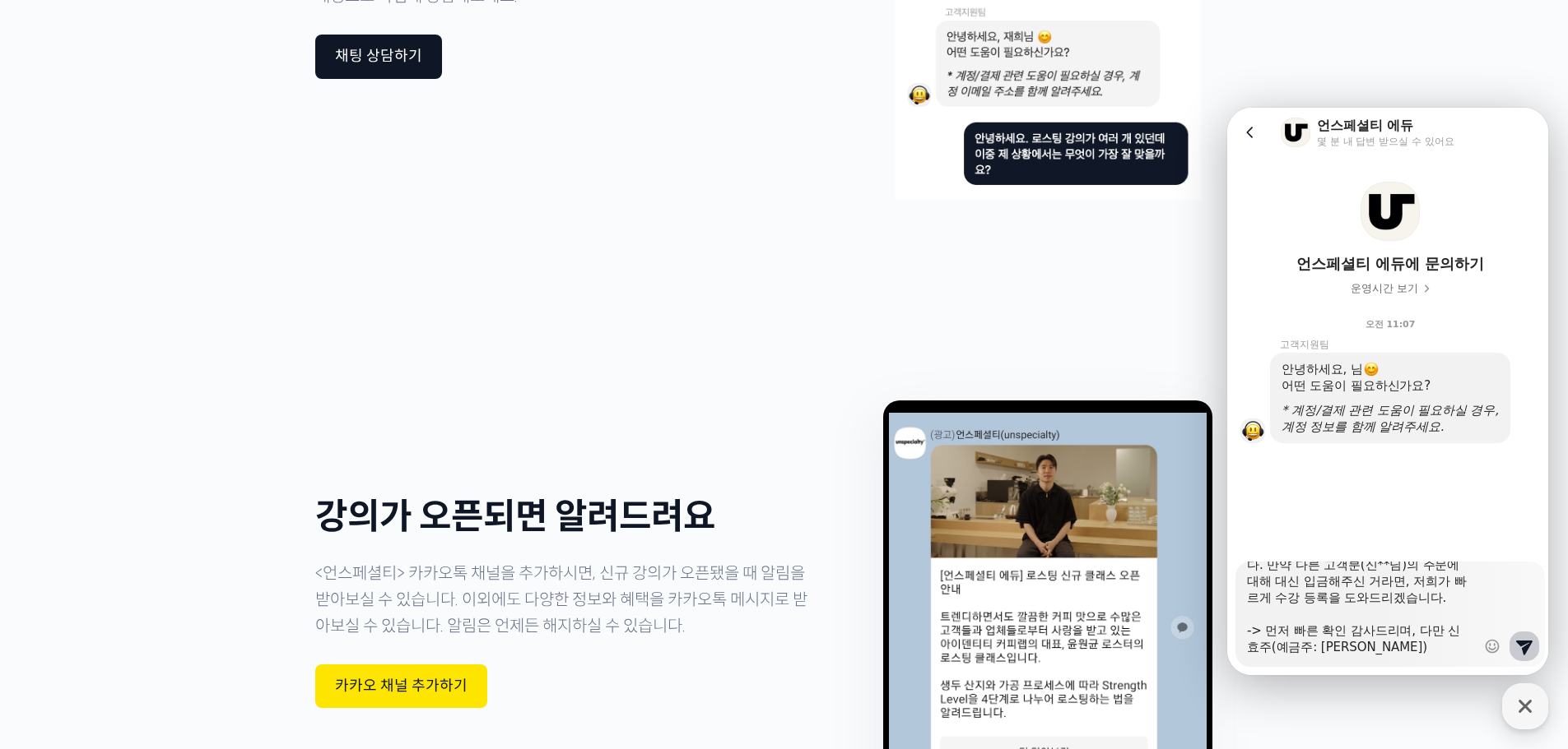
click at [1400, 643] on textarea "안녕하세요. 오늘 아래와 같은 메일은 받았는데요, "허영훈"님 존함으로 157,000원 입금 2건이 확인되는데, 나머지 1건과 매칭되는 주문이…" at bounding box center [1361, 609] width 229 height 93
click at [1401, 647] on textarea "안녕하세요. 오늘 아래와 같은 메일은 받았는데요, "허영훈"님 존함으로 157,000원 입금 2건이 확인되는데, 나머지 1건과 매칭되는 주문이…" at bounding box center [1361, 609] width 229 height 93
click at [1342, 645] on textarea "안녕하세요. 오늘 아래와 같은 메일은 받았는데요, "허영훈"님 존함으로 157,000원 입금 2건이 확인되는데, 나머지 1건과 매칭되는 주문이…" at bounding box center [1361, 609] width 229 height 93
paste textarea "기업은행 01065561541"
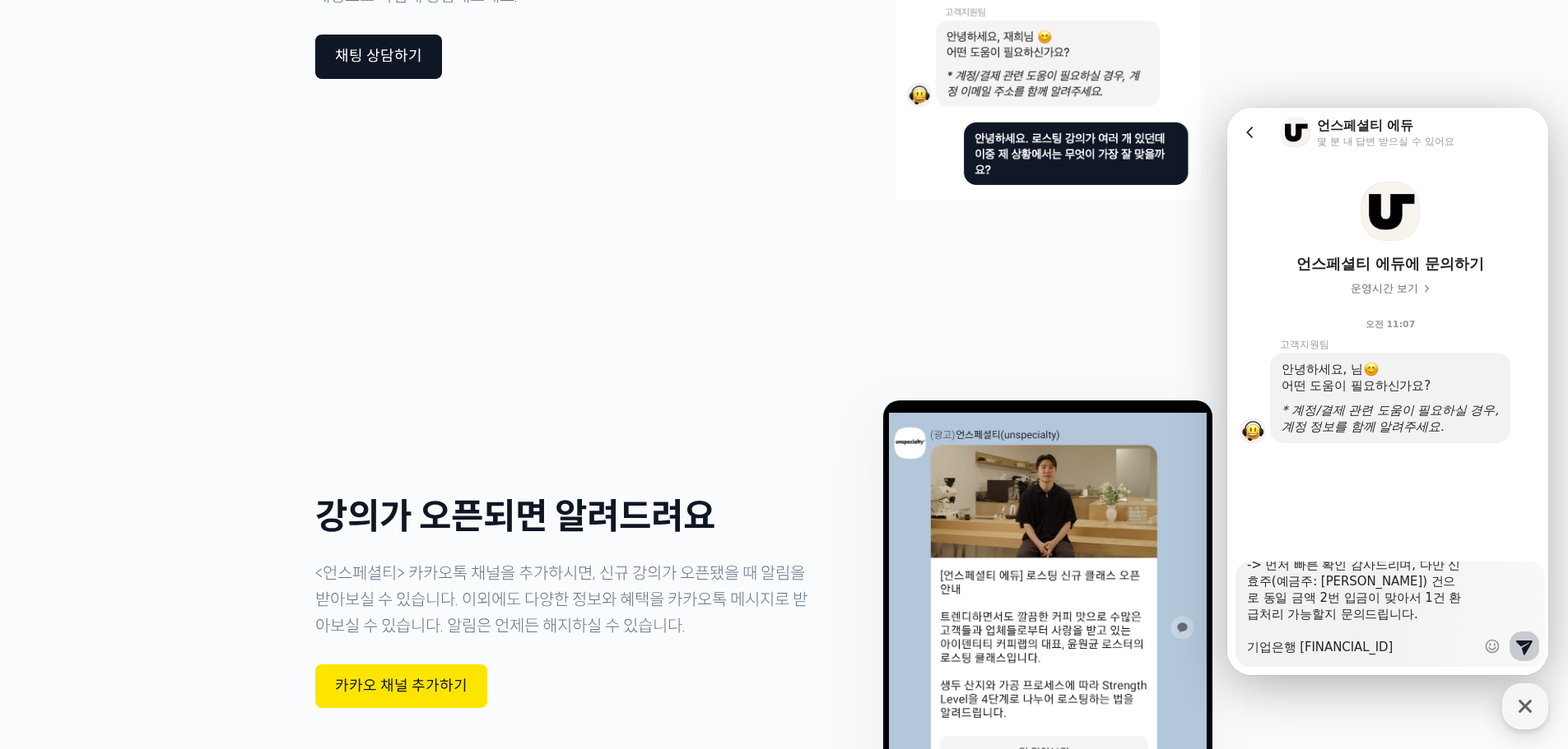
click at [1334, 643] on textarea "안녕하세요. 오늘 아래와 같은 메일은 받았는데요, "허영훈"님 존함으로 157,000원 입금 2건이 확인되는데, 나머지 1건과 매칭되는 주문이…" at bounding box center [1361, 609] width 229 height 93
click at [1251, 645] on textarea "안녕하세요. 오늘 아래와 같은 메일은 받았는데요, "허영훈"님 존함으로 157,000원 입금 2건이 확인되는데, 나머지 1건과 매칭되는 주문이…" at bounding box center [1361, 609] width 229 height 93
click at [1389, 642] on textarea "안녕하세요. 오늘 아래와 같은 메일은 받았는데요, "허영훈"님 존함으로 157,000원 입금 2건이 확인되는데, 나머지 1건과 매칭되는 주문이…" at bounding box center [1361, 609] width 229 height 93
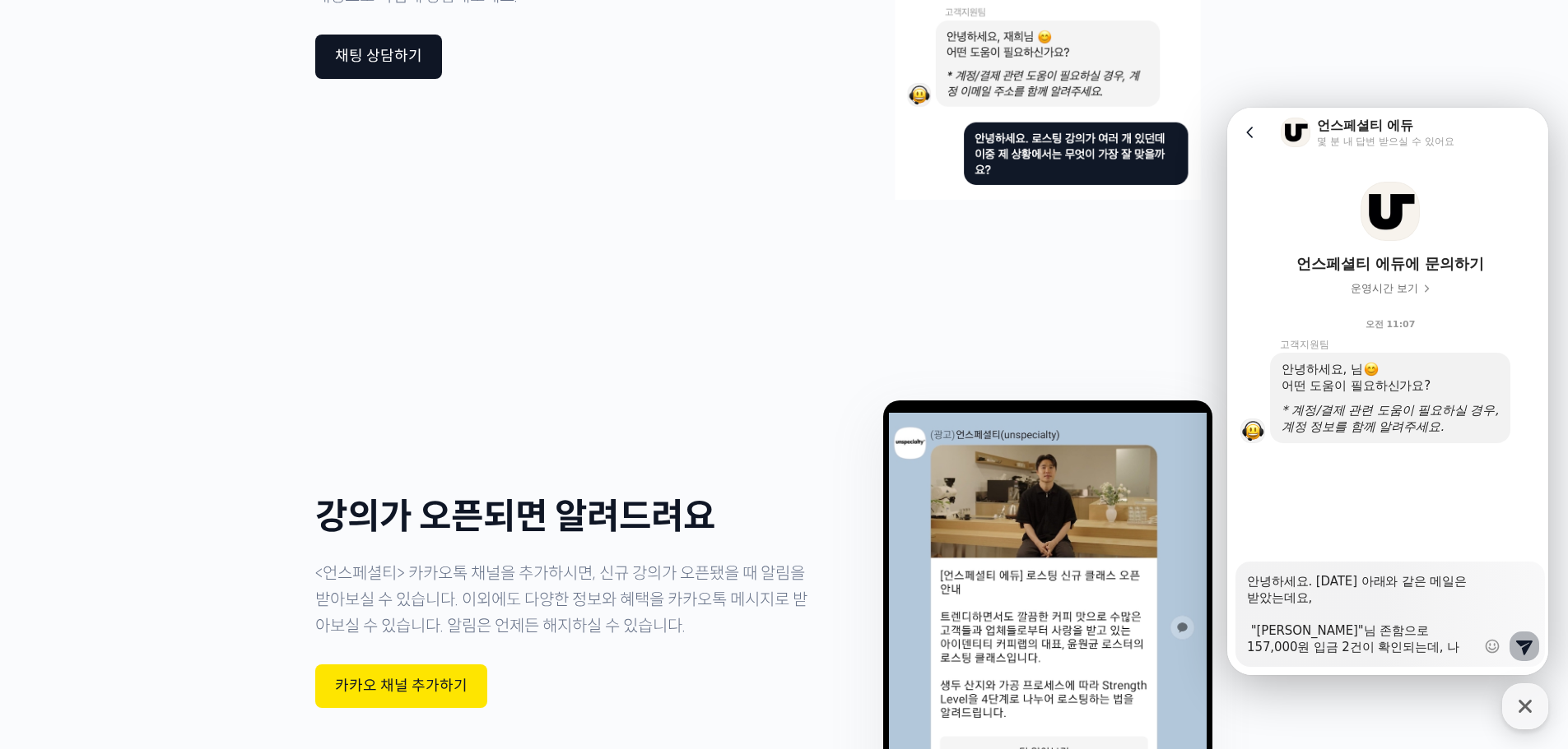
click at [1515, 647] on icon at bounding box center [1524, 646] width 20 height 20
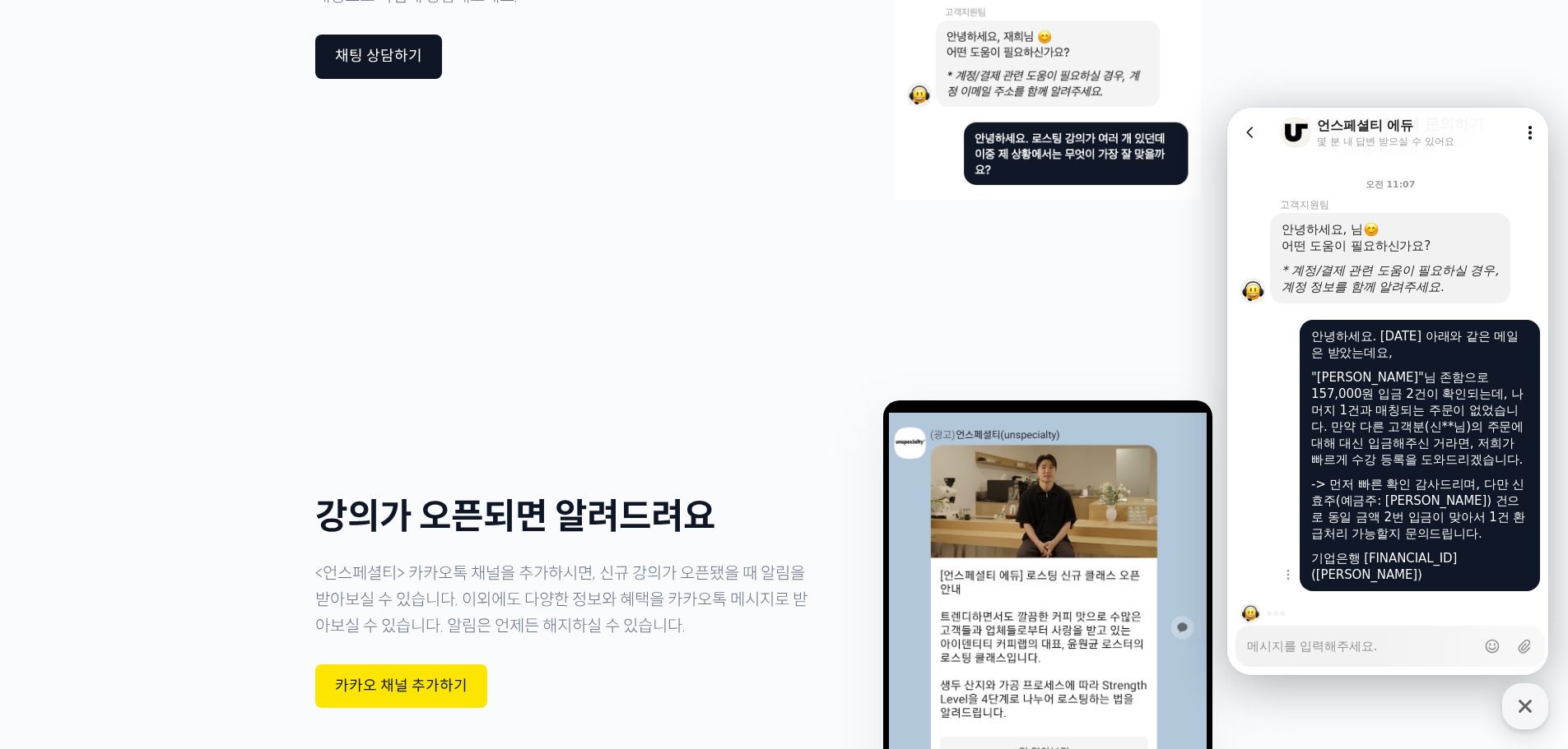
click at [1431, 530] on div "-> 먼저 빠른 확인 감사드리며, 다만 신효주(예금주: 허영훈) 건으로 동일 금액 2번 입금이 맞아서 1건 환급처리 가능할지 문의드립니다." at bounding box center [1419, 509] width 218 height 65
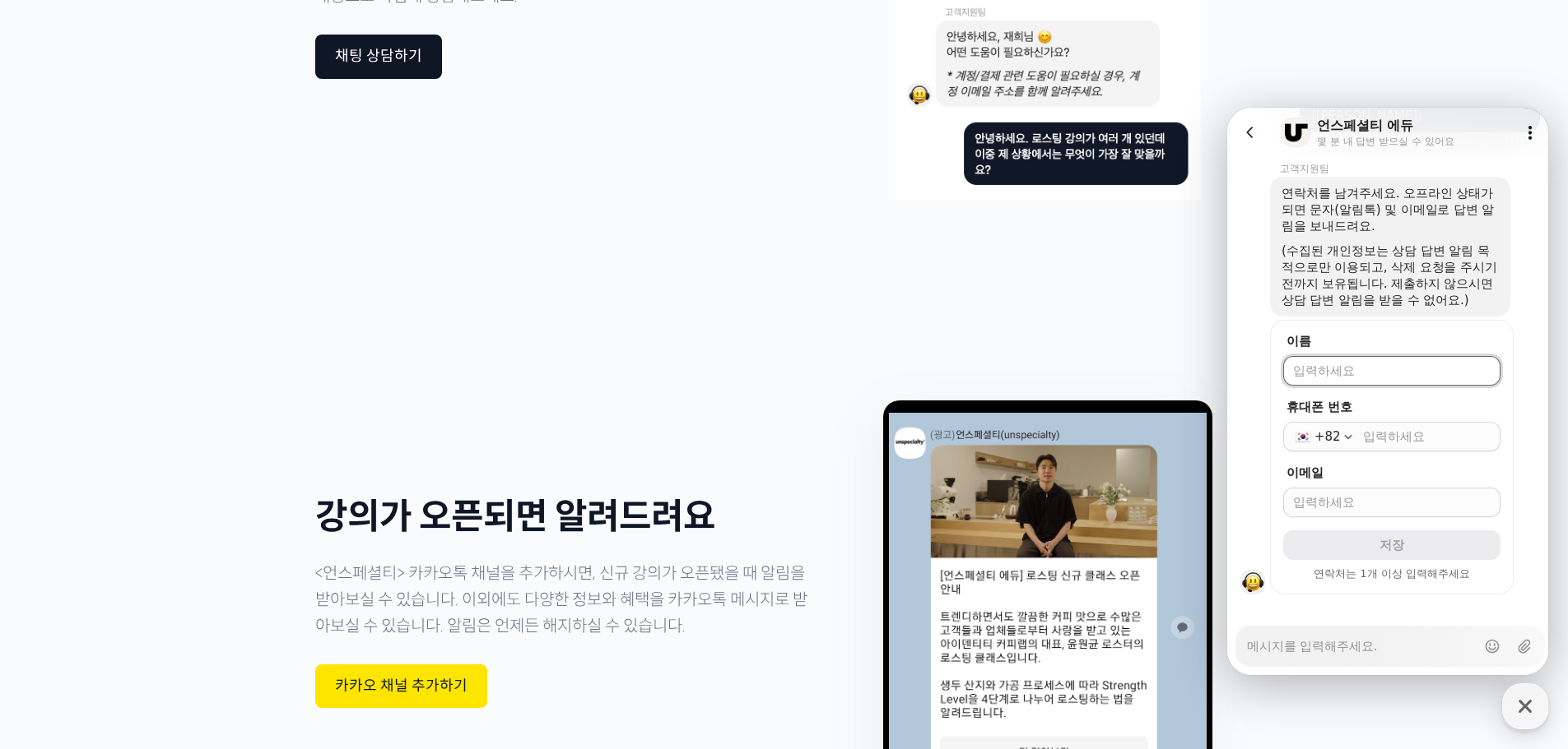
scroll to position [618, 0]
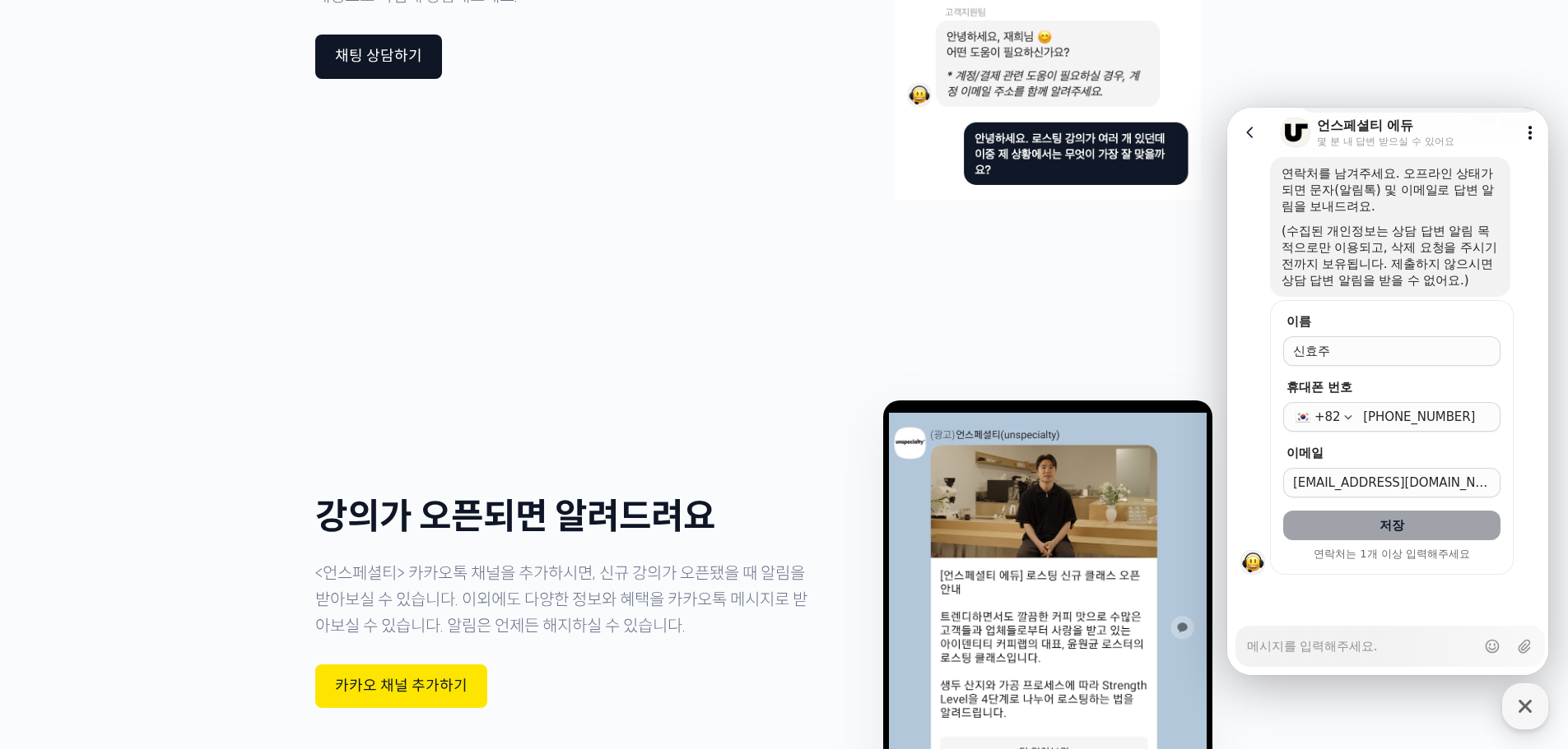
click at [1370, 523] on button "저장" at bounding box center [1391, 526] width 218 height 30
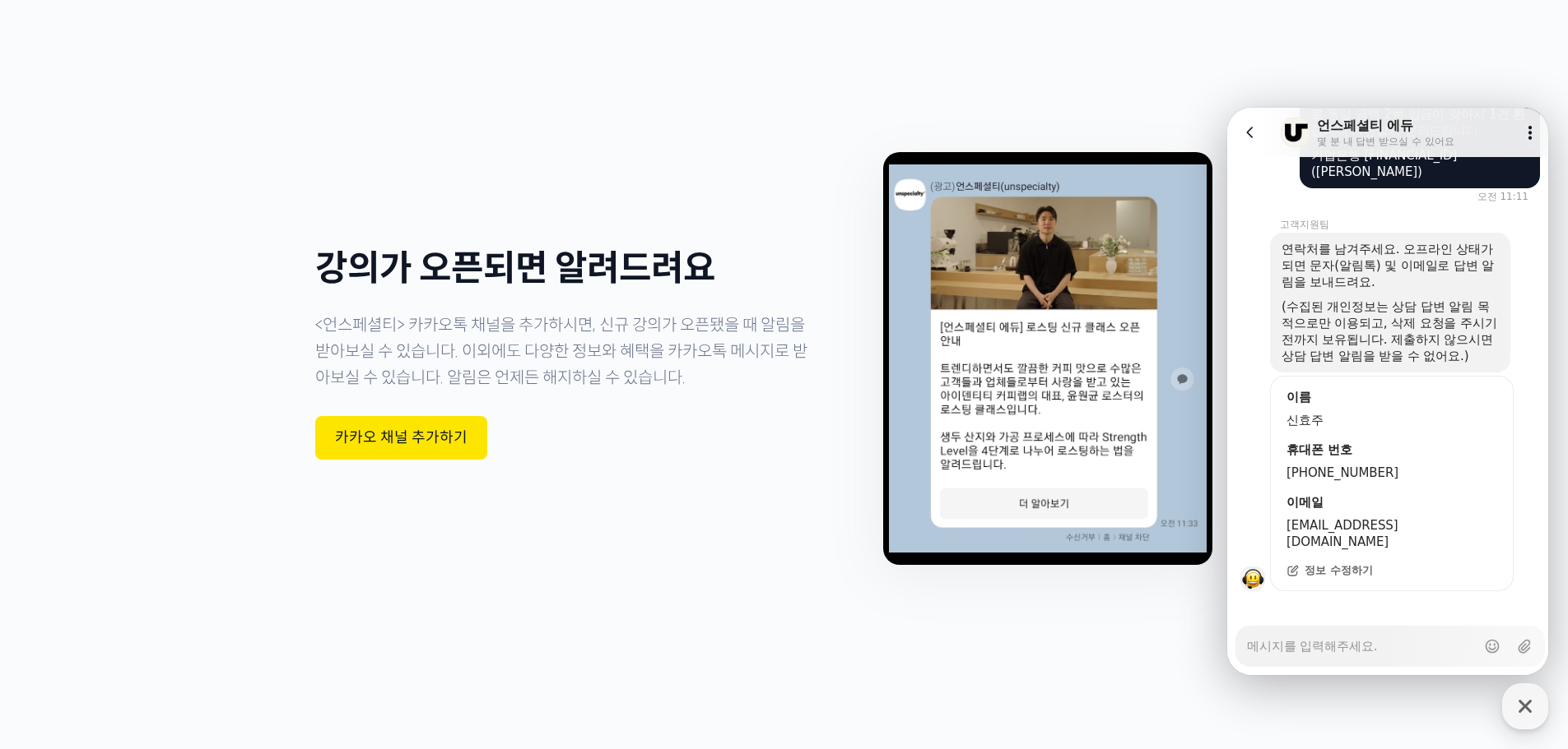
scroll to position [5018, 0]
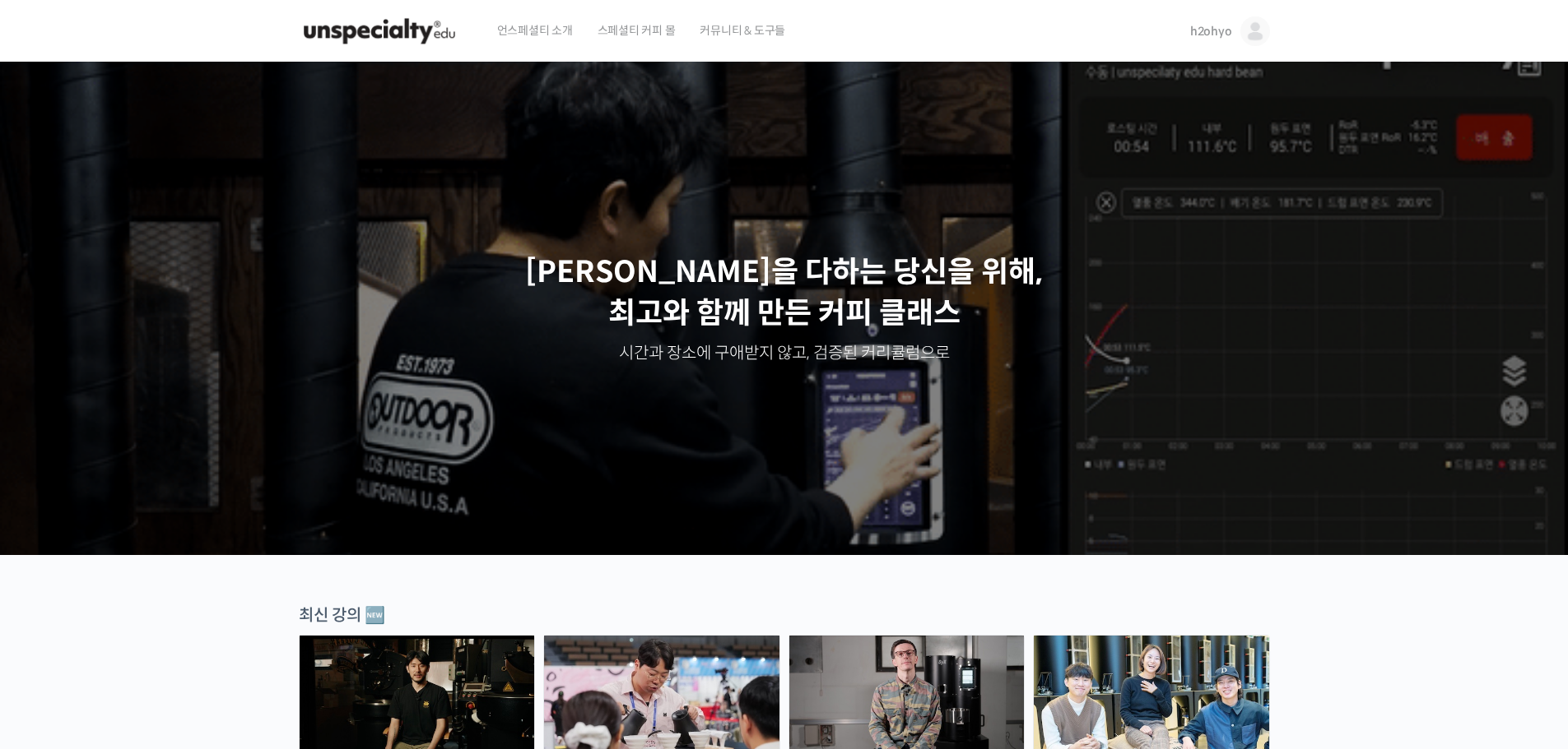
click at [1240, 34] on img at bounding box center [1255, 32] width 30 height 30
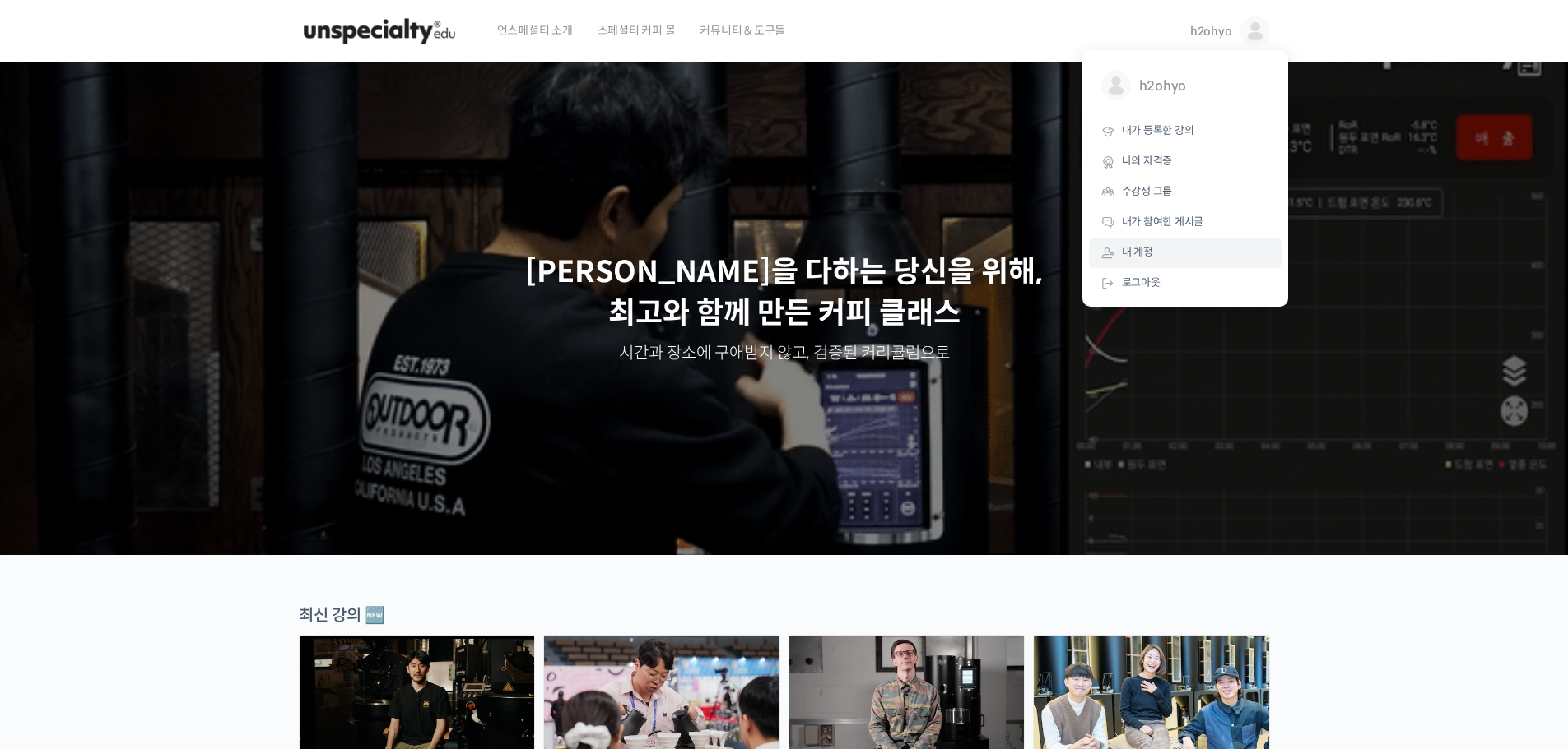
click at [1150, 256] on span "내 계정" at bounding box center [1136, 251] width 31 height 14
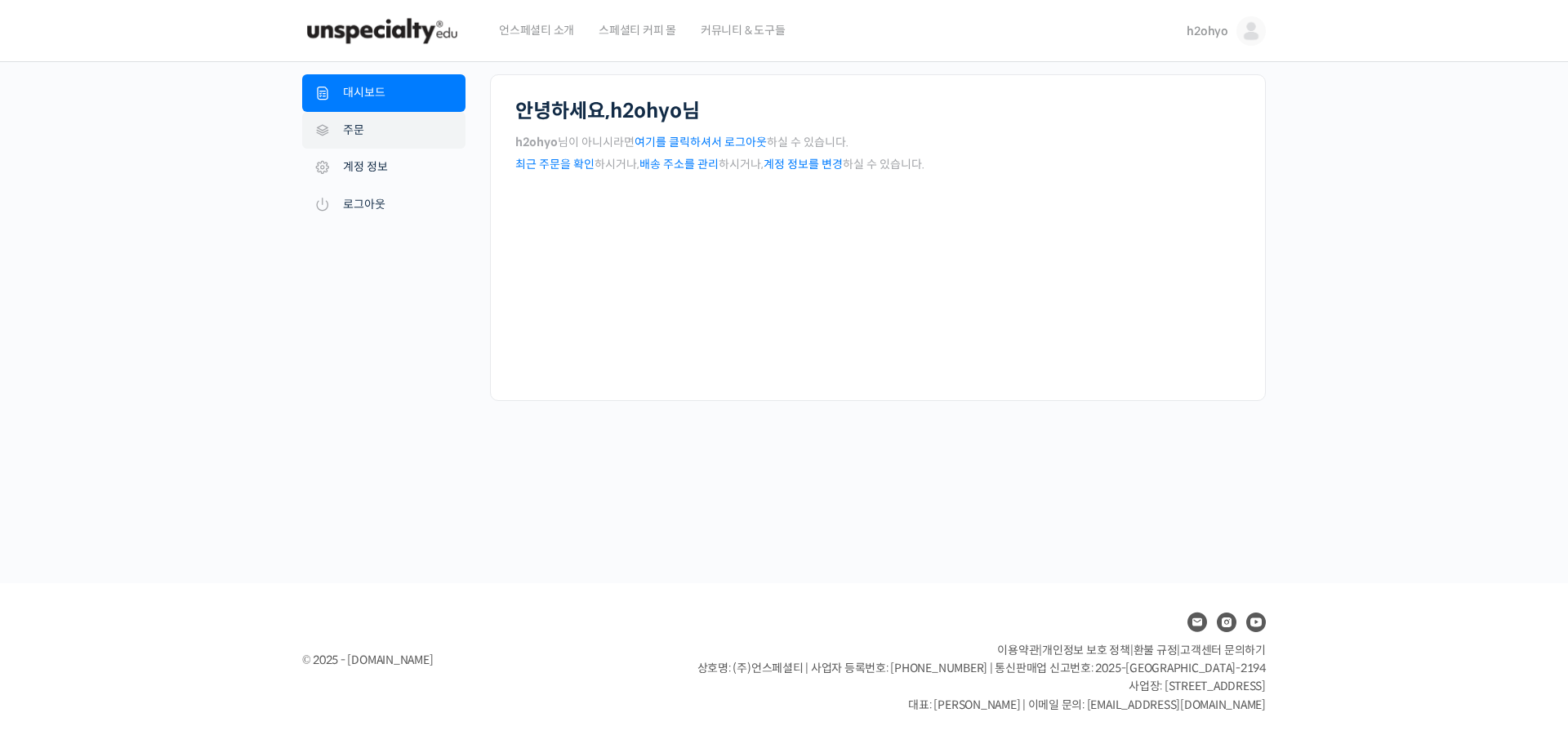
click at [363, 127] on link "주문" at bounding box center [384, 131] width 163 height 38
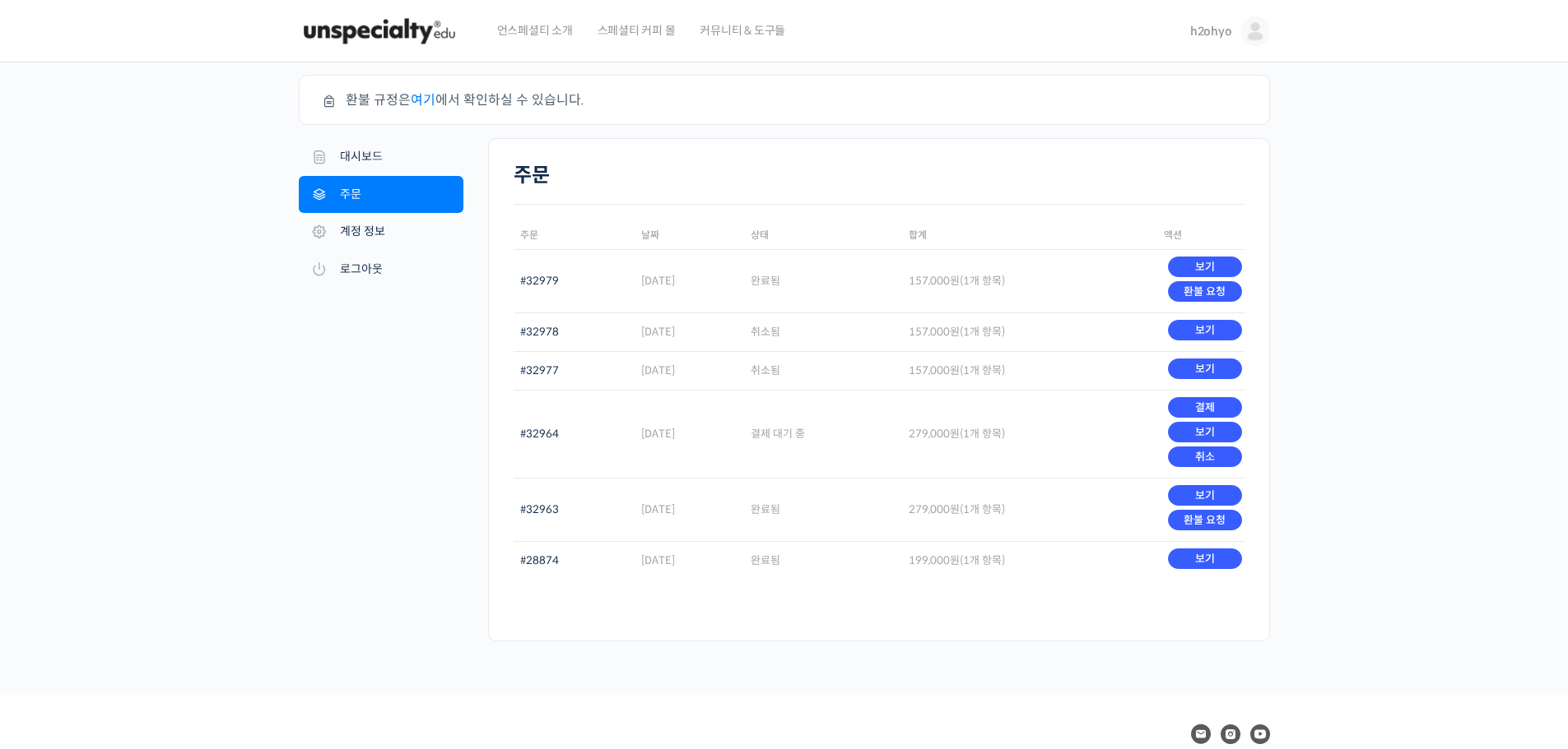
drag, startPoint x: 583, startPoint y: 376, endPoint x: 507, endPoint y: 377, distance: 76.0
click at [507, 377] on div "주문 주문 날짜 상태 합계 액션 #32979 2025년 08월 16일 완료됨 157,000 원 (1개 항목) 보기 환불 요청 #32978 20…" at bounding box center [878, 389] width 782 height 503
click at [414, 397] on nav "내 계정 대시보드 주문 다운로드 주소 계정 정보 로그아웃" at bounding box center [393, 389] width 190 height 503
click at [404, 432] on nav "내 계정 대시보드 주문 다운로드 주소 계정 정보 로그아웃" at bounding box center [393, 389] width 190 height 503
click at [265, 426] on div "주문 환불 규정은 여기 에서 확인하실 수 있습니다. 내 계정 대시보드 주문 다운로드 주소 계정 정보 로그아웃 주문 주문 날짜 상태 합계 액션 …" at bounding box center [784, 378] width 1568 height 632
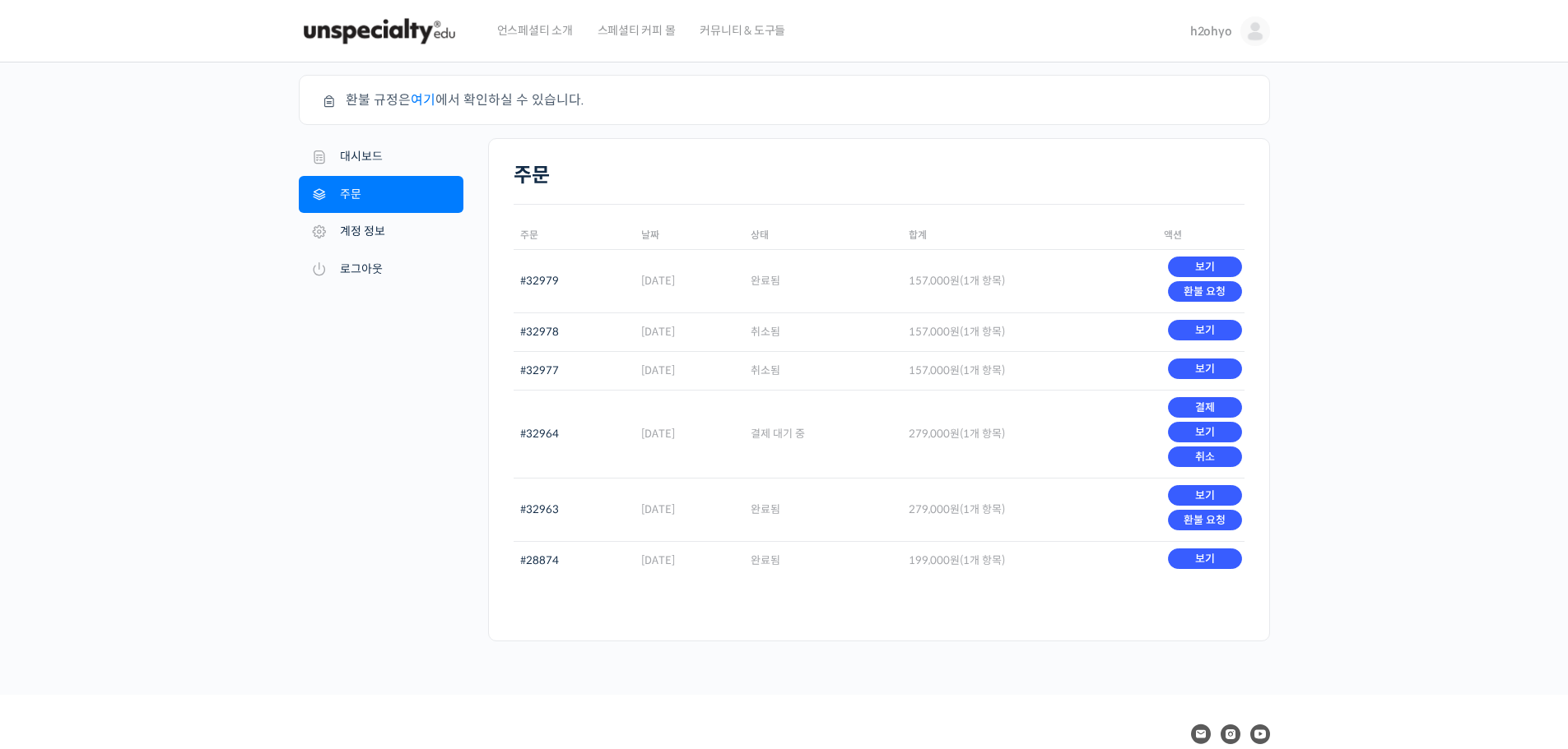
click at [354, 400] on nav "내 계정 대시보드 주문 다운로드 주소 계정 정보 로그아웃" at bounding box center [393, 389] width 190 height 503
click at [1245, 41] on img at bounding box center [1255, 32] width 30 height 30
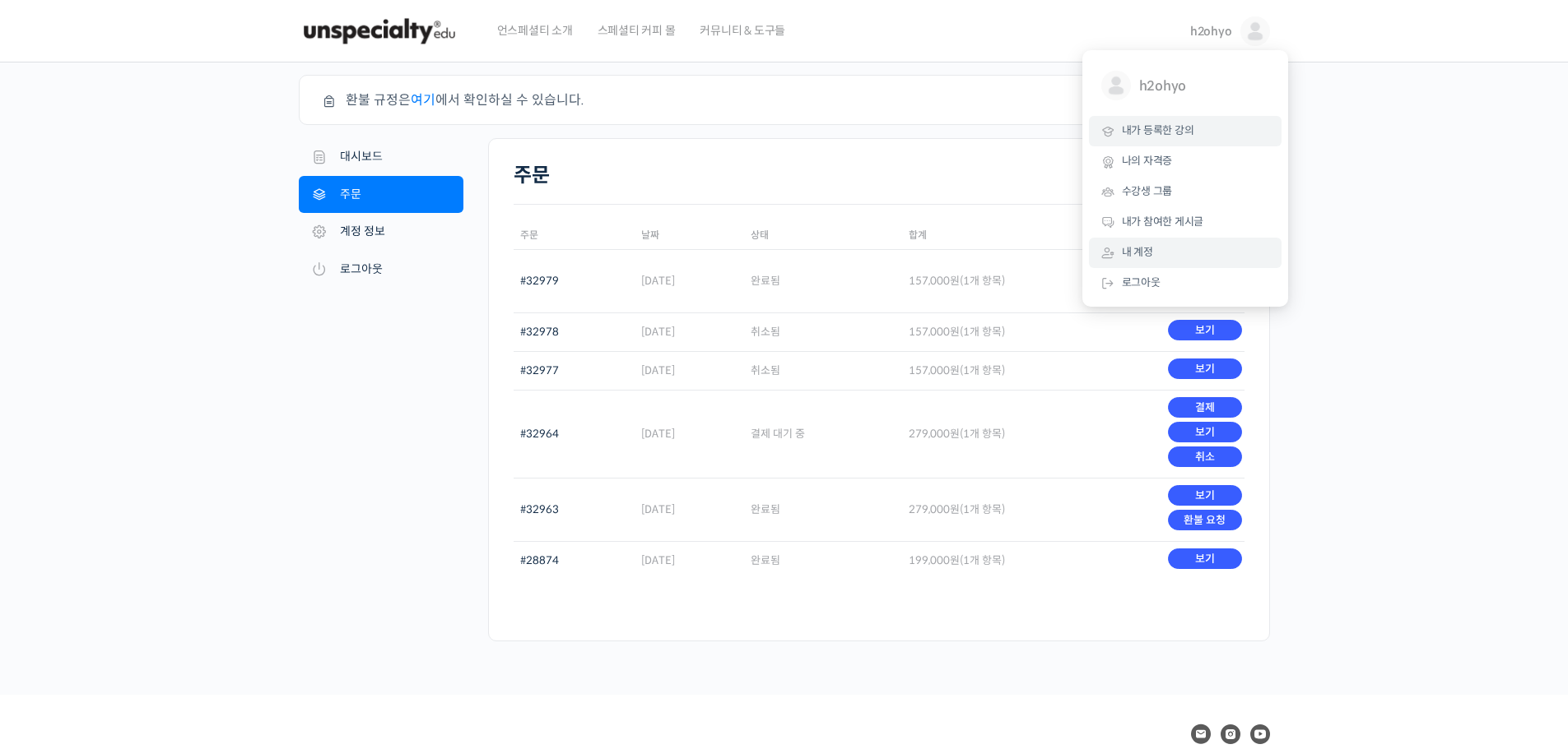
click at [1211, 142] on link "내가 등록한 강의" at bounding box center [1185, 131] width 192 height 31
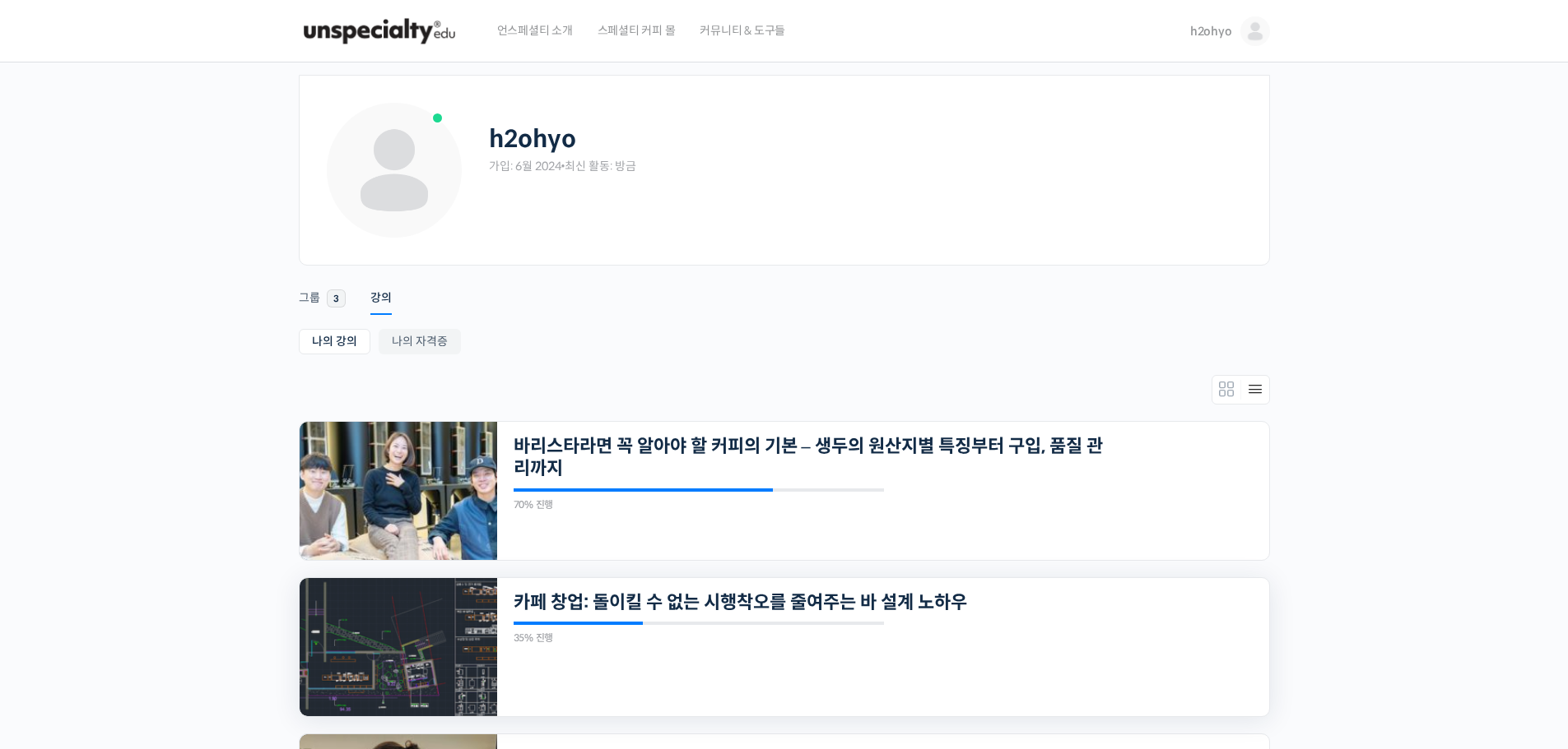
scroll to position [164, 0]
